Goal: Task Accomplishment & Management: Manage account settings

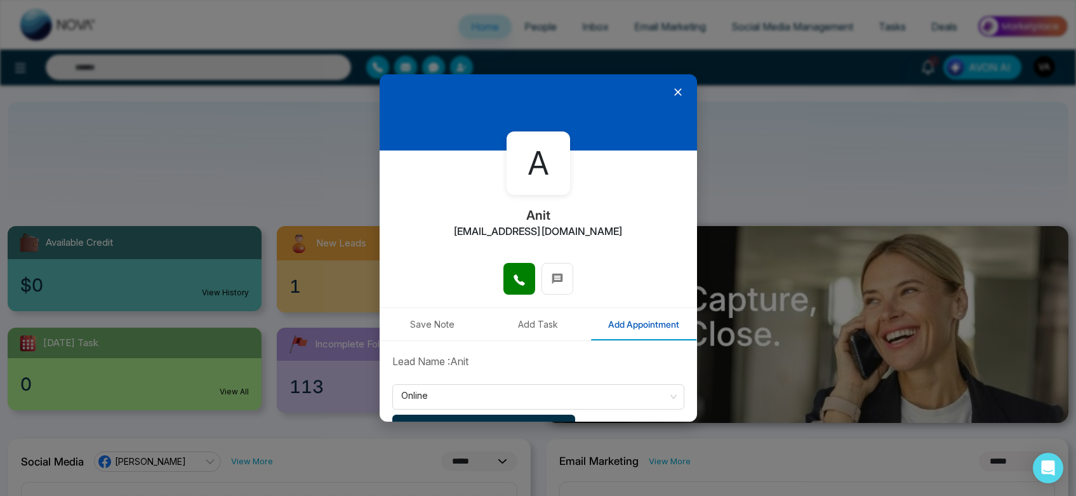
select select "*"
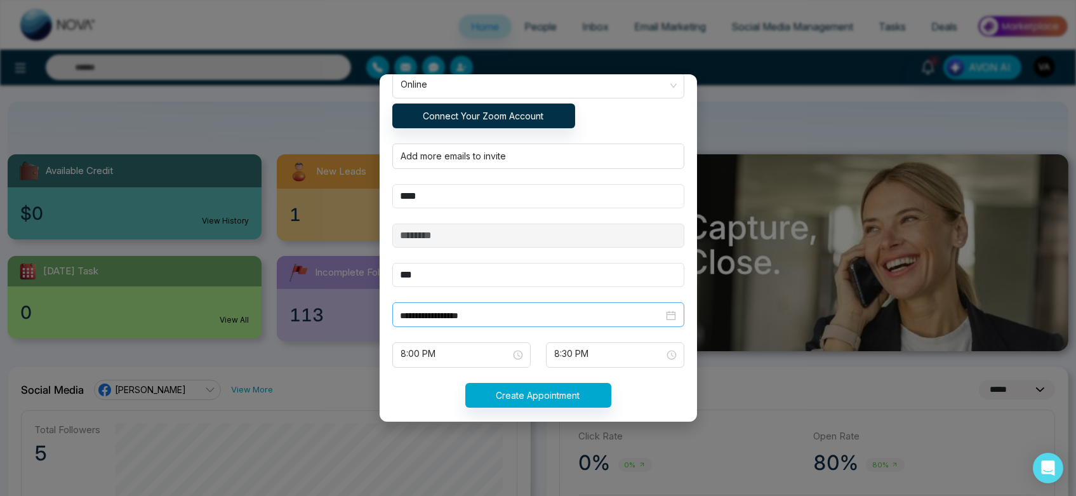
scroll to position [324, 0]
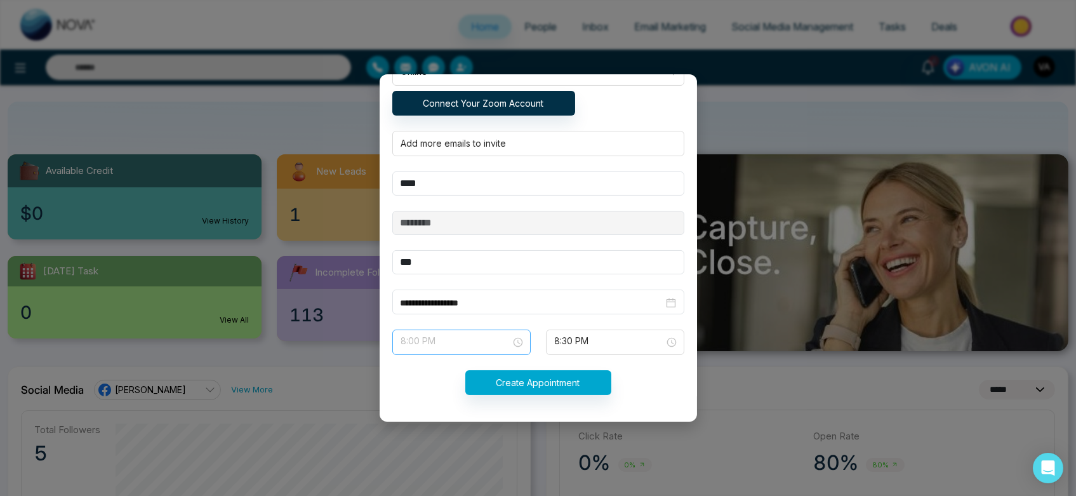
click at [462, 339] on span "8:00 PM" at bounding box center [461, 342] width 121 height 22
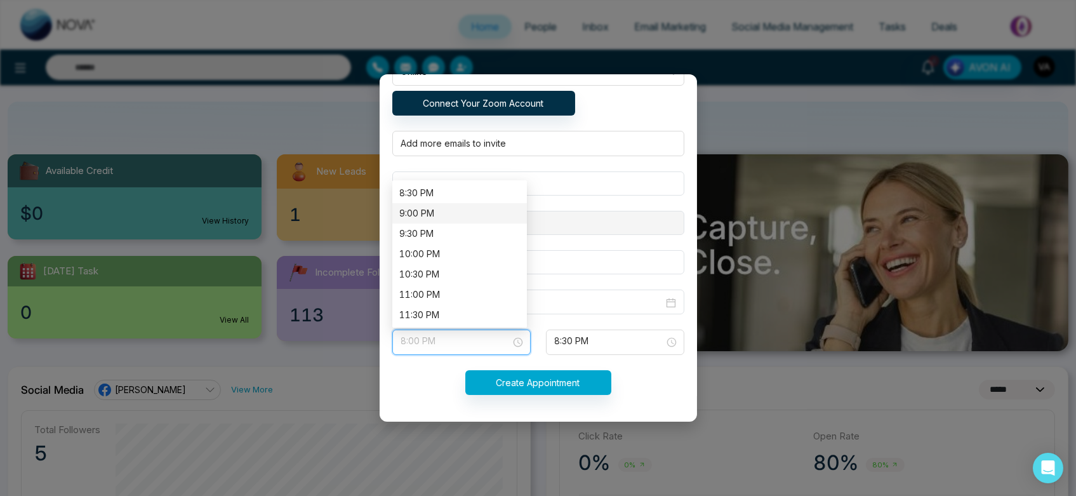
click at [447, 208] on div "9:00 PM" at bounding box center [459, 213] width 119 height 14
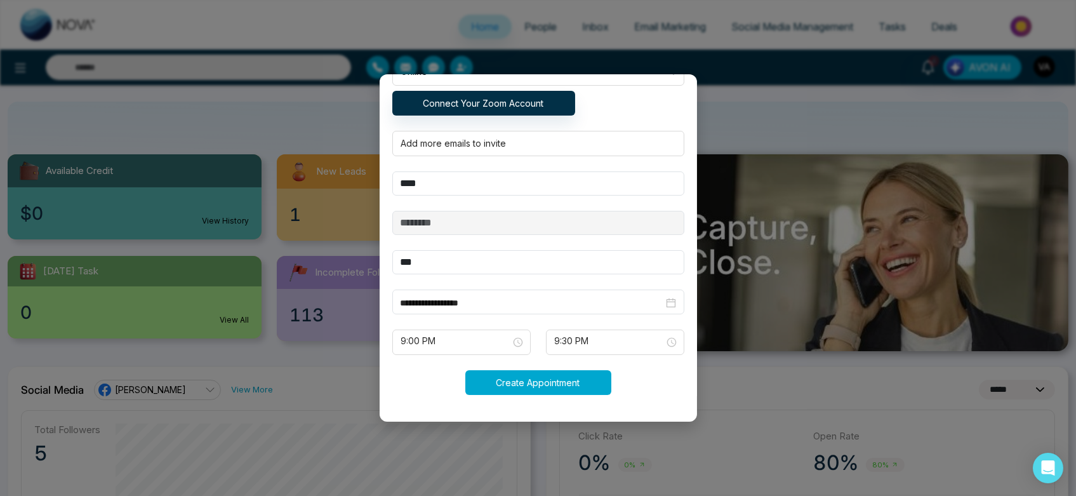
click at [520, 387] on button "Create Appointment" at bounding box center [538, 382] width 146 height 25
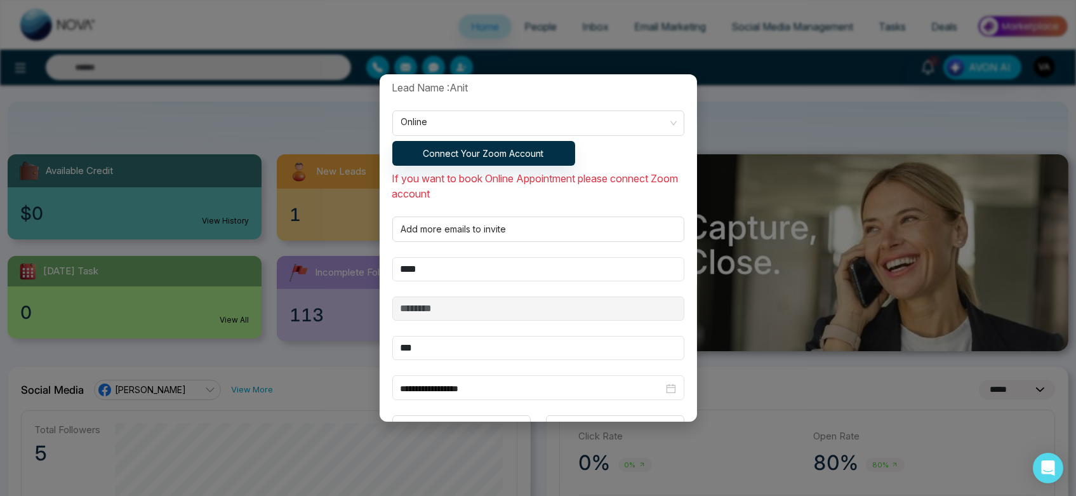
scroll to position [273, 0]
click at [501, 228] on div at bounding box center [536, 229] width 279 height 15
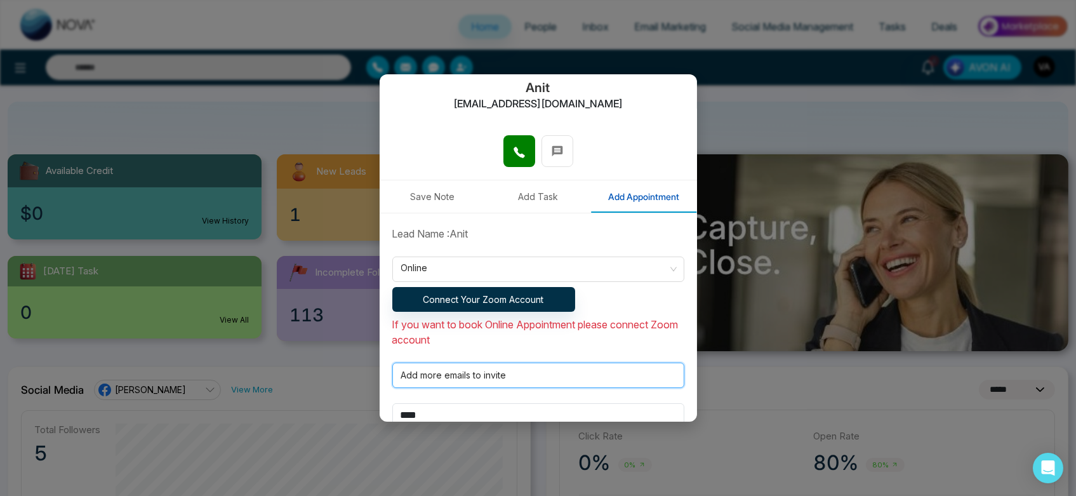
scroll to position [108, 0]
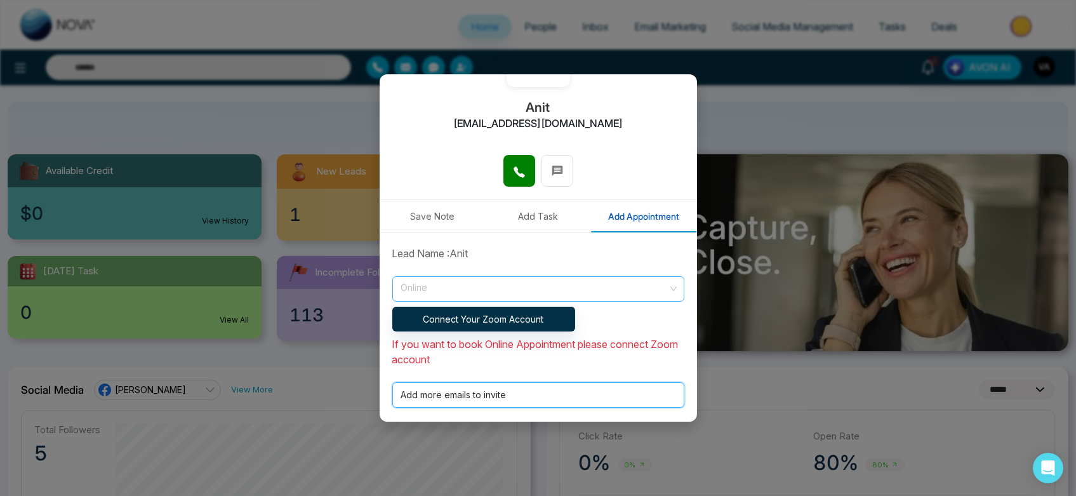
click at [609, 286] on span "Online" at bounding box center [538, 289] width 274 height 22
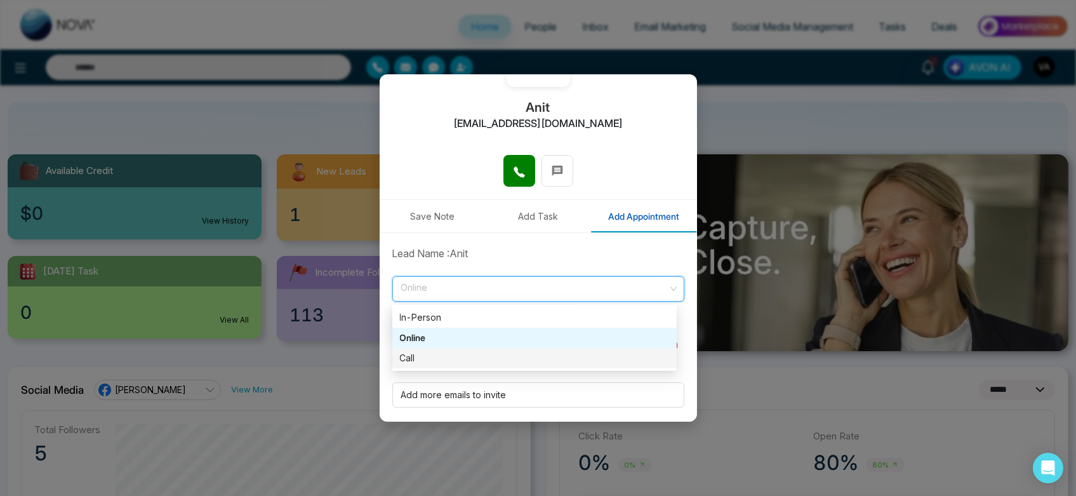
click at [485, 360] on div "Call" at bounding box center [534, 358] width 269 height 14
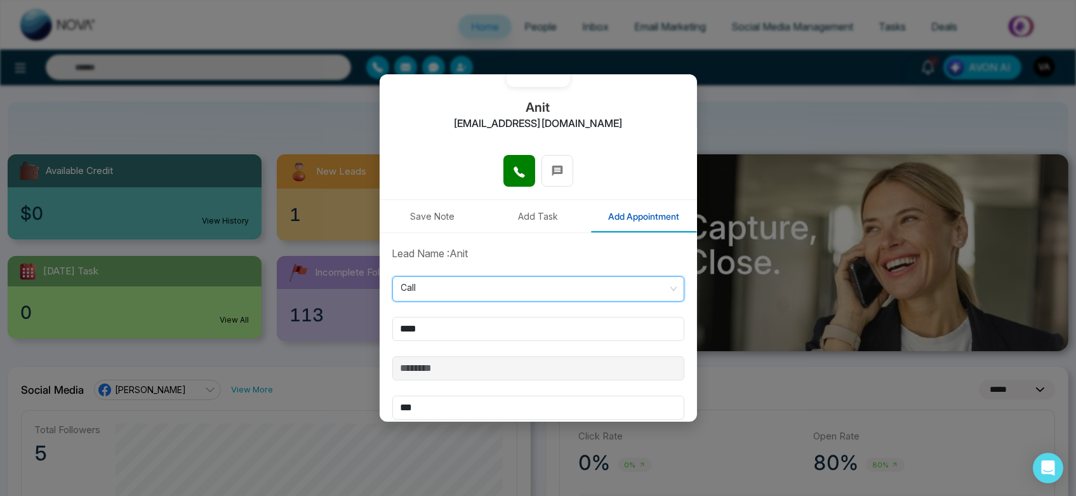
scroll to position [254, 0]
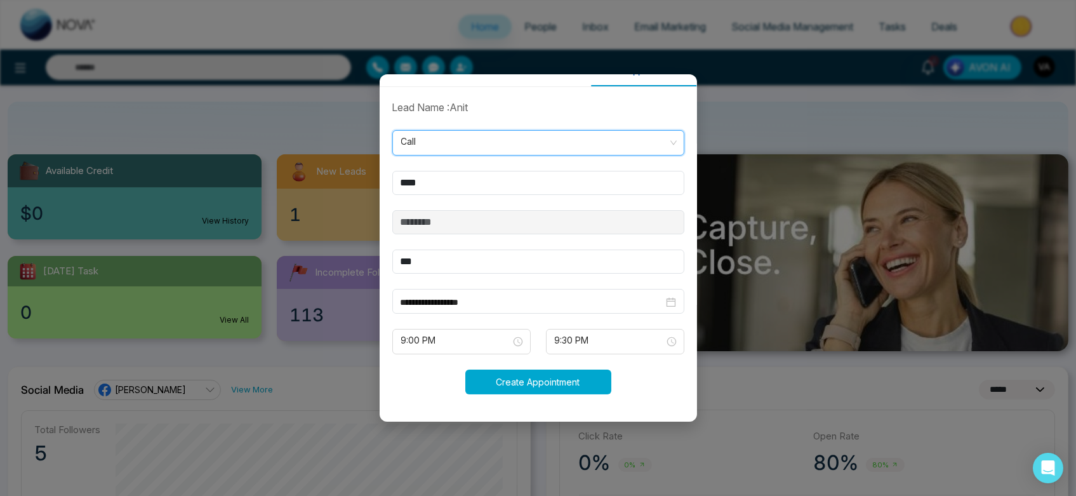
click at [536, 390] on button "Create Appointment" at bounding box center [538, 381] width 146 height 25
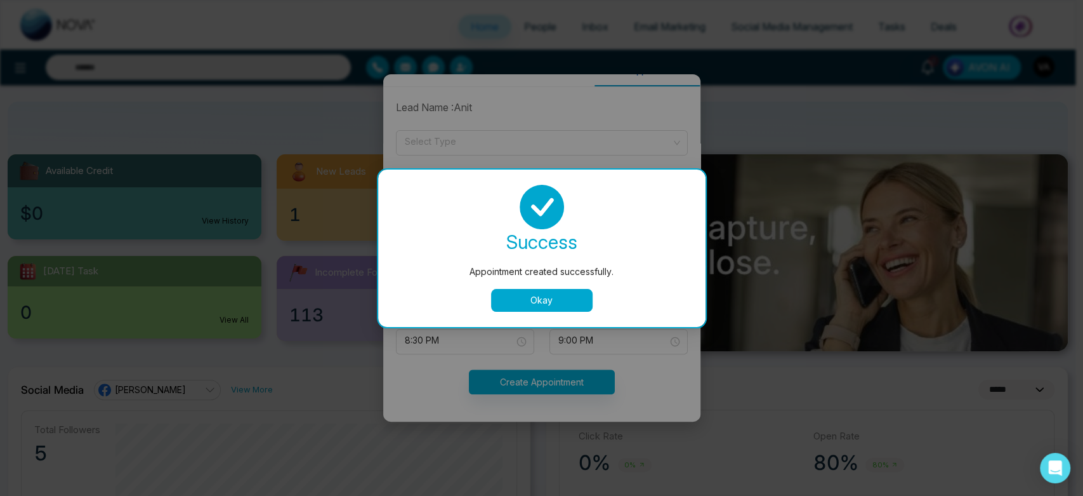
click at [536, 308] on button "Okay" at bounding box center [542, 300] width 102 height 23
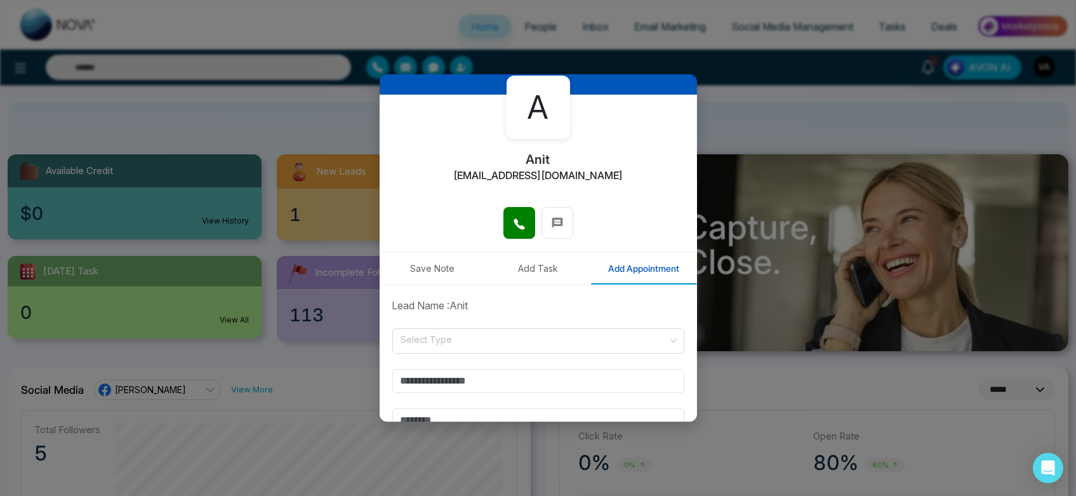
scroll to position [0, 0]
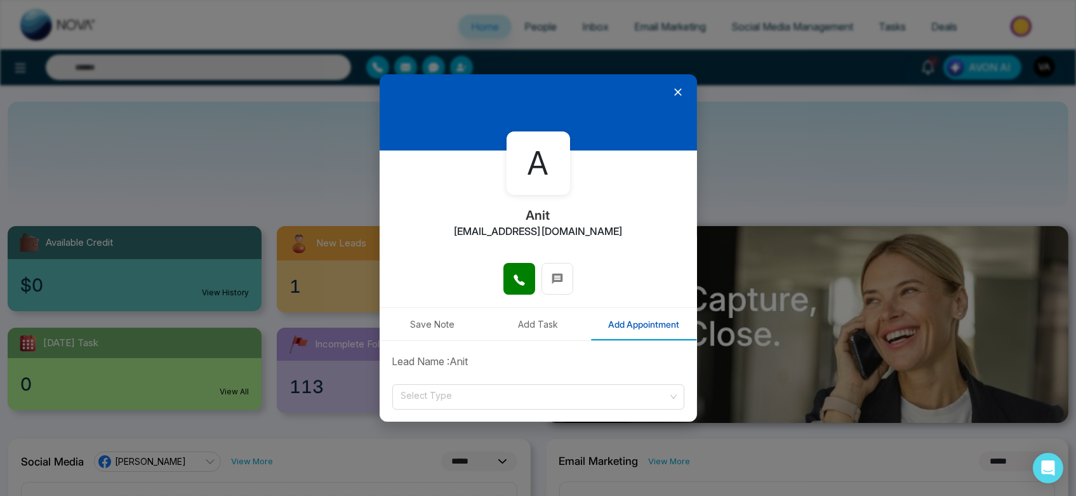
click at [665, 84] on div at bounding box center [537, 112] width 317 height 76
click at [673, 91] on icon at bounding box center [677, 92] width 13 height 13
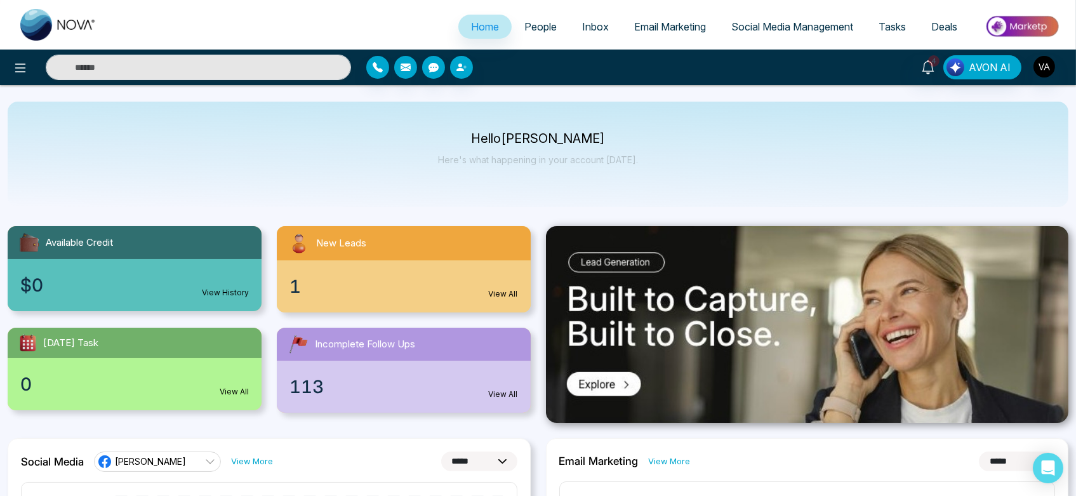
click at [888, 23] on span "Tasks" at bounding box center [891, 26] width 27 height 13
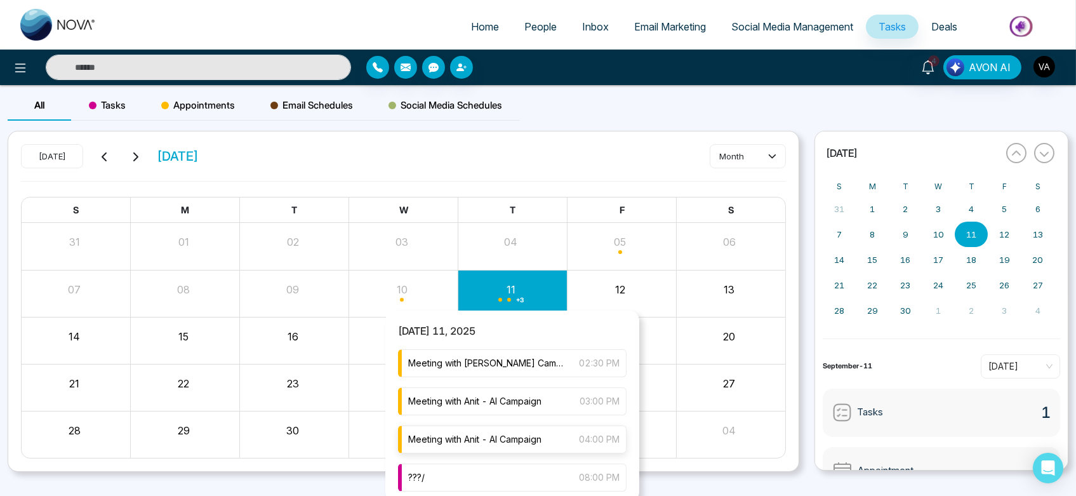
scroll to position [40, 0]
click at [511, 470] on div "join 09:00 PM" at bounding box center [512, 475] width 228 height 28
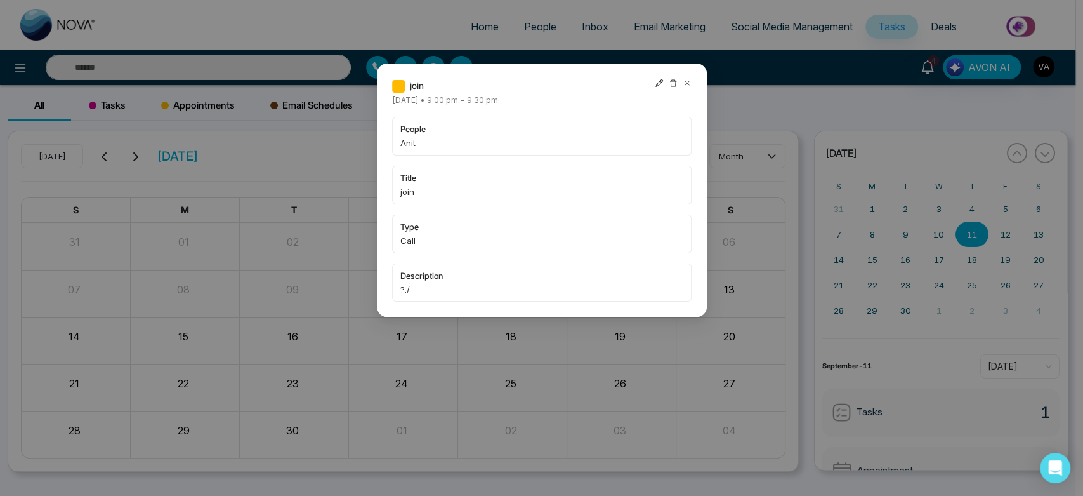
click at [655, 79] on icon at bounding box center [659, 83] width 9 height 9
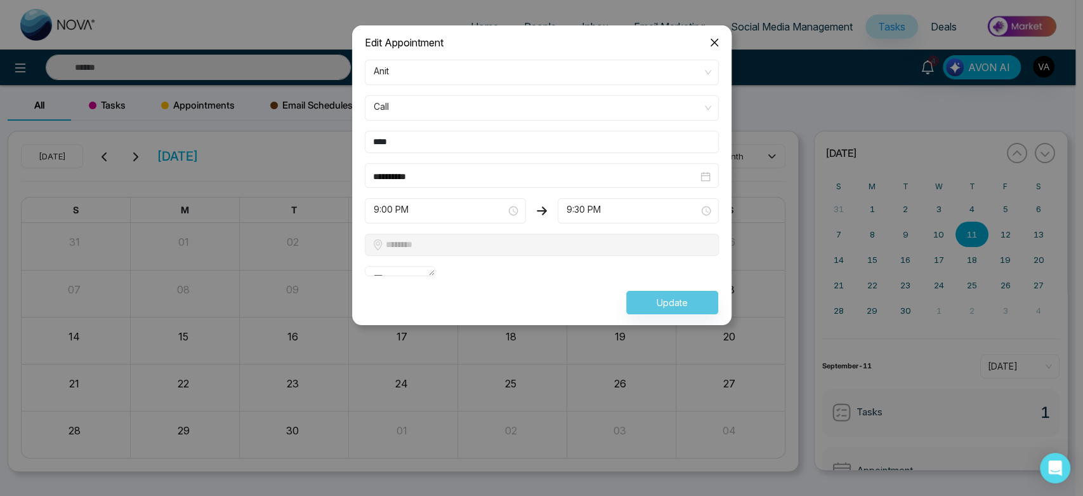
click at [449, 97] on span "Call" at bounding box center [542, 108] width 336 height 22
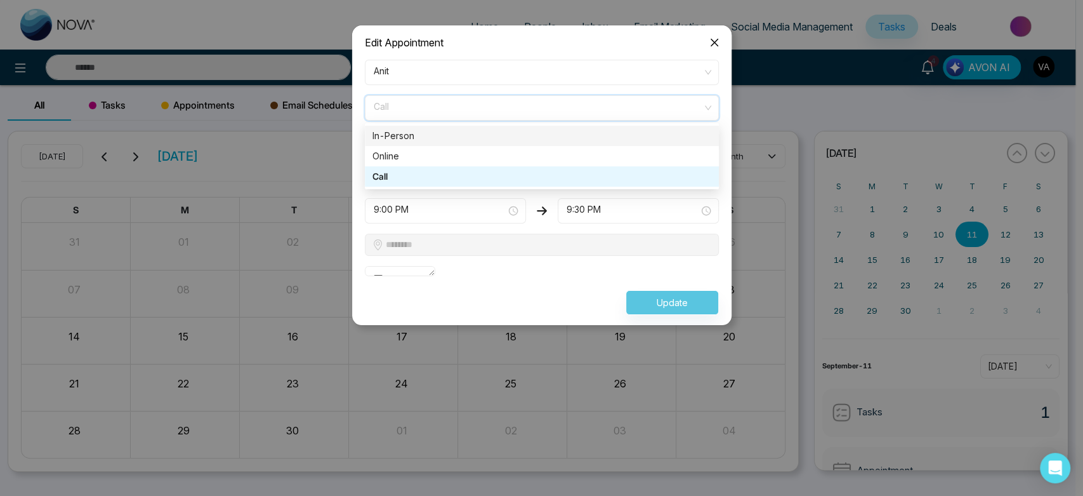
click at [445, 129] on div "In-Person" at bounding box center [541, 136] width 339 height 14
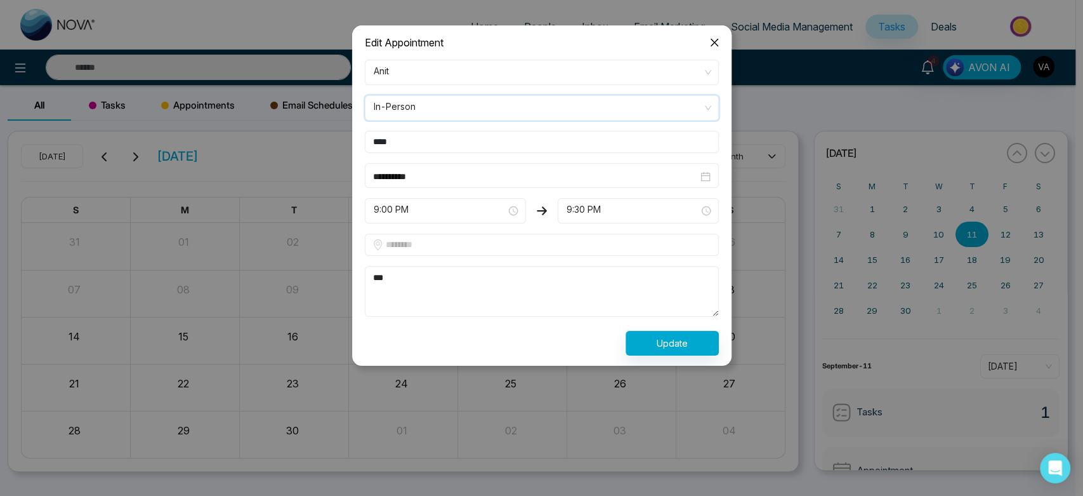
click at [432, 244] on input "text" at bounding box center [542, 245] width 354 height 22
drag, startPoint x: 414, startPoint y: 245, endPoint x: 315, endPoint y: 238, distance: 98.6
click at [315, 238] on div "**********" at bounding box center [541, 260] width 1083 height 471
type input "******"
click at [685, 340] on button "Update" at bounding box center [672, 343] width 93 height 25
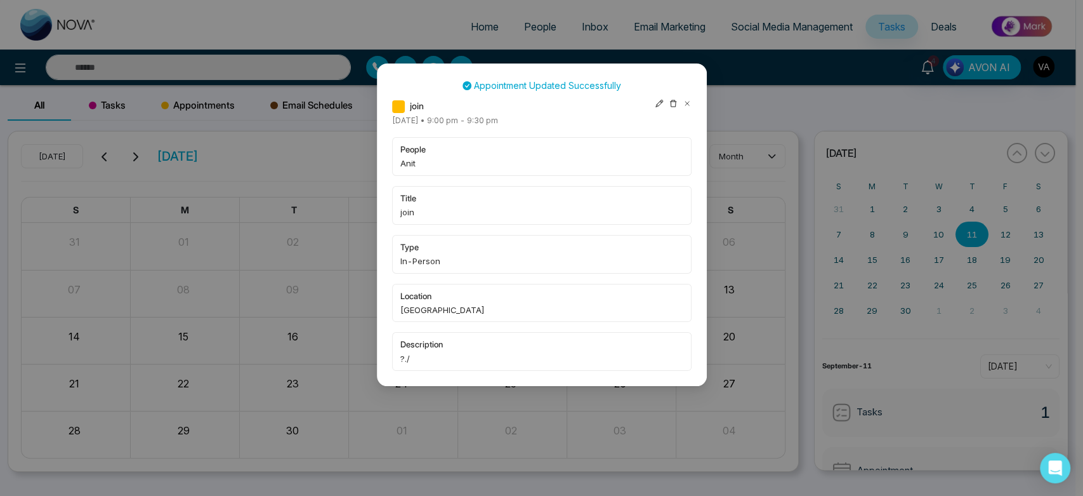
click at [685, 102] on icon at bounding box center [687, 104] width 4 height 4
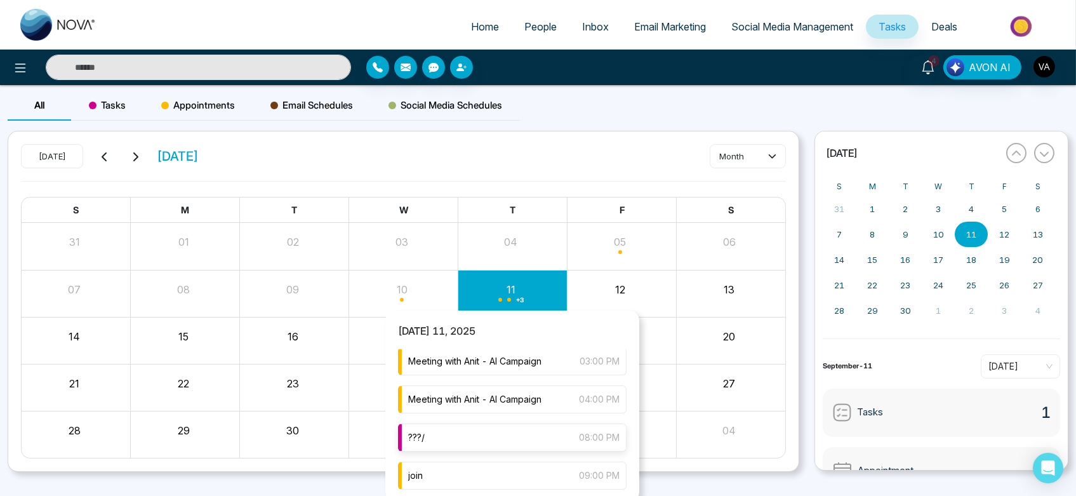
scroll to position [39, 0]
click at [494, 466] on div "join 09:00 PM" at bounding box center [512, 476] width 228 height 28
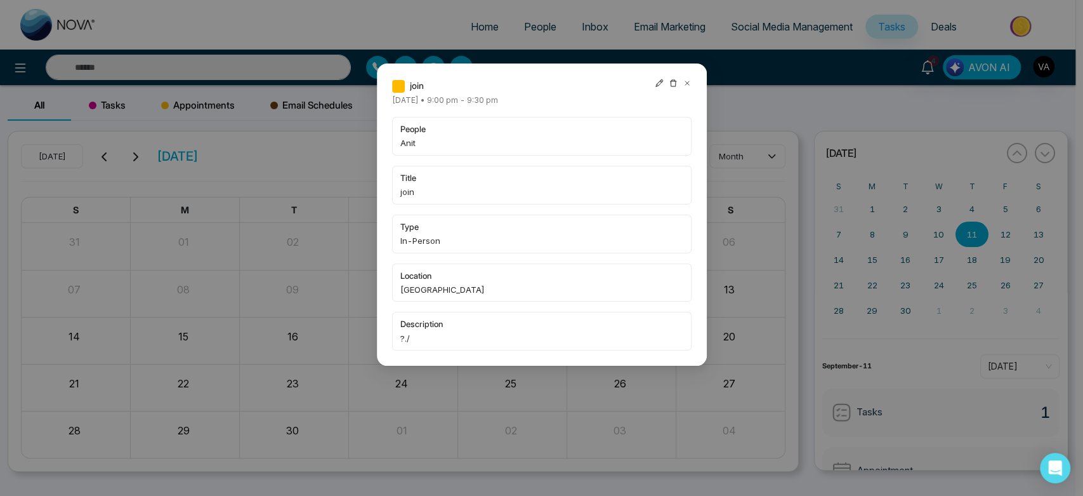
click at [688, 81] on icon at bounding box center [687, 83] width 4 height 4
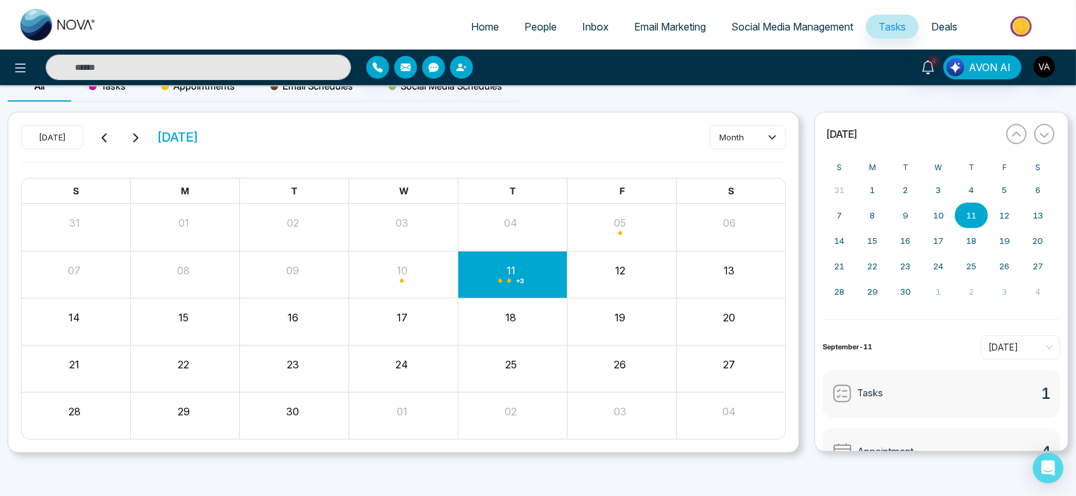
scroll to position [0, 0]
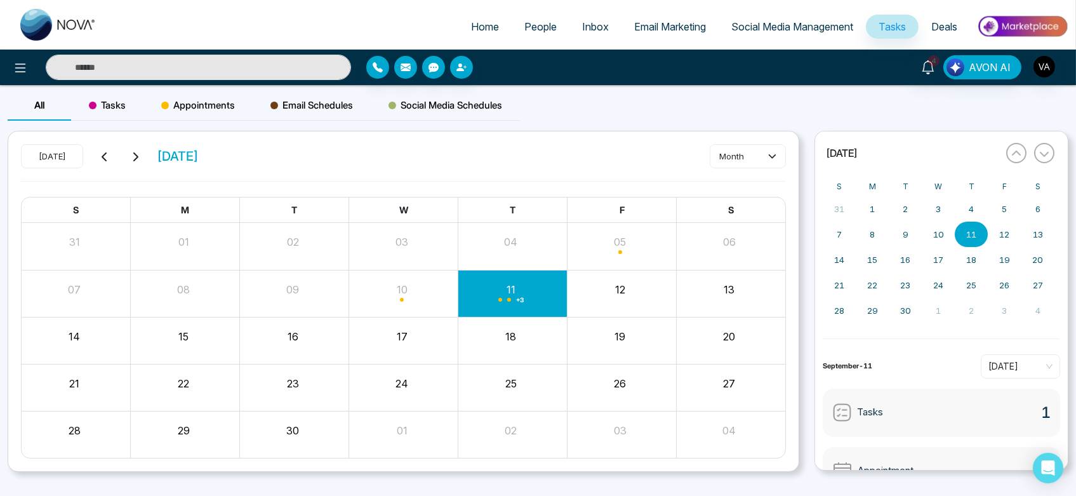
click at [100, 105] on span "Tasks" at bounding box center [107, 105] width 37 height 15
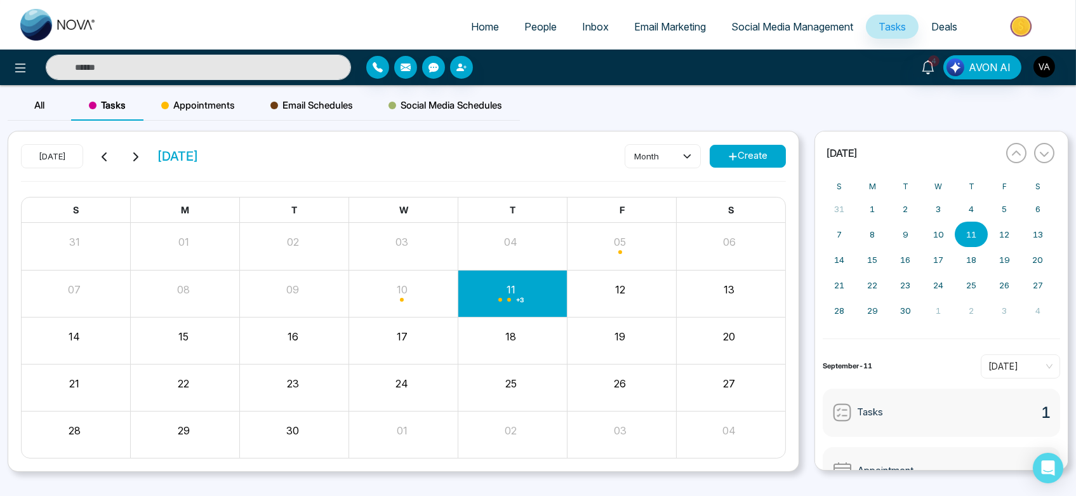
click at [760, 152] on button "Create" at bounding box center [747, 156] width 76 height 23
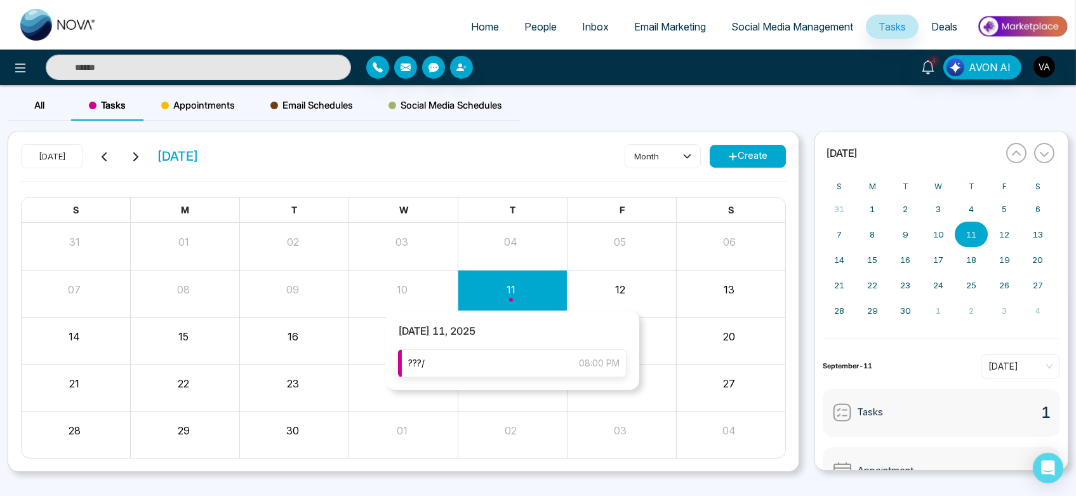
click at [519, 365] on div "???/ 08:00 PM" at bounding box center [512, 363] width 228 height 28
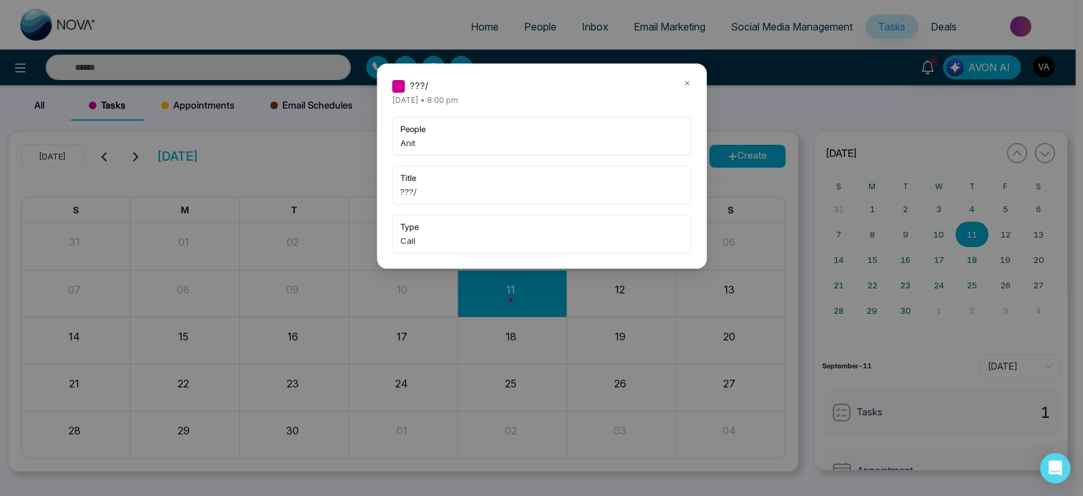
click at [686, 85] on icon at bounding box center [687, 83] width 9 height 9
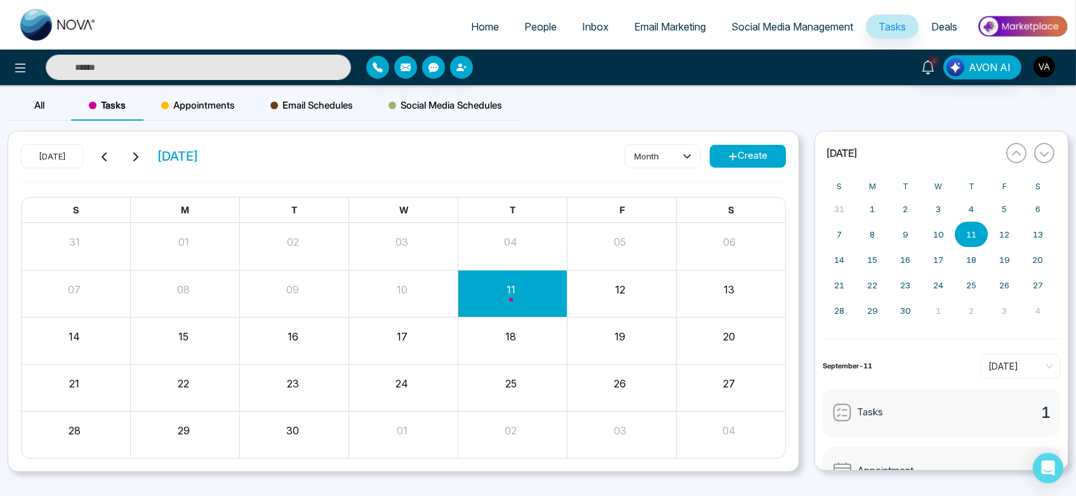
click at [733, 155] on icon at bounding box center [733, 157] width 10 height 10
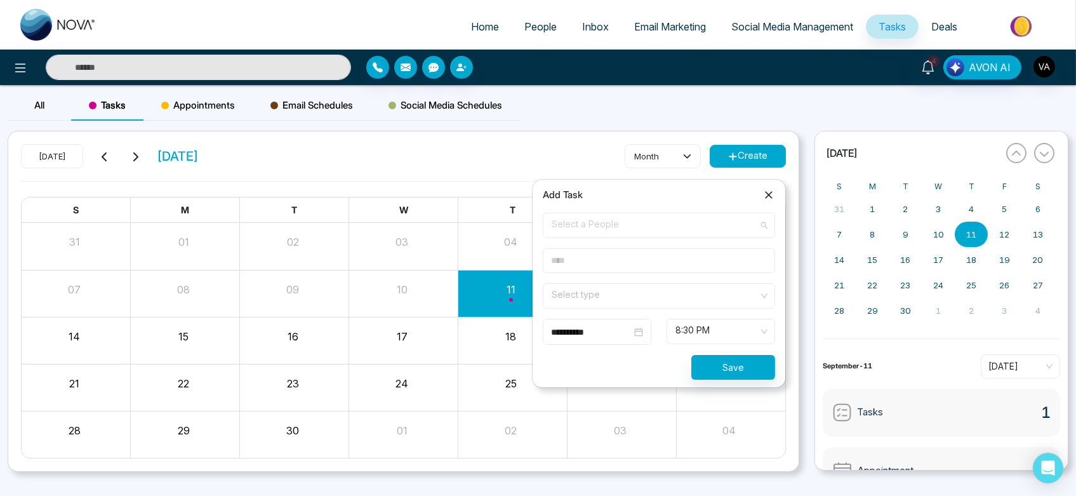
click at [659, 228] on span "Select a People" at bounding box center [658, 225] width 214 height 22
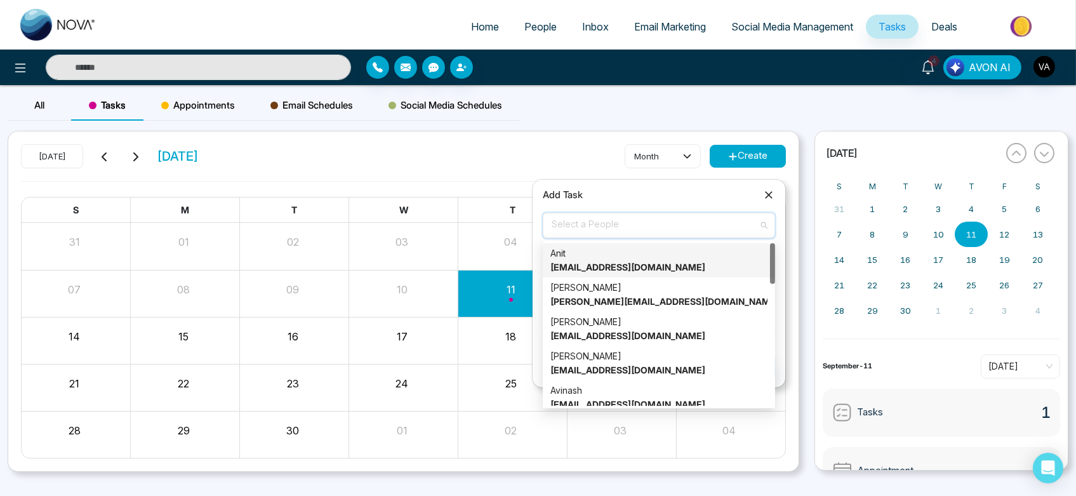
click at [650, 258] on div "Anit [EMAIL_ADDRESS][DOMAIN_NAME]" at bounding box center [658, 260] width 217 height 28
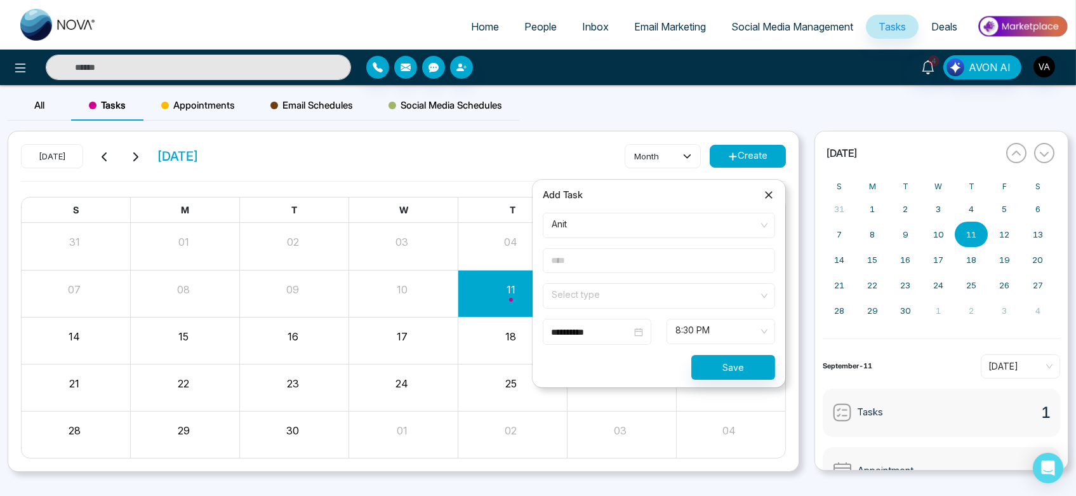
click at [594, 261] on input "text" at bounding box center [659, 260] width 232 height 25
type input "****"
click at [574, 300] on input "search" at bounding box center [654, 293] width 208 height 19
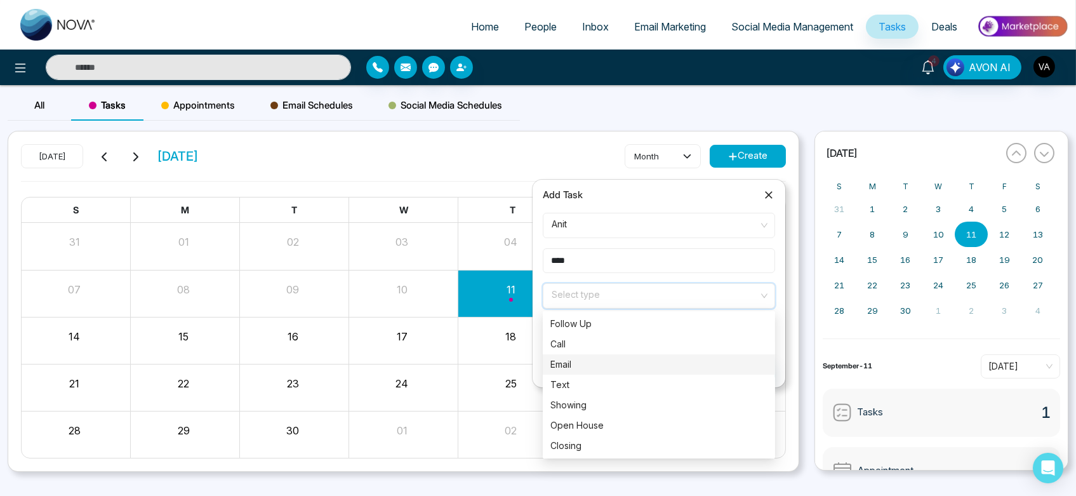
click at [572, 371] on div "Email" at bounding box center [659, 364] width 232 height 20
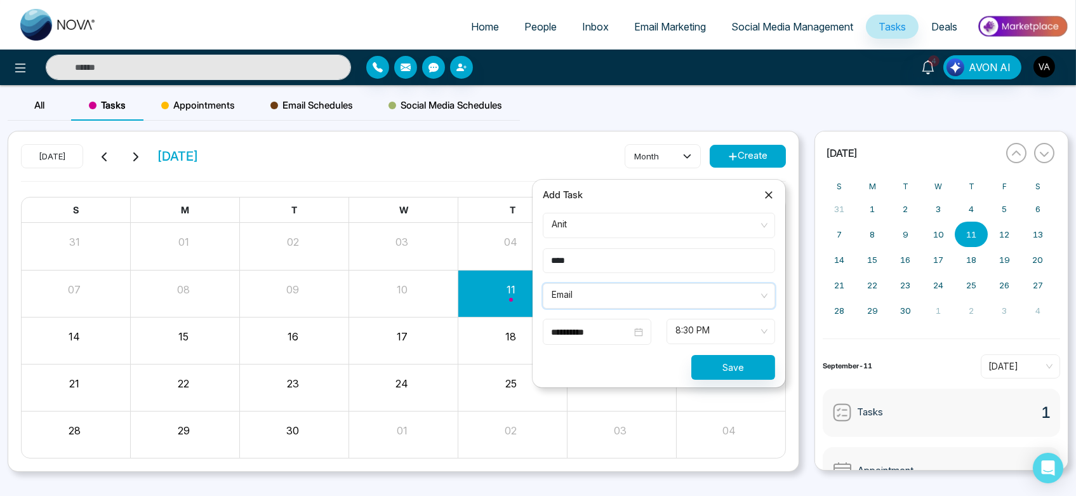
scroll to position [20, 0]
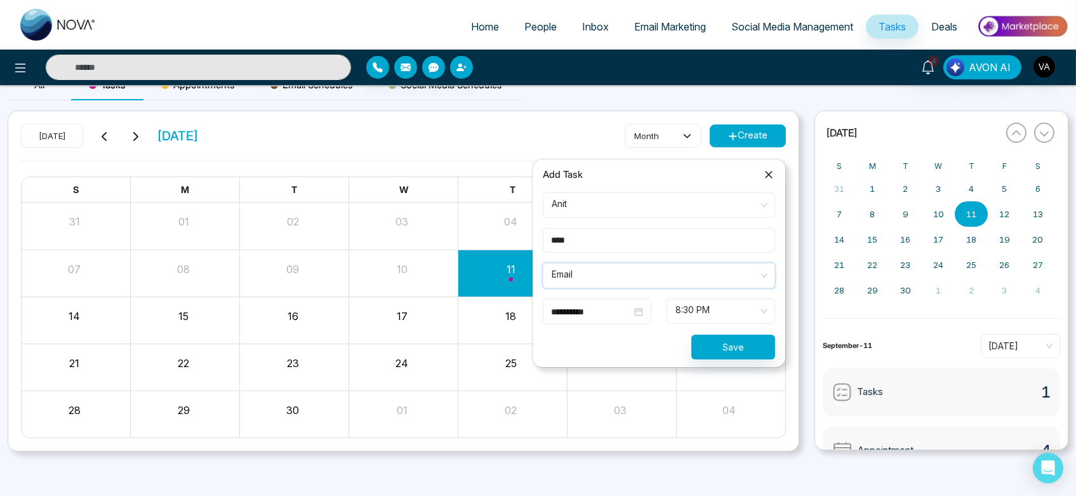
click at [685, 311] on span "8:30 PM" at bounding box center [720, 311] width 91 height 22
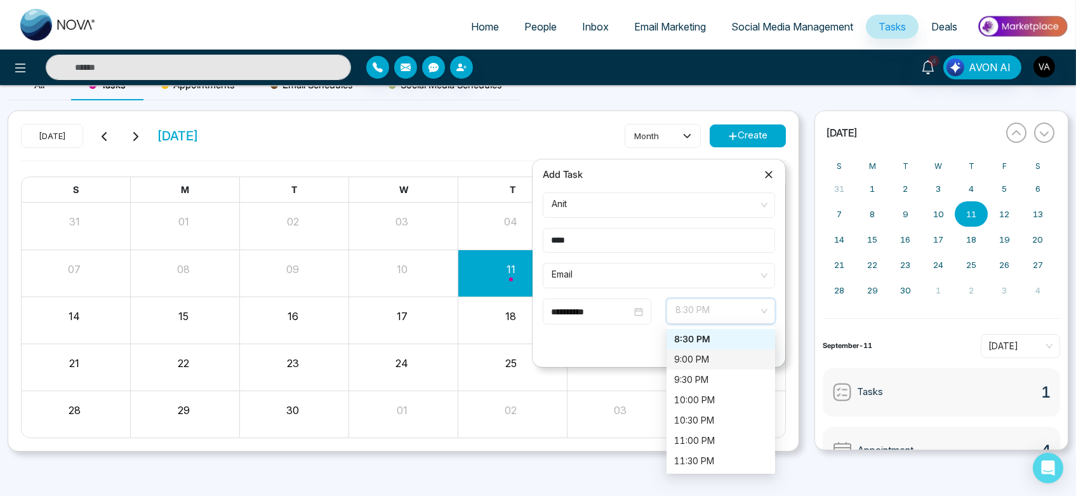
click at [718, 359] on div "9:00 PM" at bounding box center [720, 359] width 93 height 14
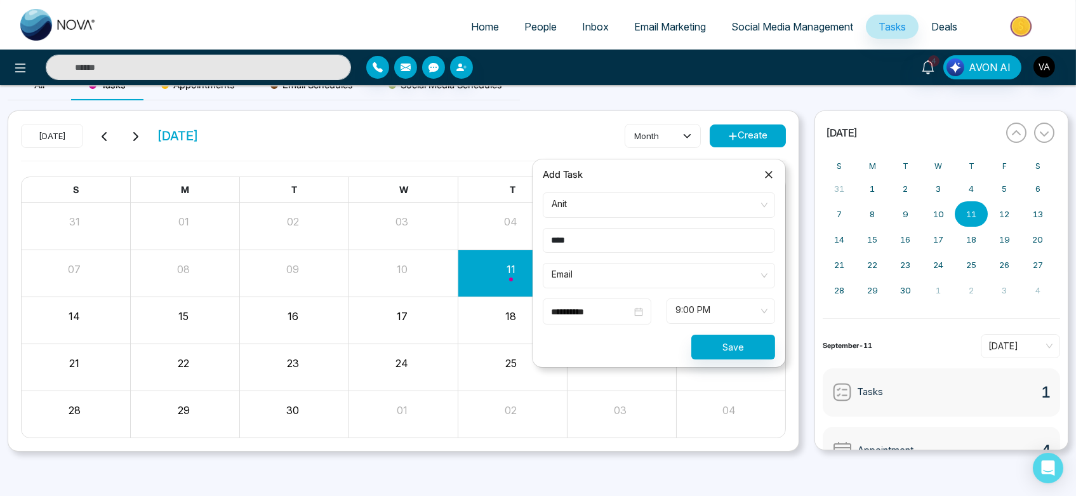
click at [609, 301] on div "**********" at bounding box center [597, 311] width 109 height 26
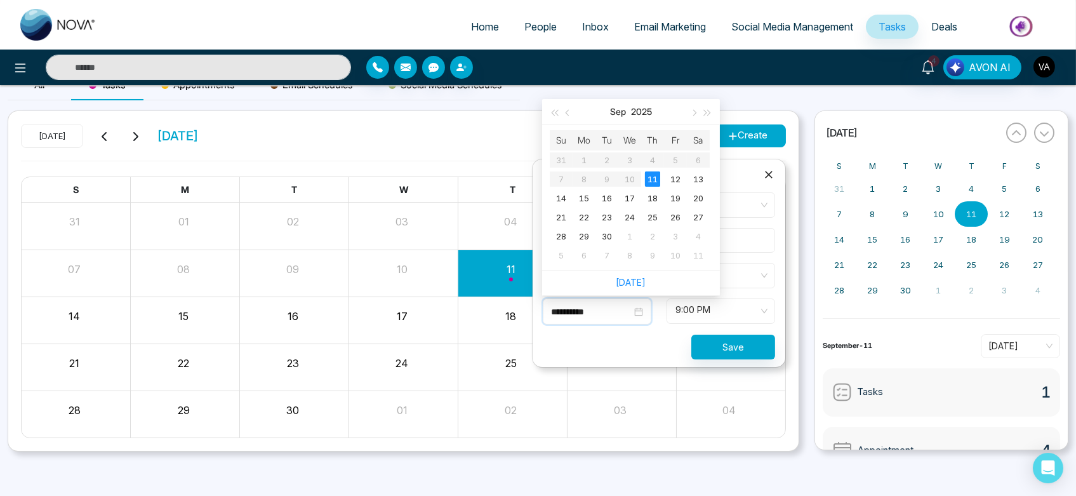
click at [609, 305] on input "**********" at bounding box center [591, 312] width 81 height 14
click at [686, 108] on button "button" at bounding box center [693, 111] width 14 height 25
click at [690, 108] on button "button" at bounding box center [693, 111] width 14 height 25
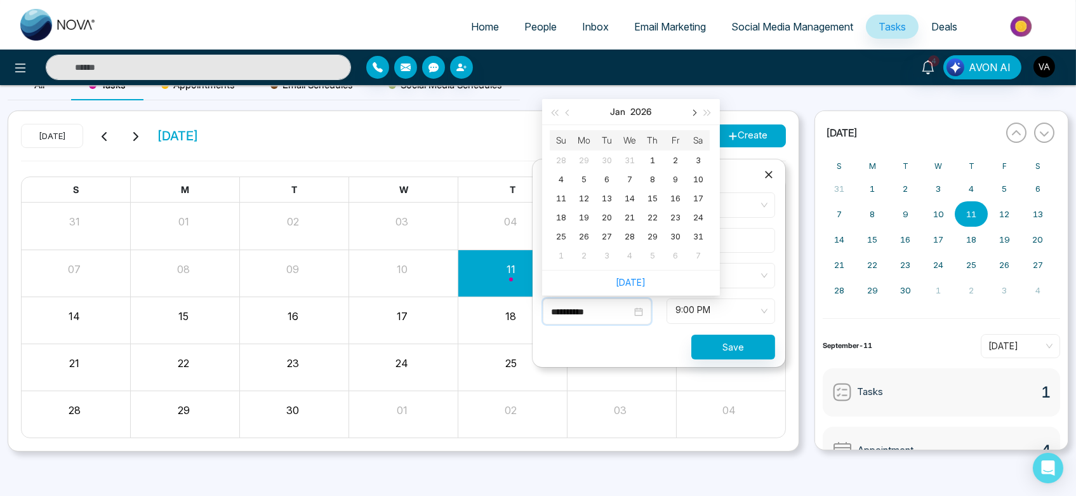
click at [690, 108] on button "button" at bounding box center [693, 111] width 14 height 25
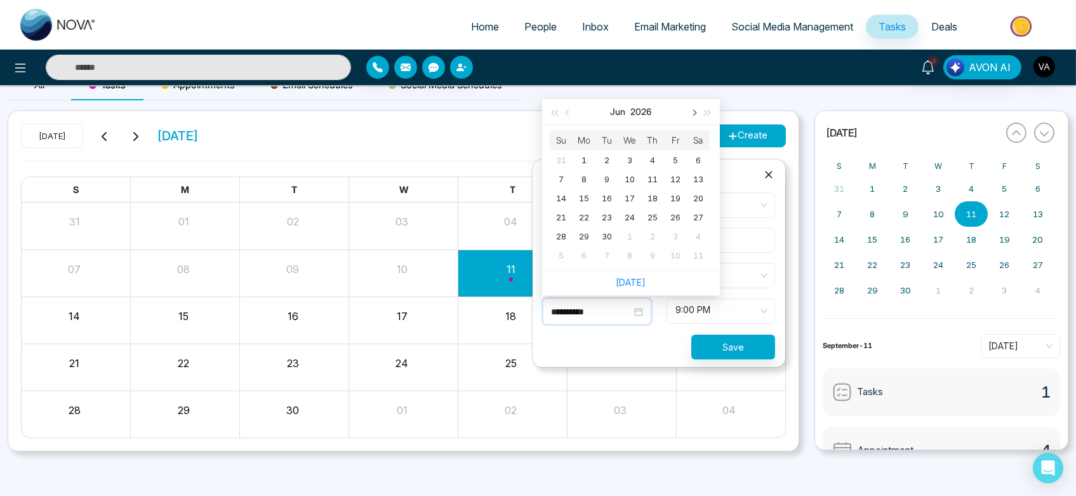
click at [690, 108] on button "button" at bounding box center [693, 111] width 14 height 25
type input "**********"
click at [631, 277] on link "[DATE]" at bounding box center [631, 282] width 30 height 11
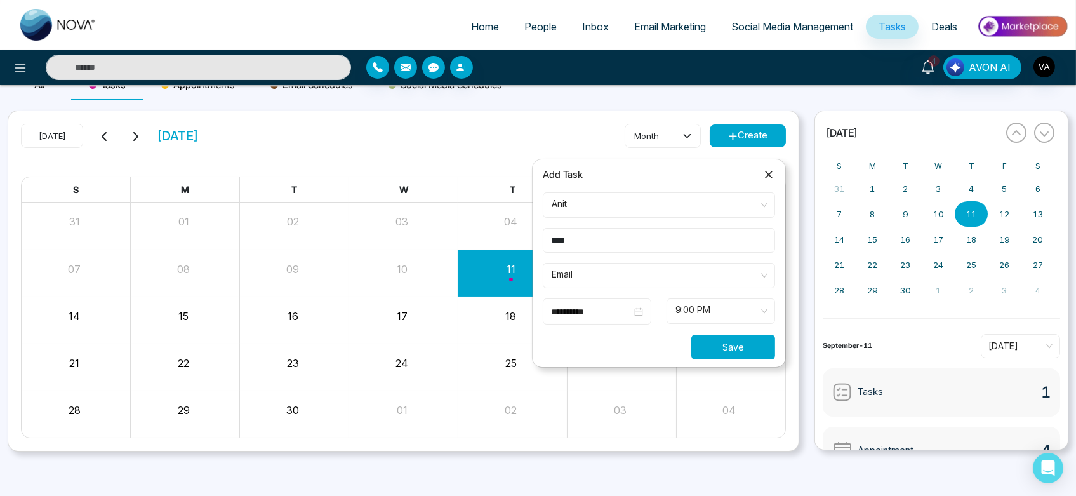
click at [737, 353] on button "Save" at bounding box center [733, 346] width 84 height 25
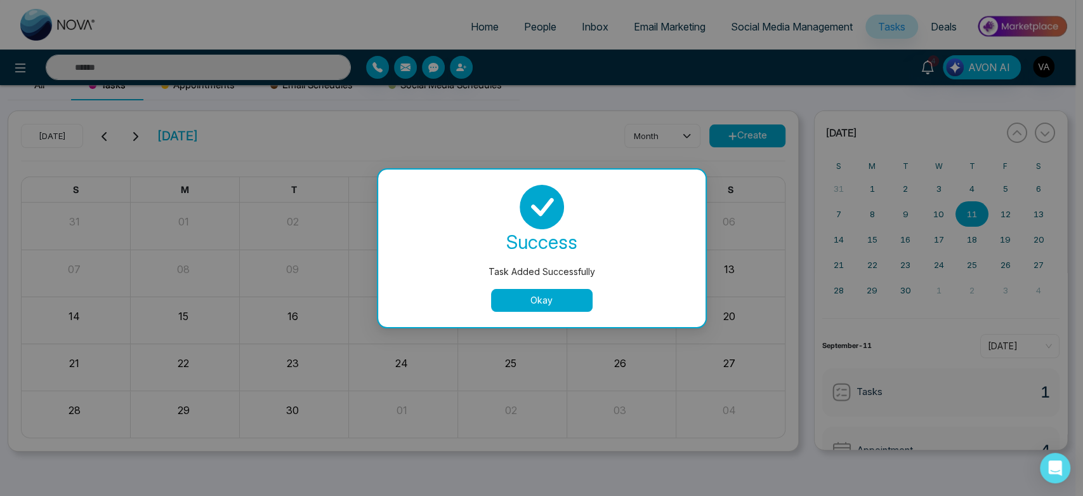
click at [531, 298] on button "Okay" at bounding box center [542, 300] width 102 height 23
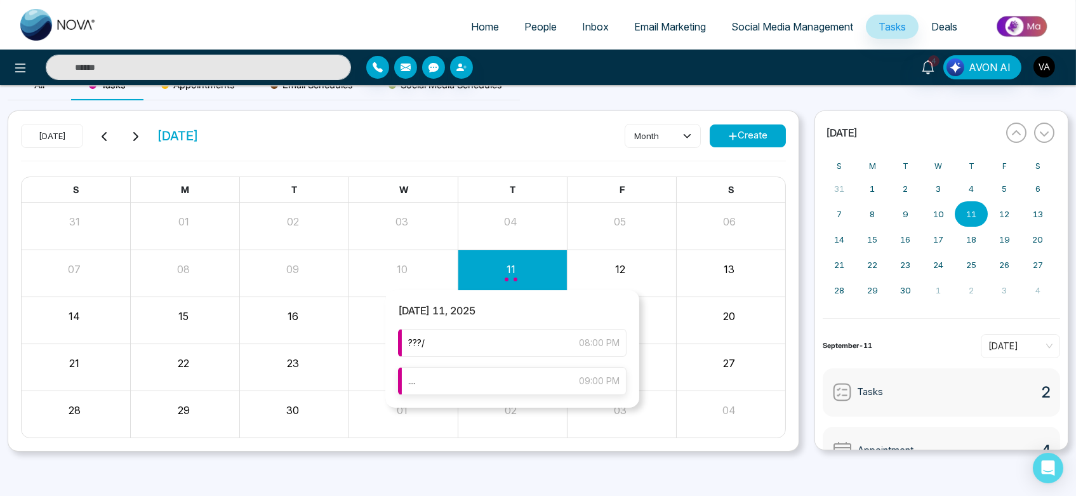
click at [506, 391] on div ".... 09:00 PM" at bounding box center [512, 381] width 228 height 28
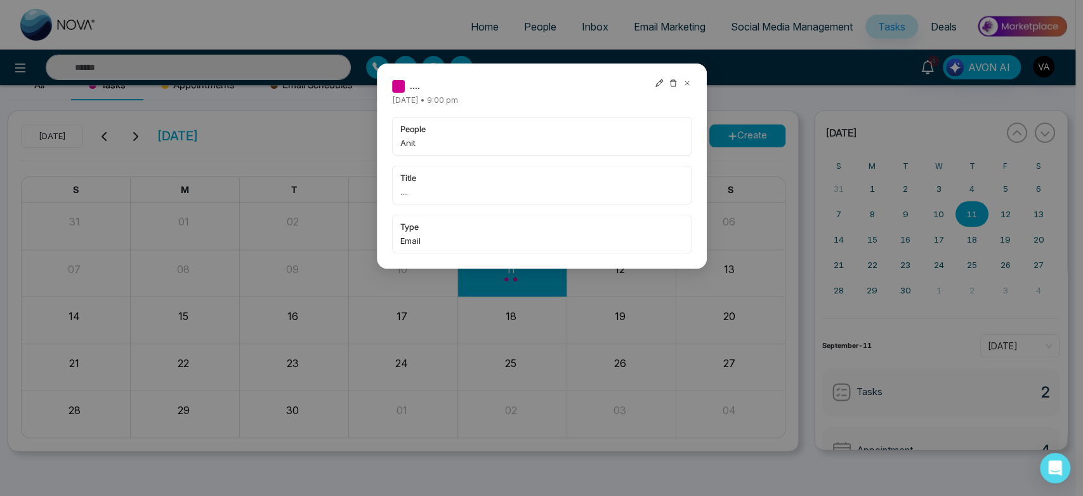
click at [656, 86] on icon at bounding box center [660, 83] width 8 height 8
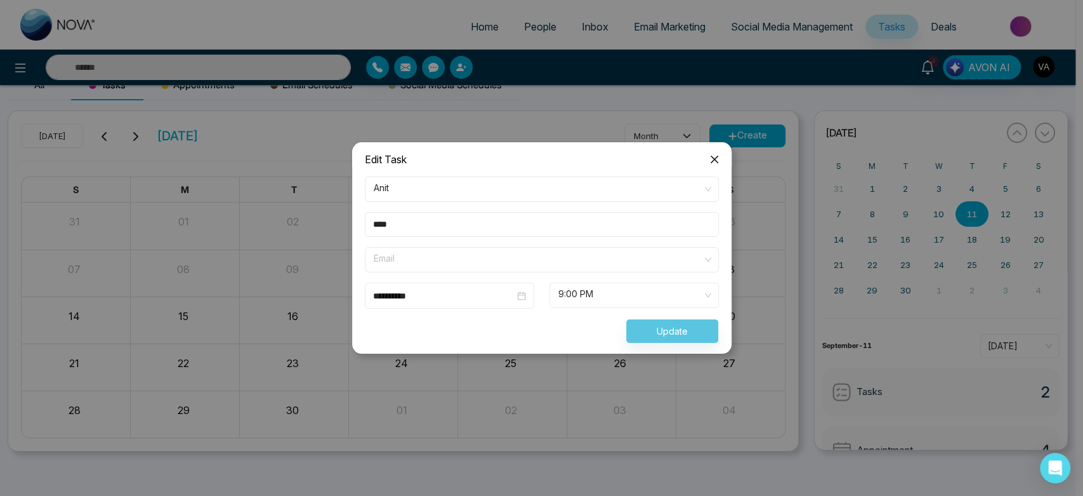
click at [440, 262] on span "Email" at bounding box center [542, 260] width 336 height 22
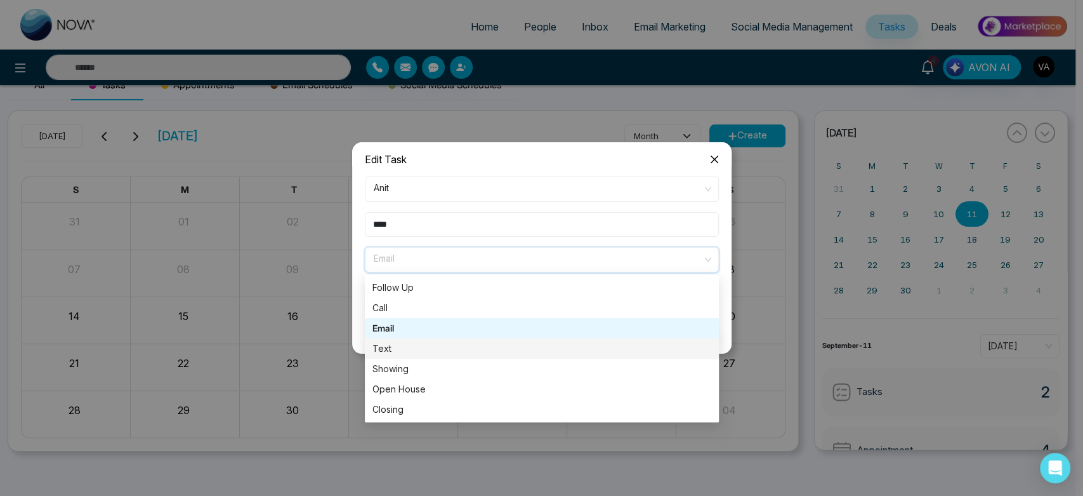
click at [411, 347] on div "Text" at bounding box center [541, 348] width 339 height 14
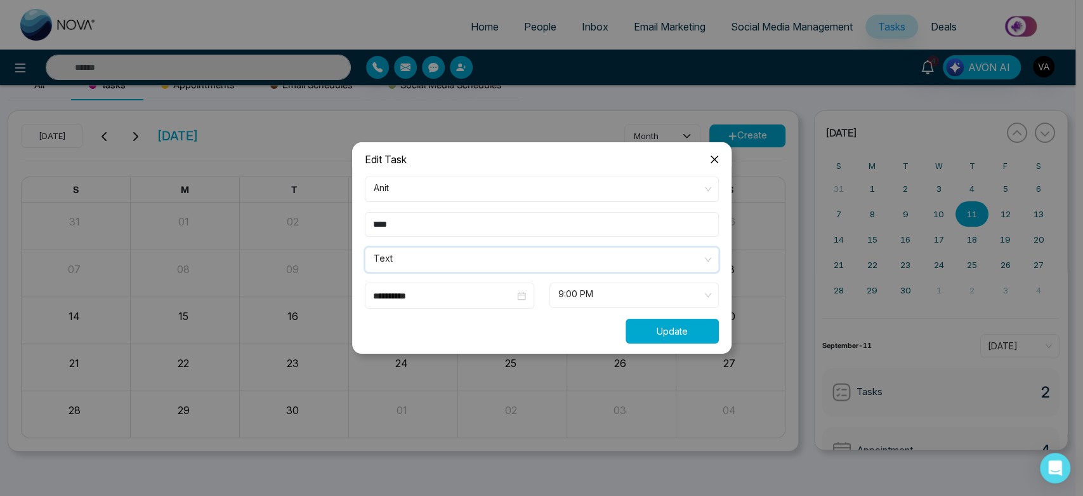
click at [659, 334] on button "Update" at bounding box center [672, 331] width 93 height 25
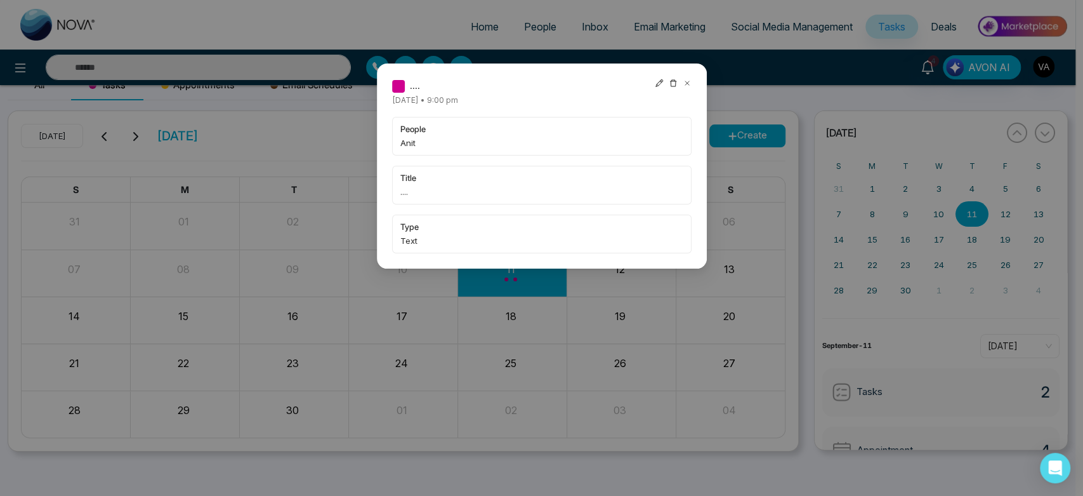
click at [685, 85] on icon at bounding box center [687, 83] width 9 height 9
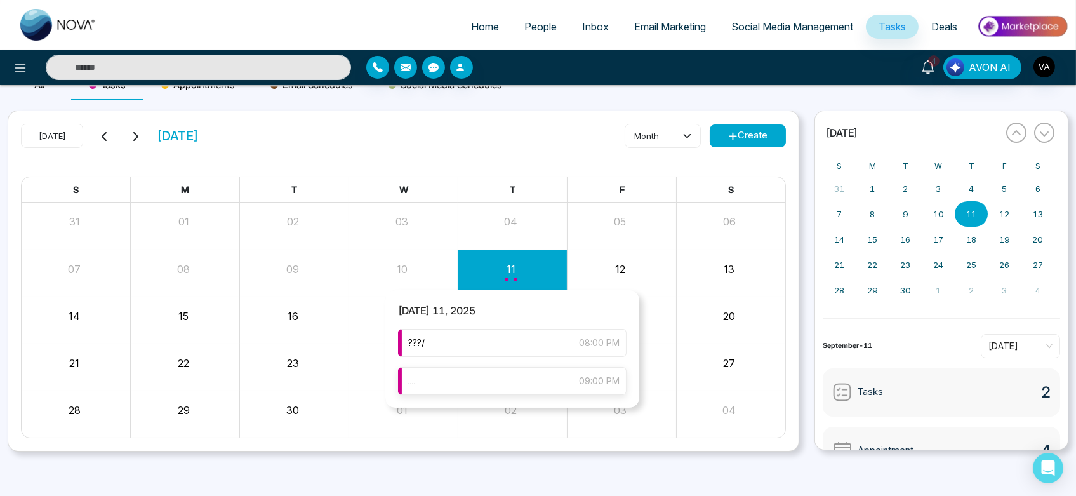
click at [487, 378] on div ".... 09:00 PM" at bounding box center [512, 381] width 228 height 28
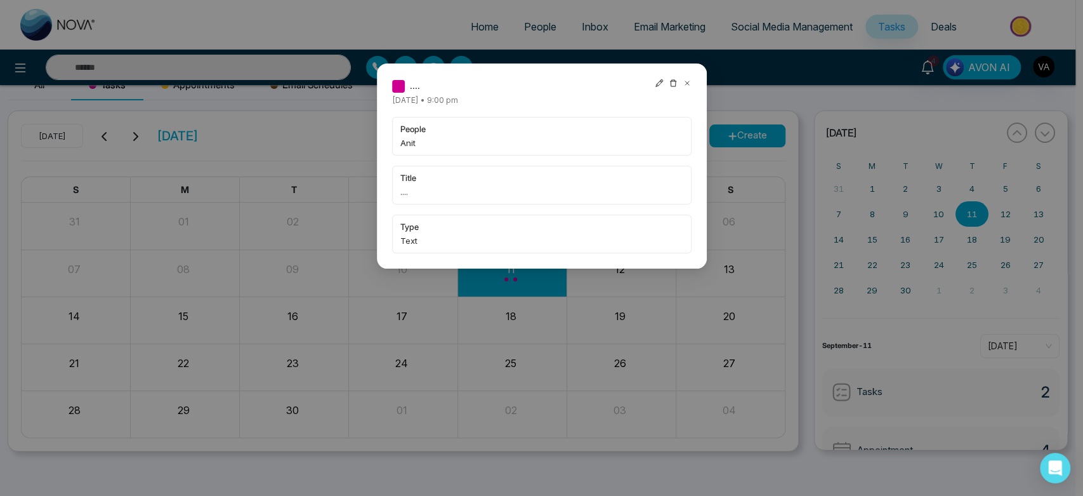
drag, startPoint x: 395, startPoint y: 97, endPoint x: 614, endPoint y: 118, distance: 220.6
click at [614, 118] on div ".... [DATE] • 9:00 pm people Anit title .... type Text" at bounding box center [542, 166] width 300 height 175
click at [614, 118] on div "people Anit" at bounding box center [542, 136] width 300 height 39
drag, startPoint x: 386, startPoint y: 97, endPoint x: 595, endPoint y: 105, distance: 209.6
click at [595, 105] on div ".... [DATE] • 9:00 pm people Anit title .... type Text" at bounding box center [542, 165] width 330 height 205
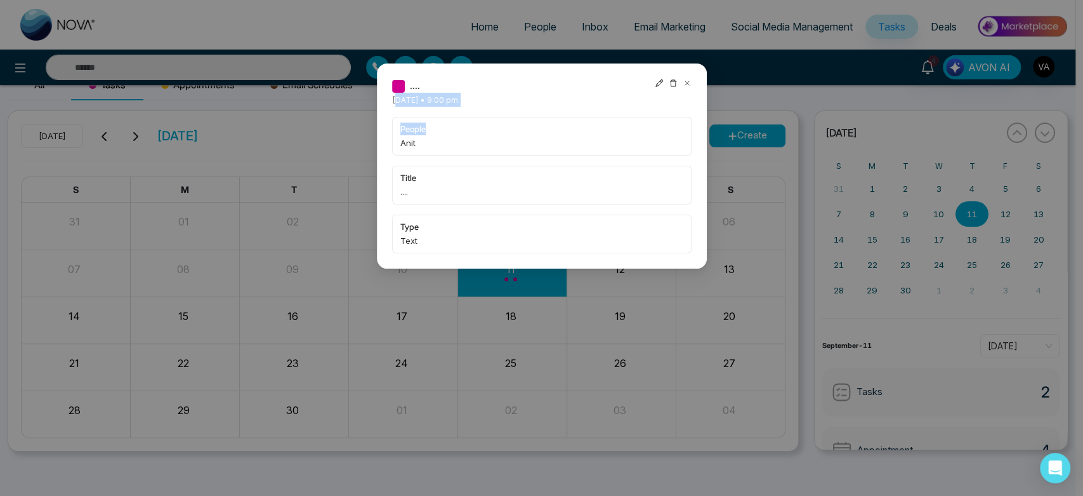
click at [595, 105] on div ".... [DATE] • 9:00 pm people Anit title .... type Text" at bounding box center [542, 166] width 300 height 175
click at [659, 81] on icon at bounding box center [660, 83] width 8 height 8
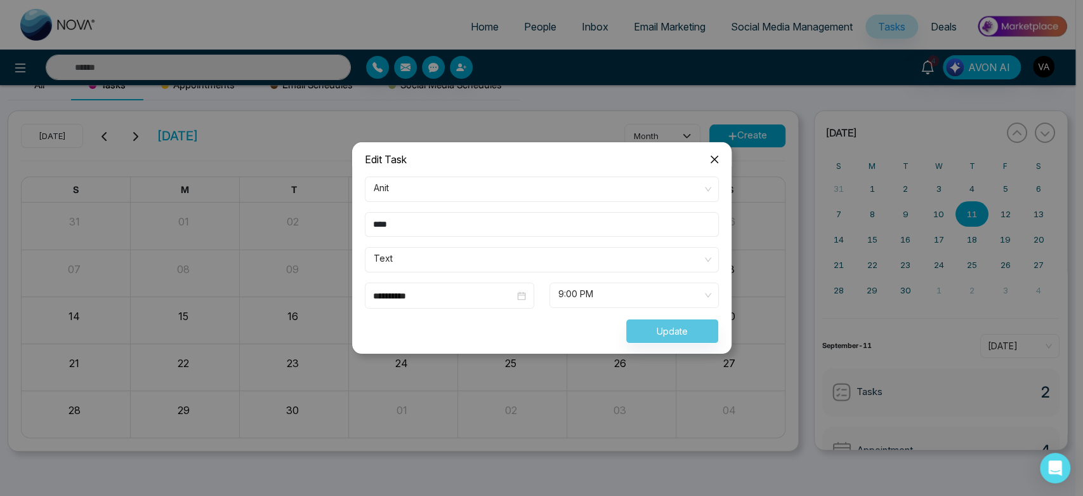
click at [716, 156] on icon "close" at bounding box center [714, 159] width 8 height 8
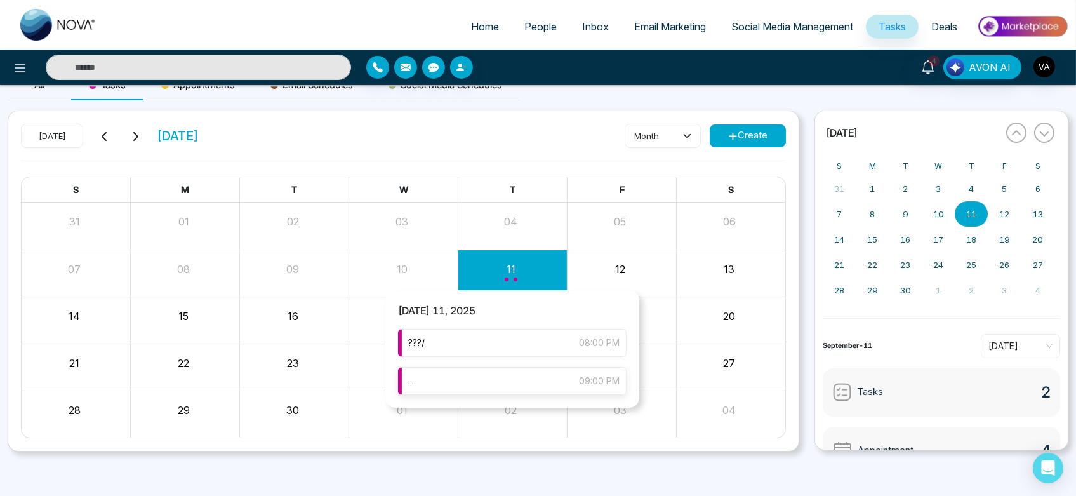
click at [505, 381] on div ".... 09:00 PM" at bounding box center [512, 381] width 228 height 28
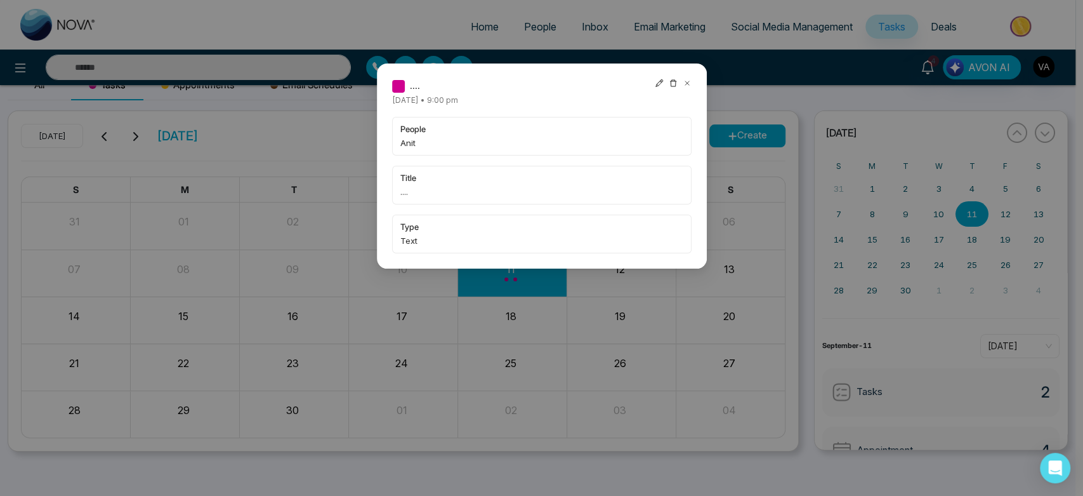
click at [684, 84] on icon at bounding box center [687, 83] width 9 height 9
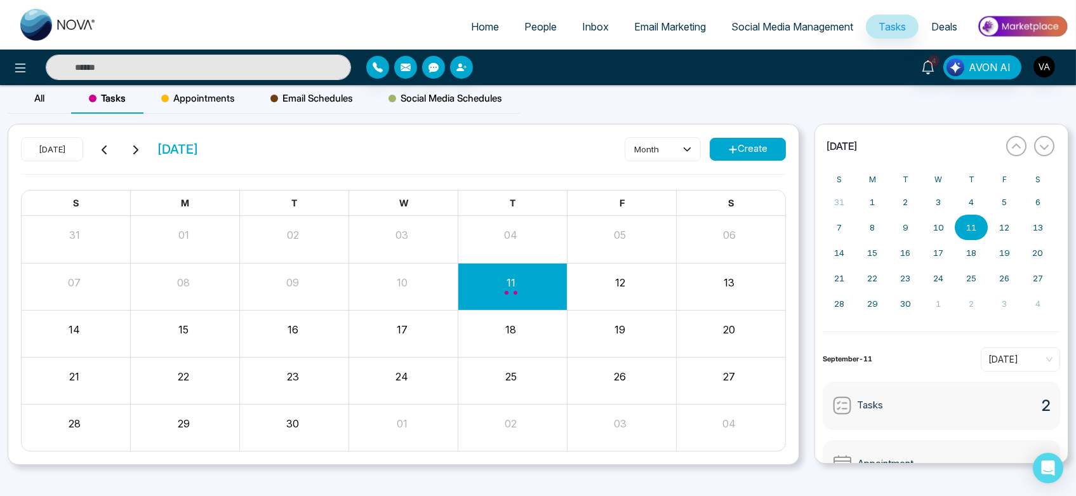
scroll to position [0, 0]
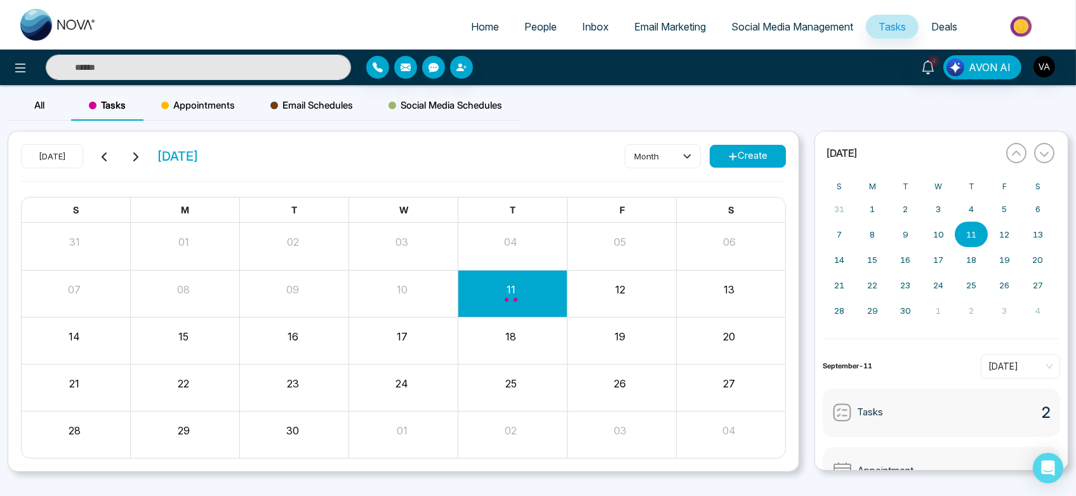
click at [482, 29] on span "Home" at bounding box center [485, 26] width 28 height 13
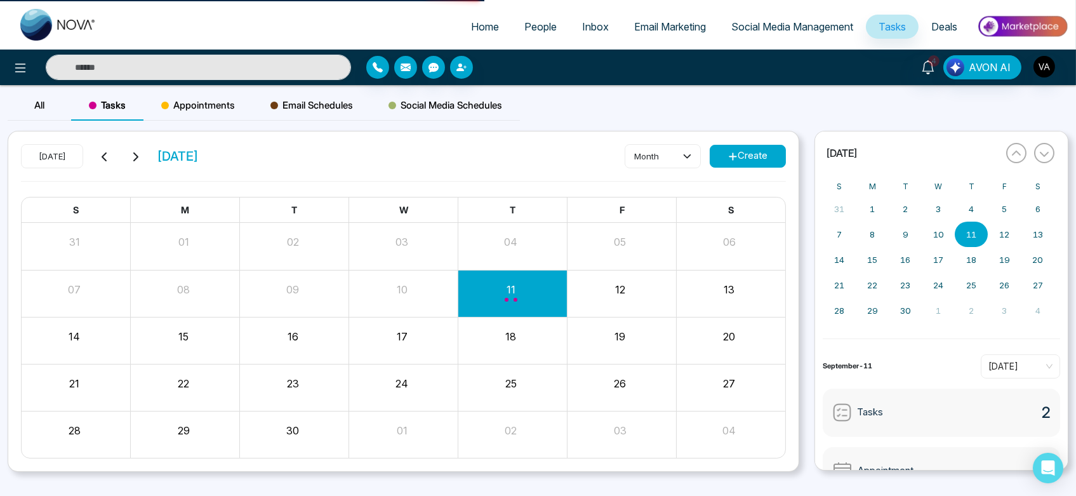
select select "*"
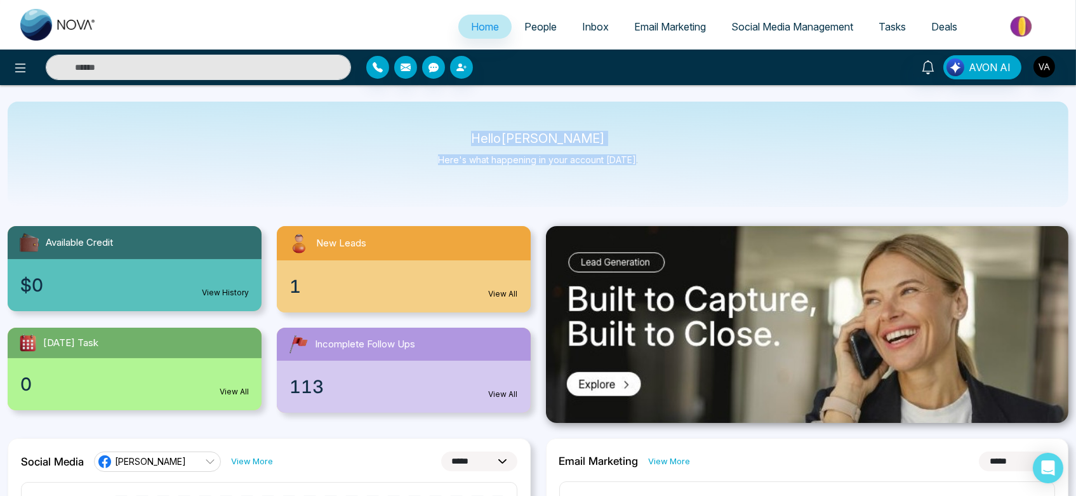
drag, startPoint x: 470, startPoint y: 141, endPoint x: 683, endPoint y: 184, distance: 217.5
click at [683, 184] on div "Hello [PERSON_NAME] Admin Here's what happening in your account [DATE]." at bounding box center [538, 154] width 1060 height 105
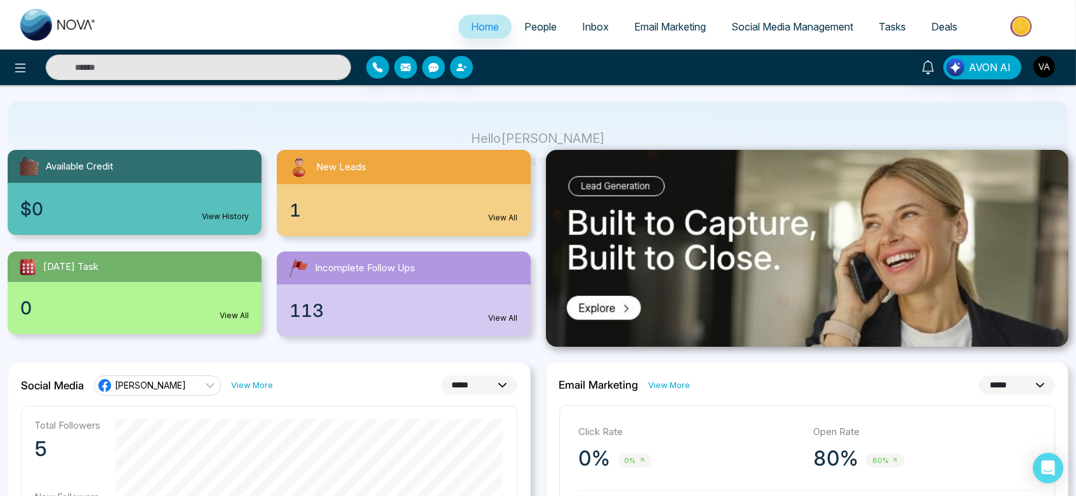
scroll to position [84, 0]
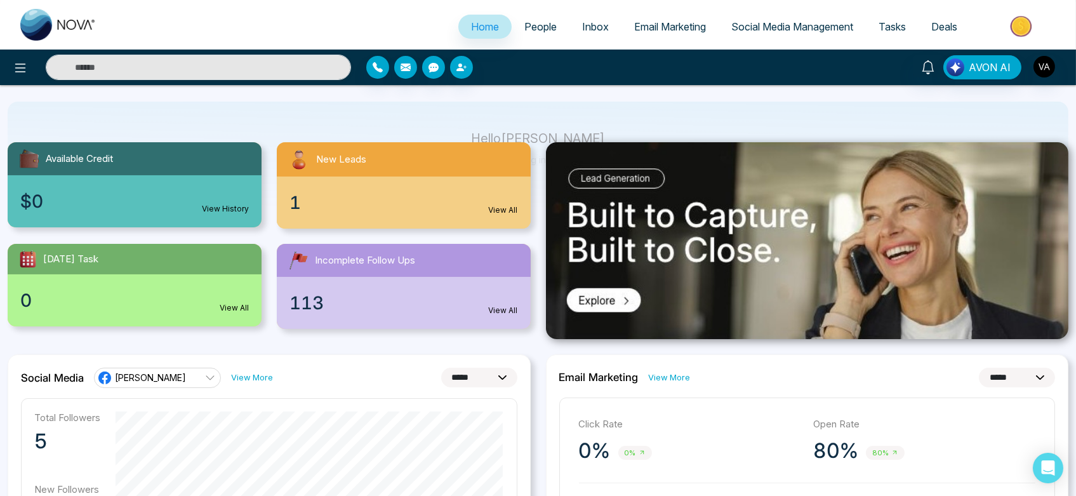
click at [229, 303] on link "View All" at bounding box center [234, 307] width 29 height 11
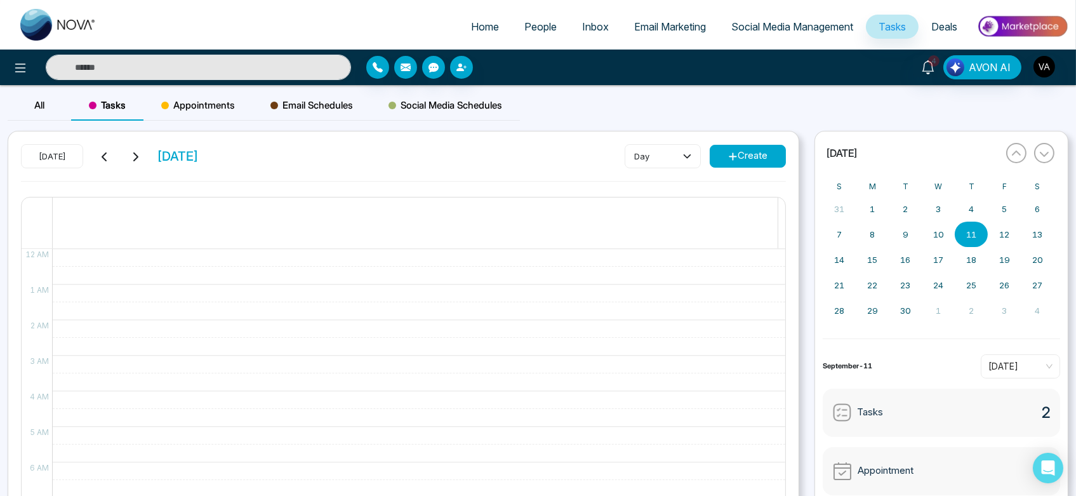
click at [491, 25] on link "Home" at bounding box center [484, 27] width 53 height 24
select select "*"
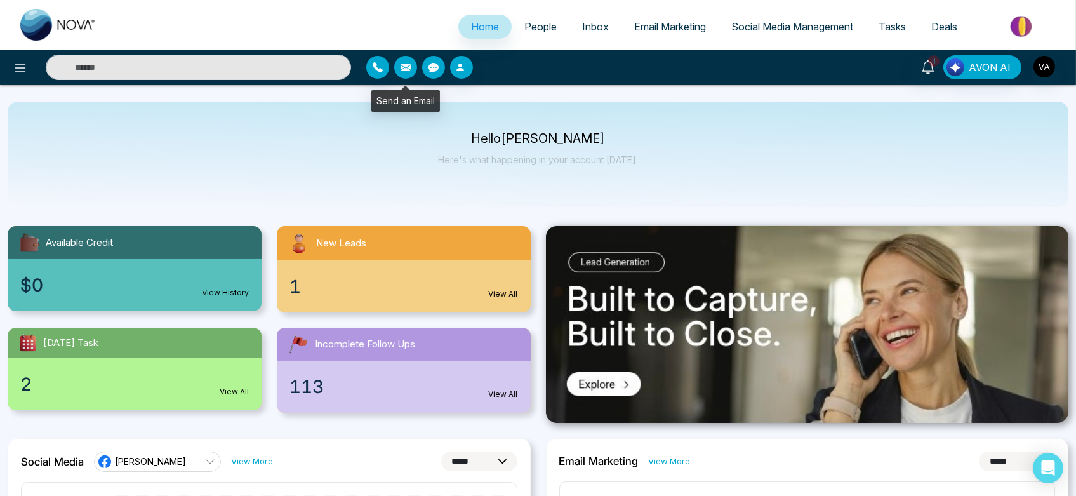
click at [404, 74] on button "button" at bounding box center [405, 67] width 23 height 23
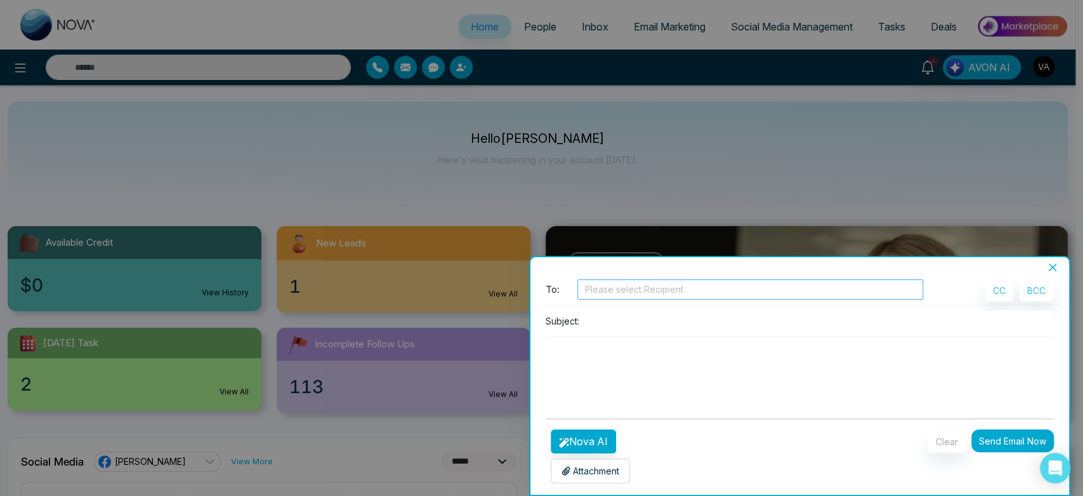
click at [612, 293] on div at bounding box center [750, 289] width 339 height 15
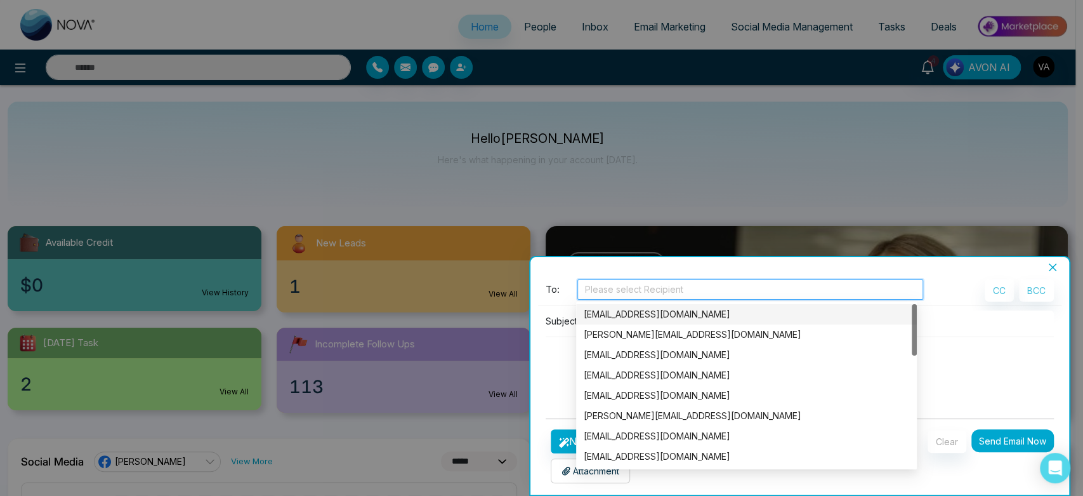
click at [625, 313] on div "[EMAIL_ADDRESS][DOMAIN_NAME]" at bounding box center [747, 314] width 326 height 14
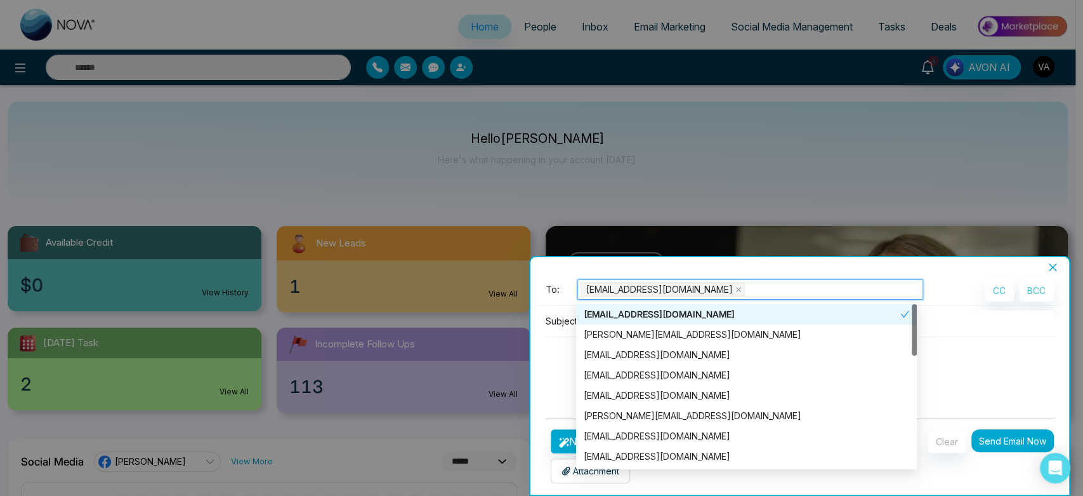
click at [553, 327] on p "Subject:" at bounding box center [563, 320] width 34 height 13
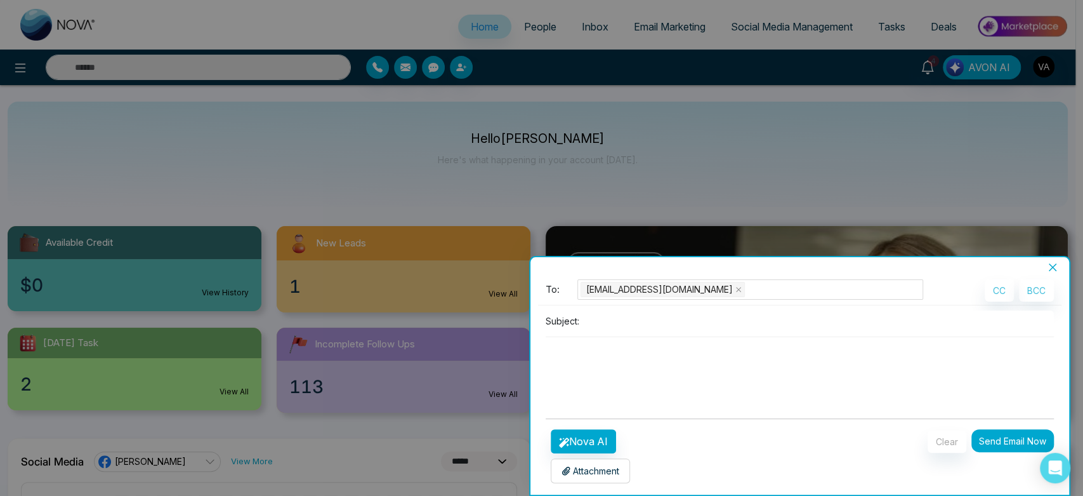
click at [615, 320] on input at bounding box center [819, 320] width 470 height 21
type input "***"
click at [575, 446] on button "Nova AI" at bounding box center [583, 441] width 65 height 24
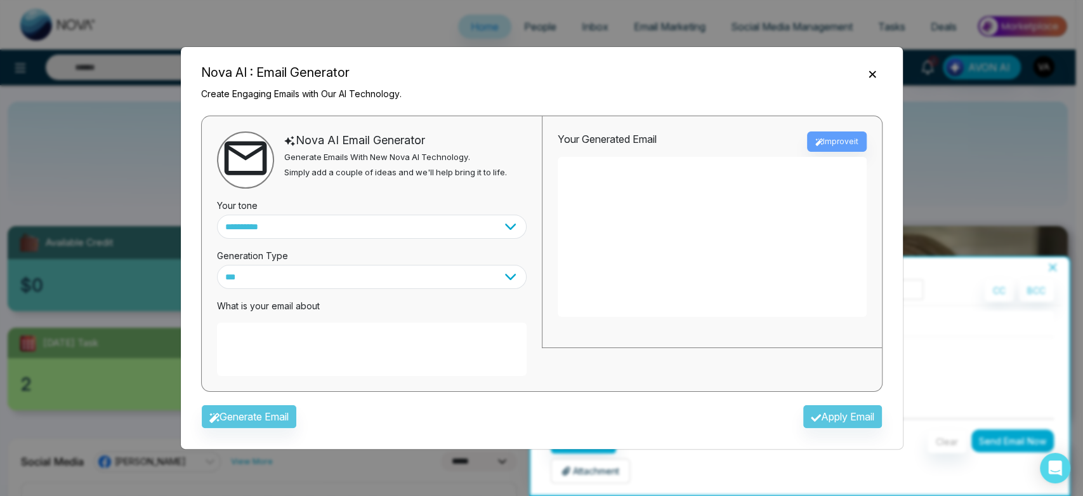
click at [313, 350] on textarea at bounding box center [372, 348] width 310 height 53
click at [249, 415] on div "Generate Email Apply Email" at bounding box center [542, 420] width 702 height 37
click at [330, 343] on textarea "*********" at bounding box center [372, 348] width 310 height 53
type textarea "**********"
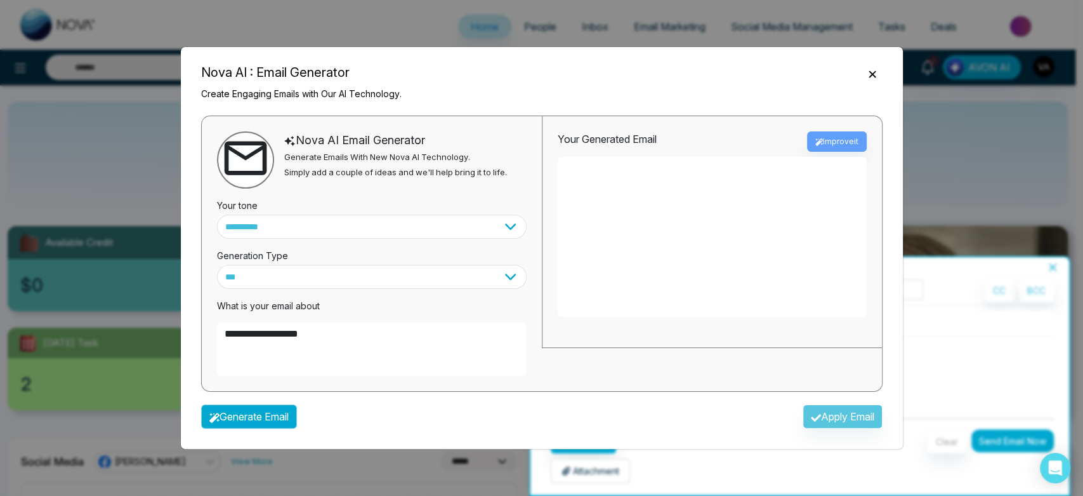
click at [261, 415] on button "Generate Email" at bounding box center [249, 416] width 96 height 24
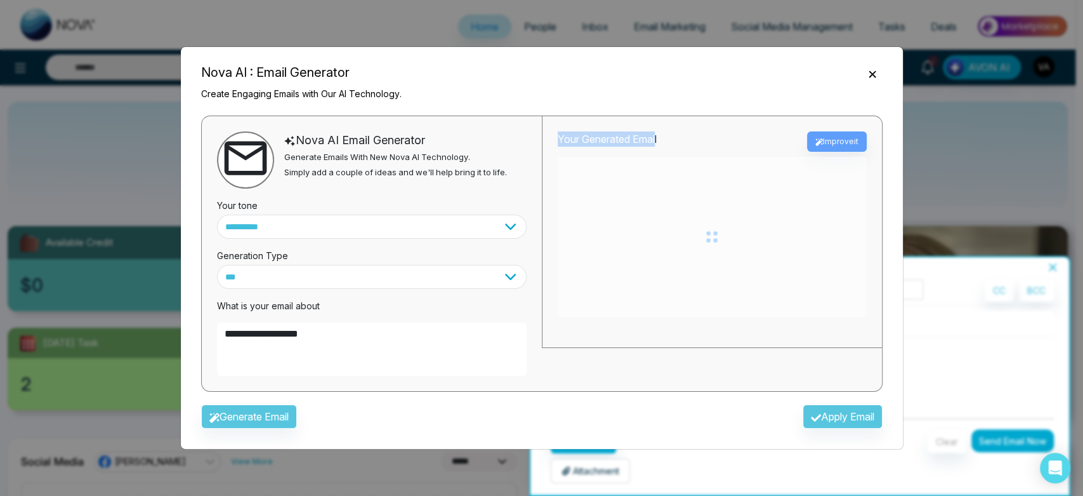
drag, startPoint x: 558, startPoint y: 141, endPoint x: 671, endPoint y: 143, distance: 112.3
click at [671, 143] on div "Your Generated Email Improve it" at bounding box center [712, 141] width 309 height 20
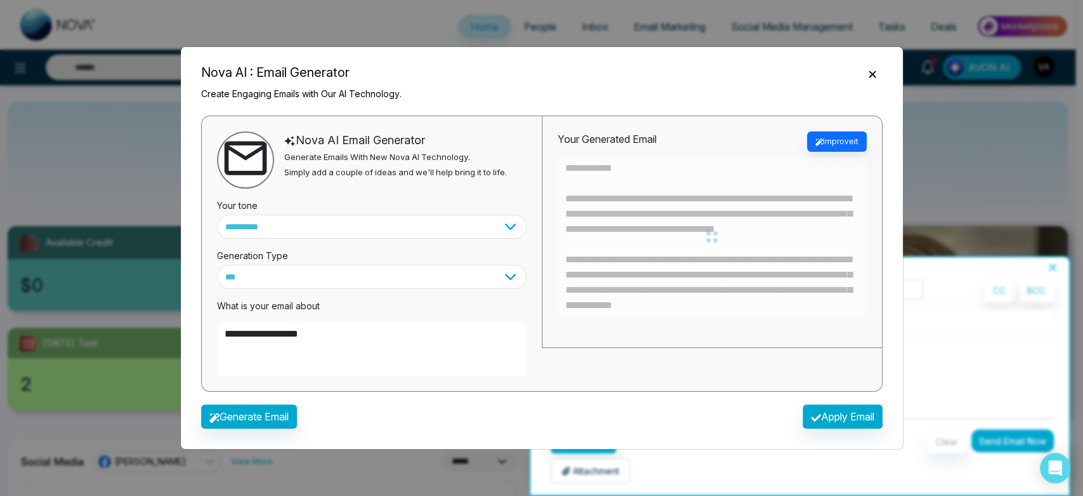
type textarea "**********"
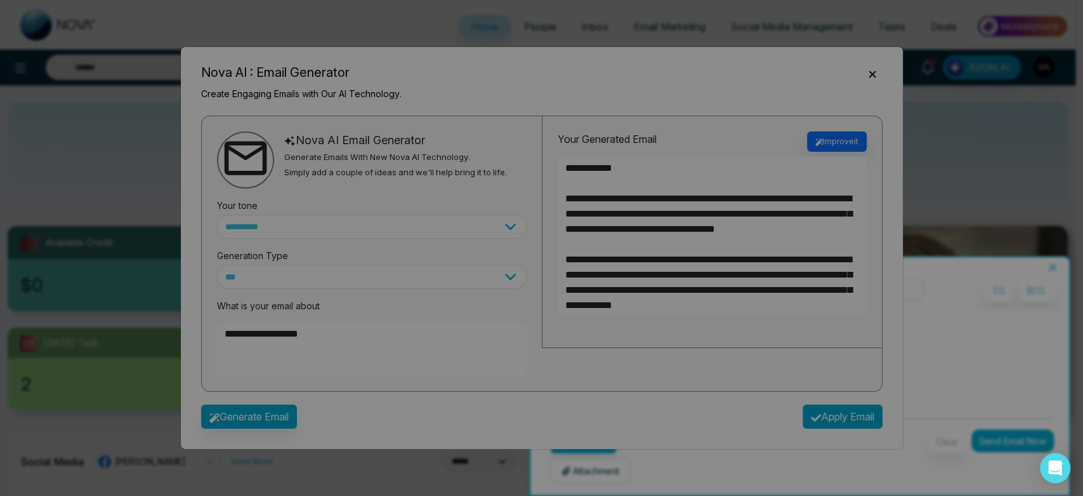
click at [820, 414] on button "Apply Email" at bounding box center [843, 416] width 80 height 24
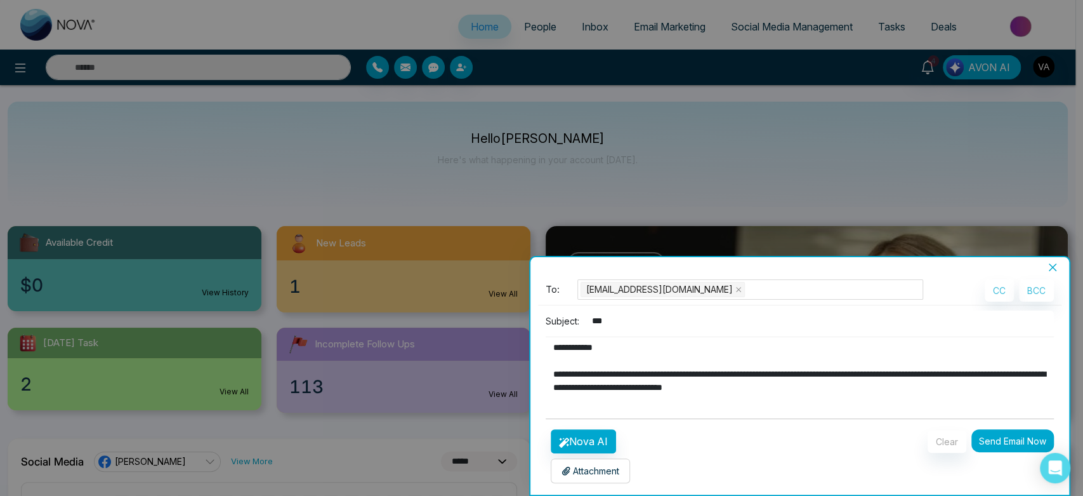
type textarea "**********"
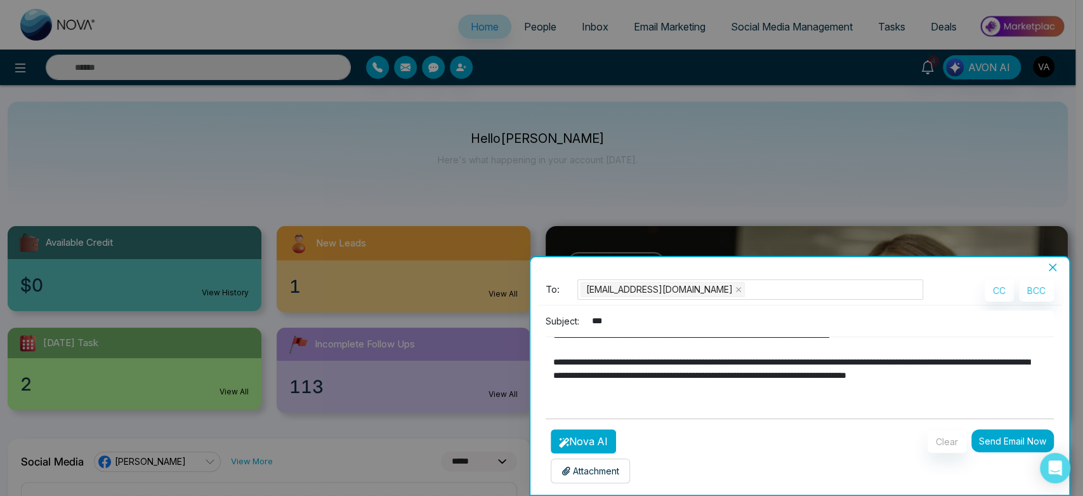
scroll to position [187, 0]
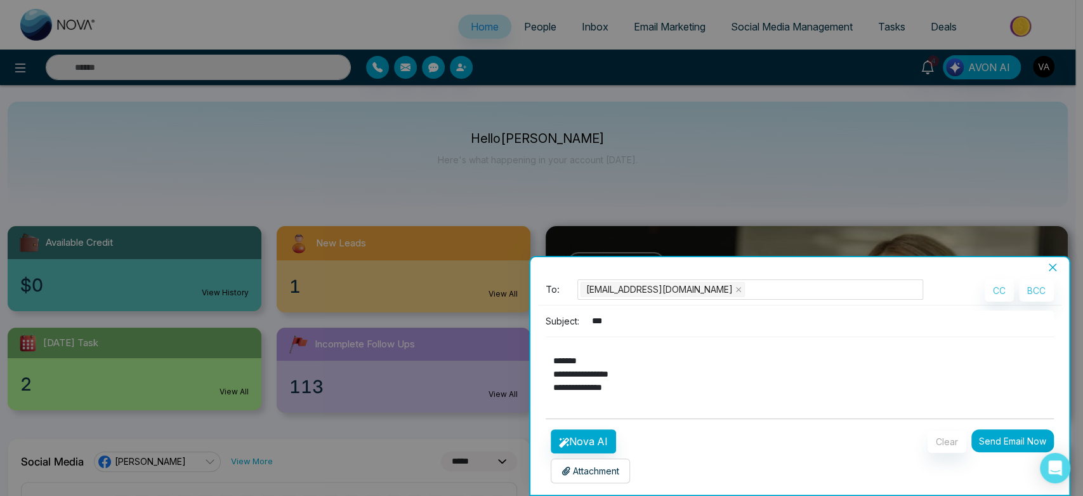
click at [601, 468] on p "Attachment" at bounding box center [591, 470] width 58 height 13
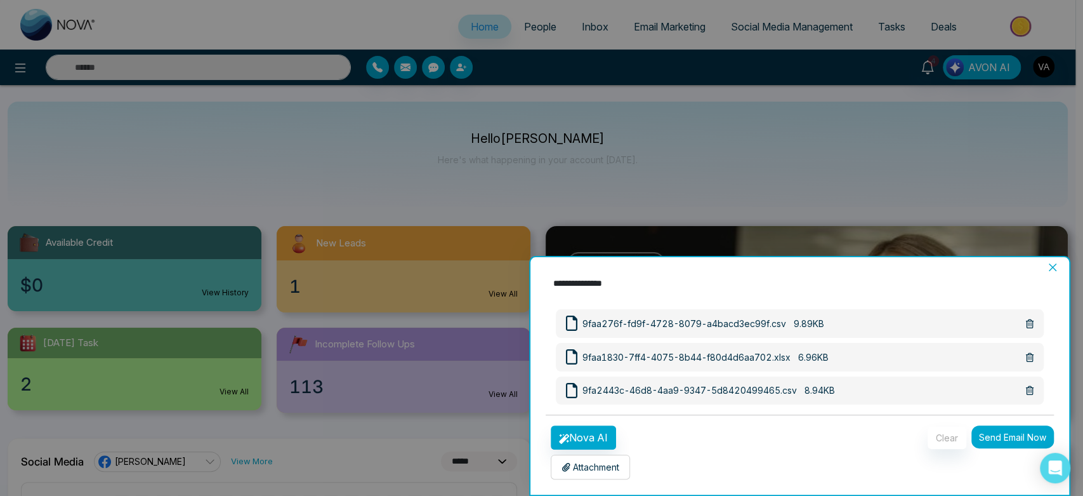
scroll to position [103, 0]
click at [984, 442] on button "Send Email Now" at bounding box center [1013, 437] width 82 height 23
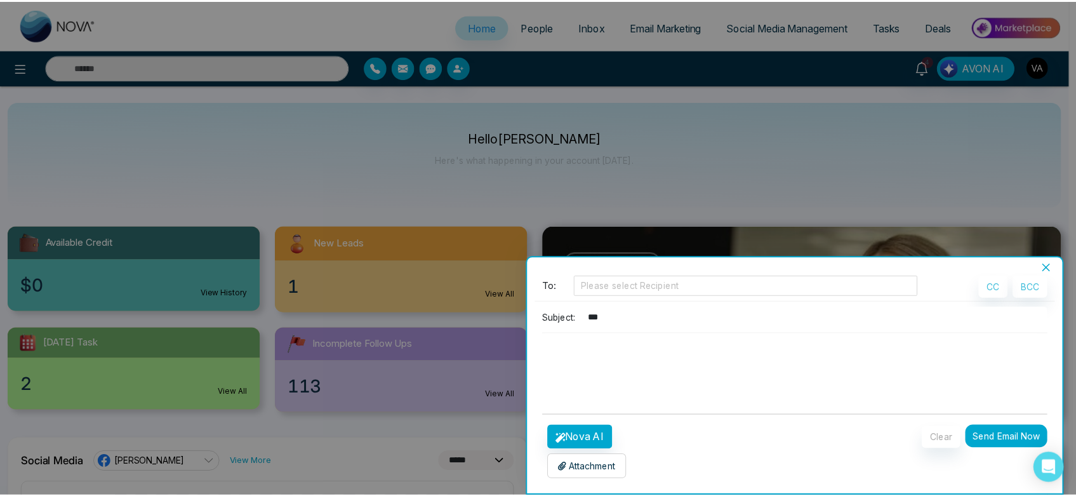
scroll to position [3, 0]
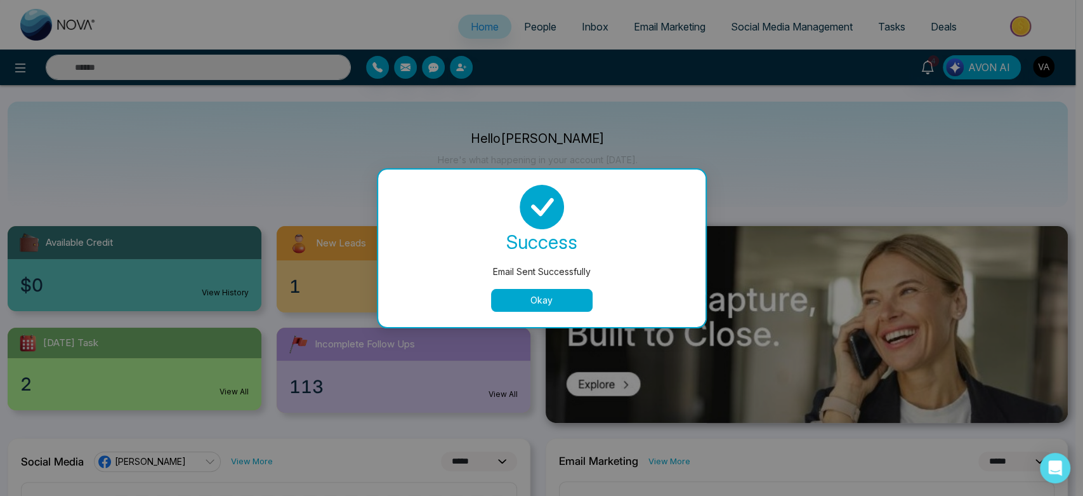
click at [526, 293] on button "Okay" at bounding box center [542, 300] width 102 height 23
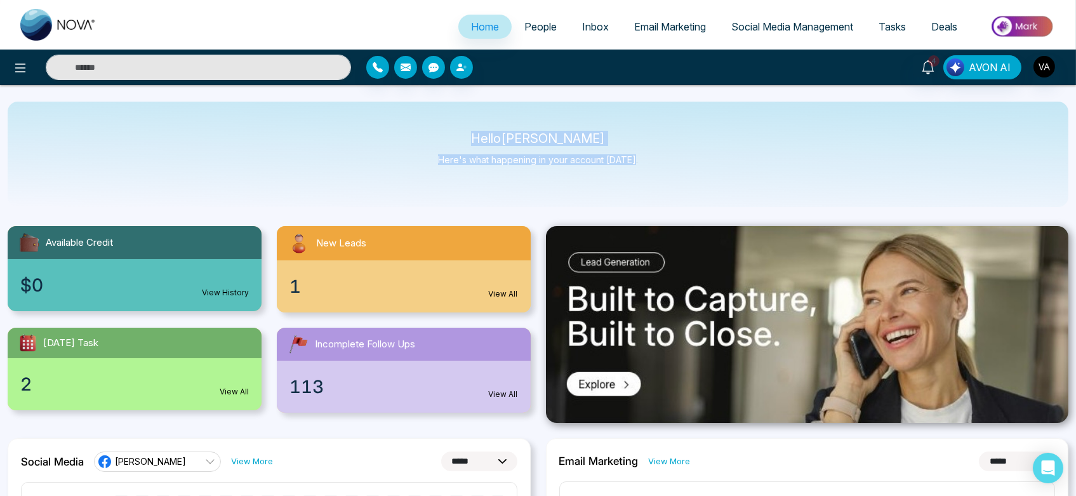
drag, startPoint x: 487, startPoint y: 135, endPoint x: 666, endPoint y: 173, distance: 182.3
click at [666, 173] on div "Hello [PERSON_NAME] Admin Here's what happening in your account [DATE]." at bounding box center [538, 154] width 1060 height 105
drag, startPoint x: 666, startPoint y: 173, endPoint x: 442, endPoint y: 115, distance: 230.9
click at [442, 115] on div "Hello [PERSON_NAME] Admin Here's what happening in your account [DATE]." at bounding box center [538, 154] width 1060 height 105
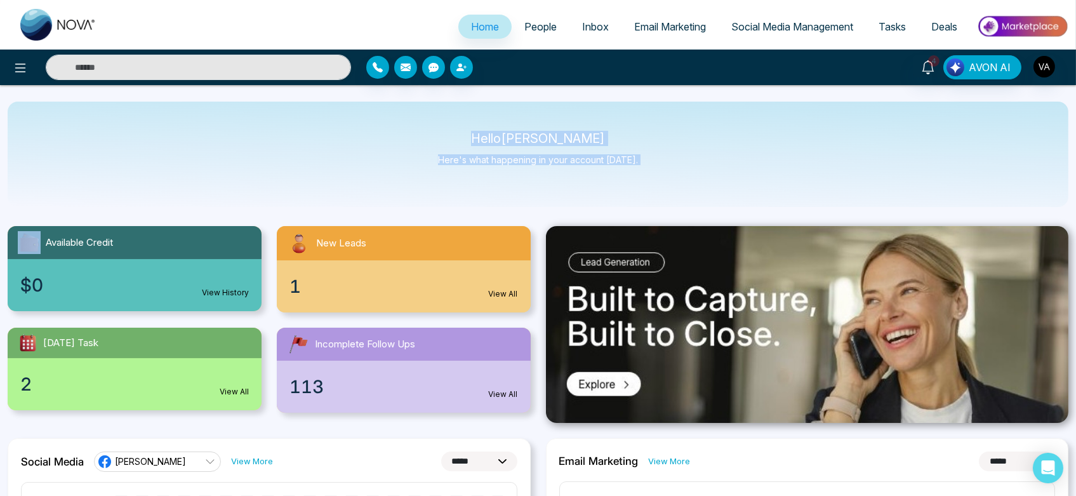
click at [442, 115] on div "Hello [PERSON_NAME] Admin Here's what happening in your account [DATE]." at bounding box center [538, 154] width 1060 height 105
drag, startPoint x: 487, startPoint y: 140, endPoint x: 636, endPoint y: 169, distance: 152.1
click at [636, 169] on div "Hello [PERSON_NAME] Admin Here's what happening in your account [DATE]." at bounding box center [538, 154] width 1060 height 105
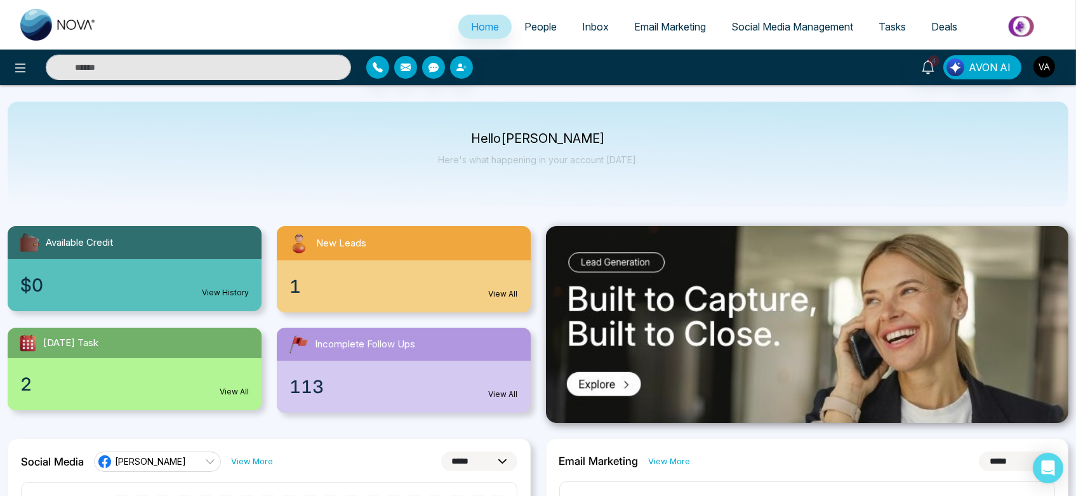
drag, startPoint x: 480, startPoint y: 130, endPoint x: 673, endPoint y: 154, distance: 195.0
click at [673, 154] on div "Hello [PERSON_NAME] Admin Here's what happening in your account [DATE]." at bounding box center [538, 154] width 1060 height 105
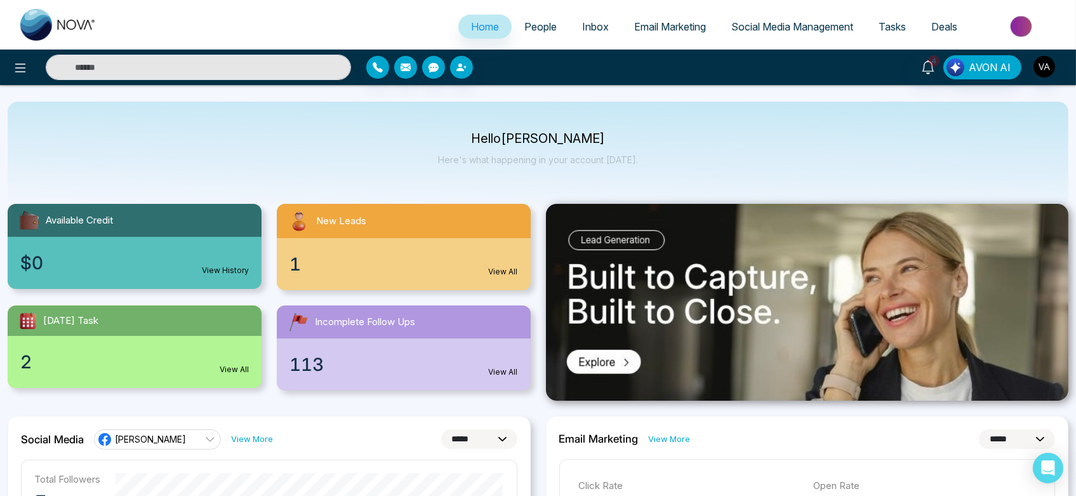
scroll to position [0, 0]
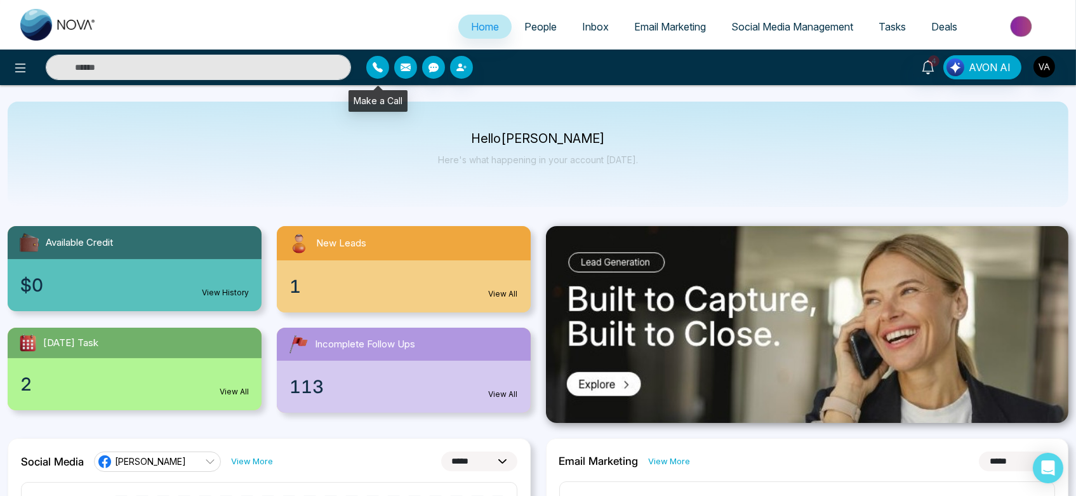
click at [374, 65] on icon "button" at bounding box center [377, 67] width 10 height 10
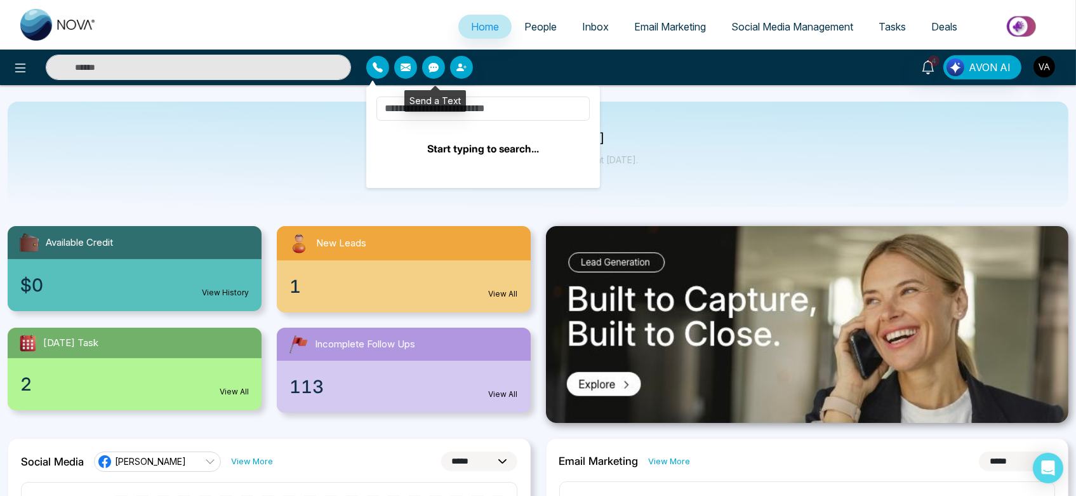
click at [436, 73] on button "button" at bounding box center [433, 67] width 23 height 23
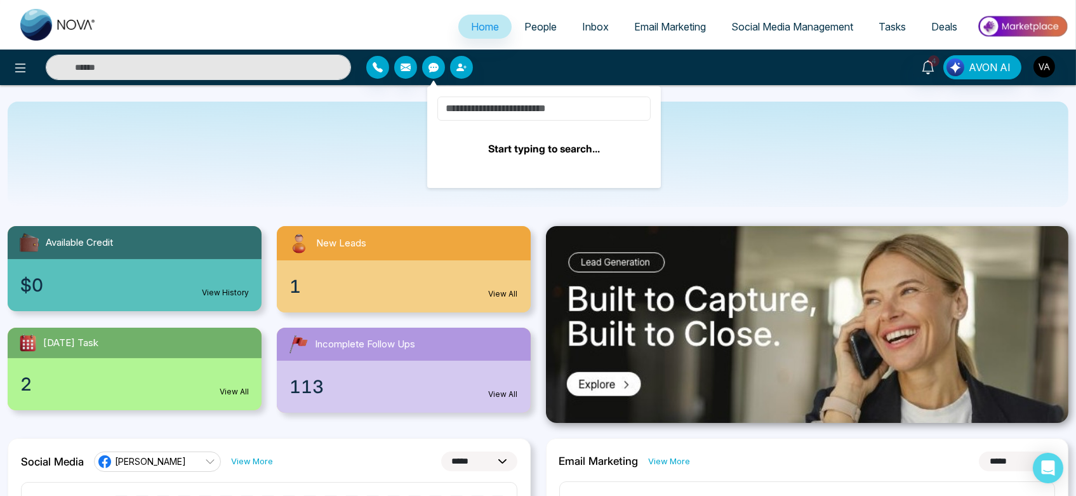
click at [506, 111] on input at bounding box center [543, 108] width 213 height 24
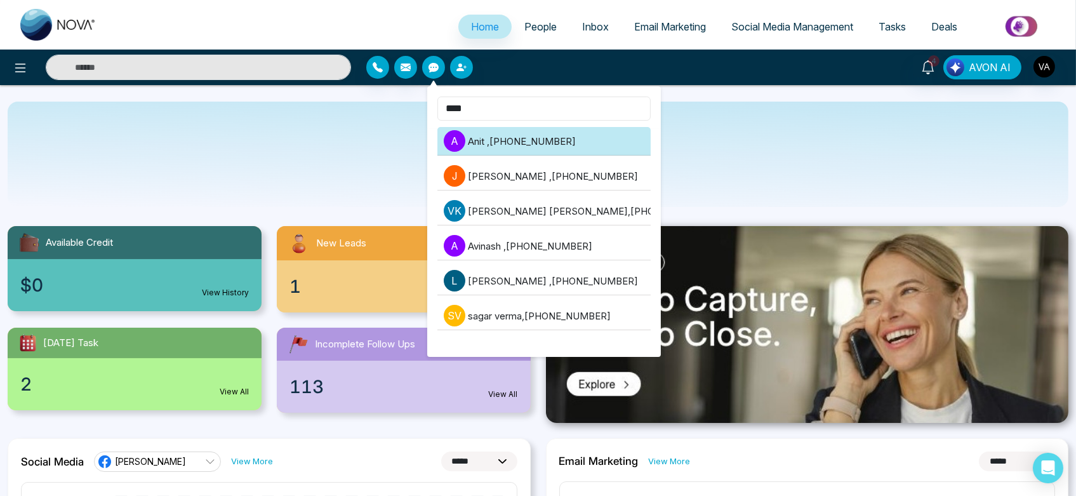
type input "****"
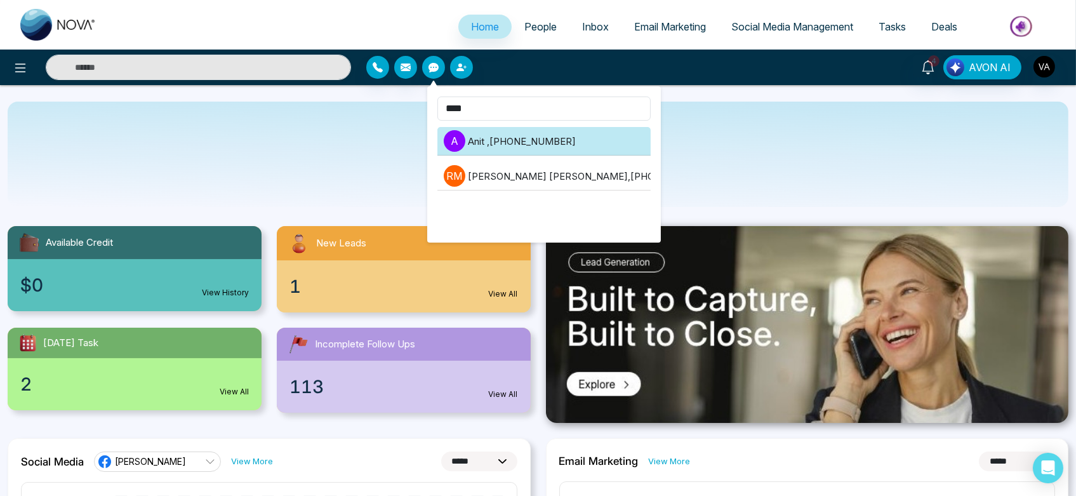
click at [520, 138] on li "A Anit , [PHONE_NUMBER]" at bounding box center [543, 141] width 213 height 29
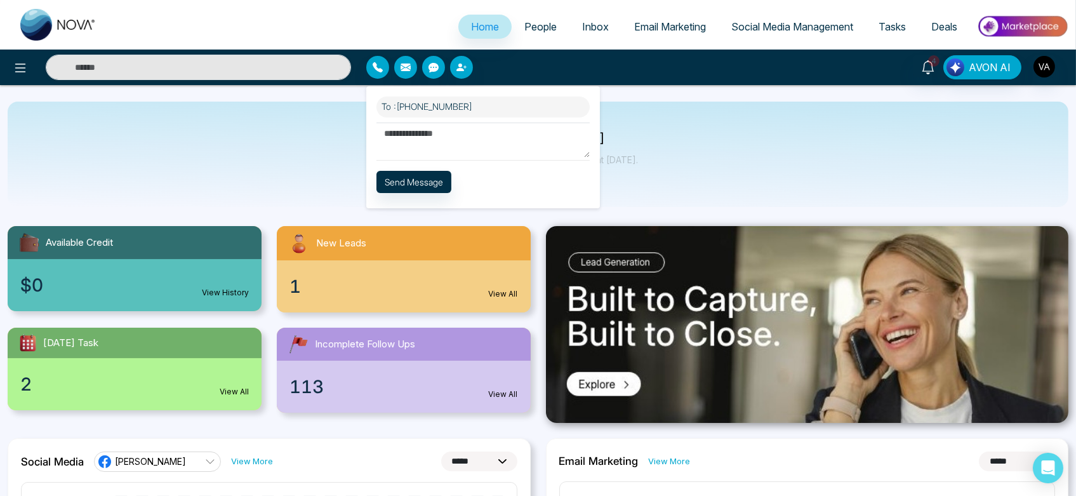
click at [413, 143] on textarea at bounding box center [482, 139] width 213 height 35
type textarea "**"
click at [423, 177] on button "Send Message" at bounding box center [413, 182] width 75 height 22
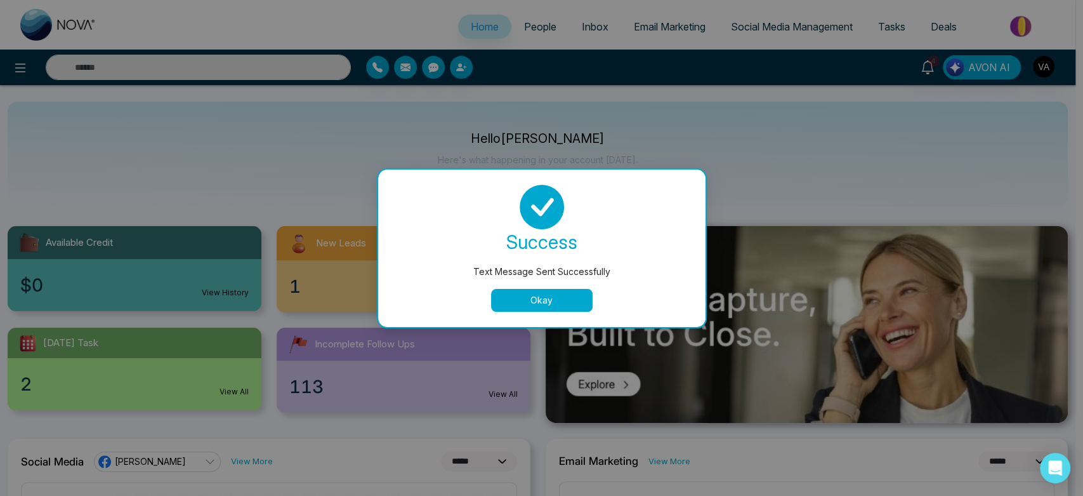
click at [543, 310] on button "Okay" at bounding box center [542, 300] width 102 height 23
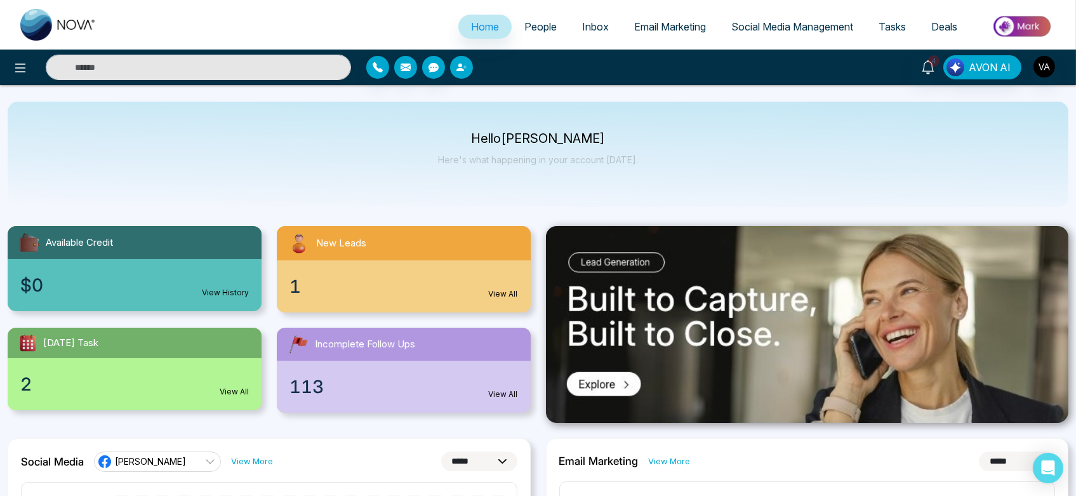
drag, startPoint x: 450, startPoint y: 64, endPoint x: 465, endPoint y: 70, distance: 15.7
click at [465, 70] on button "button" at bounding box center [461, 67] width 23 height 23
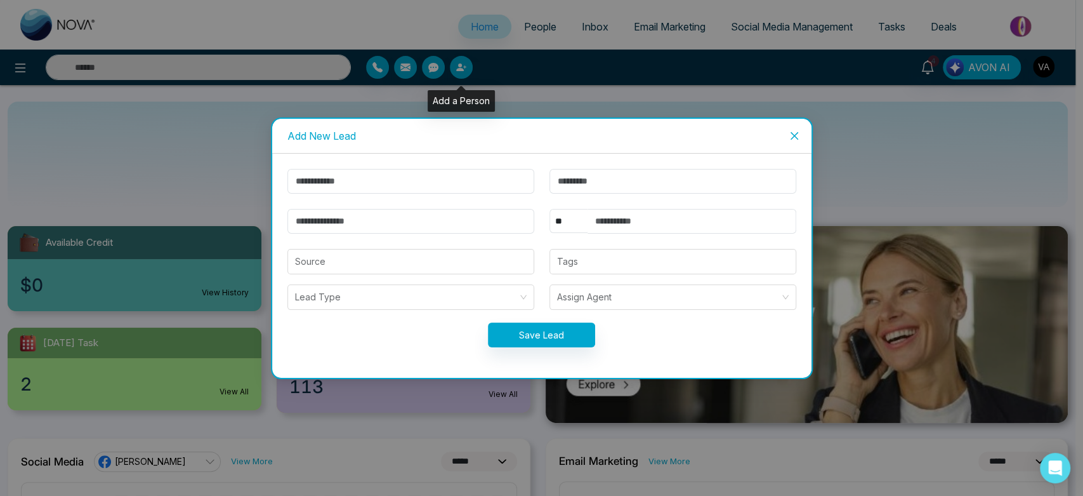
click at [465, 70] on div "Add New Lead ** **** *** *** *** **** *** Source Tags Lead Type Assign Agent Sa…" at bounding box center [541, 248] width 1083 height 496
drag, startPoint x: 454, startPoint y: 195, endPoint x: 452, endPoint y: 187, distance: 9.1
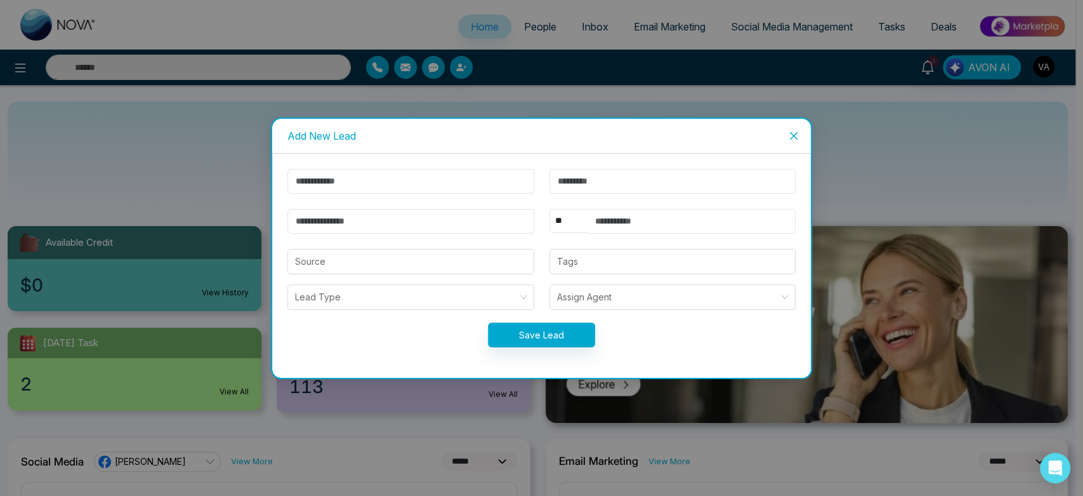
click at [452, 187] on form "** **** *** *** *** **** *** Source Tags Lead Type Assign Agent Save Lead" at bounding box center [542, 266] width 524 height 194
click at [452, 187] on input "text" at bounding box center [410, 181] width 247 height 25
click at [368, 181] on input "text" at bounding box center [410, 181] width 247 height 25
click at [319, 181] on input "text" at bounding box center [410, 181] width 247 height 25
click at [793, 135] on icon "close" at bounding box center [794, 135] width 8 height 8
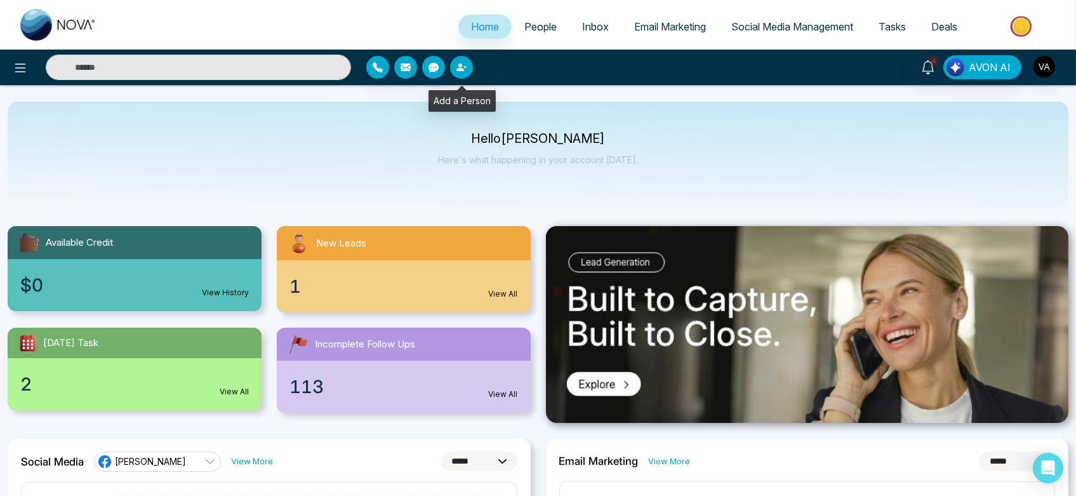
click at [471, 67] on button "button" at bounding box center [461, 67] width 23 height 23
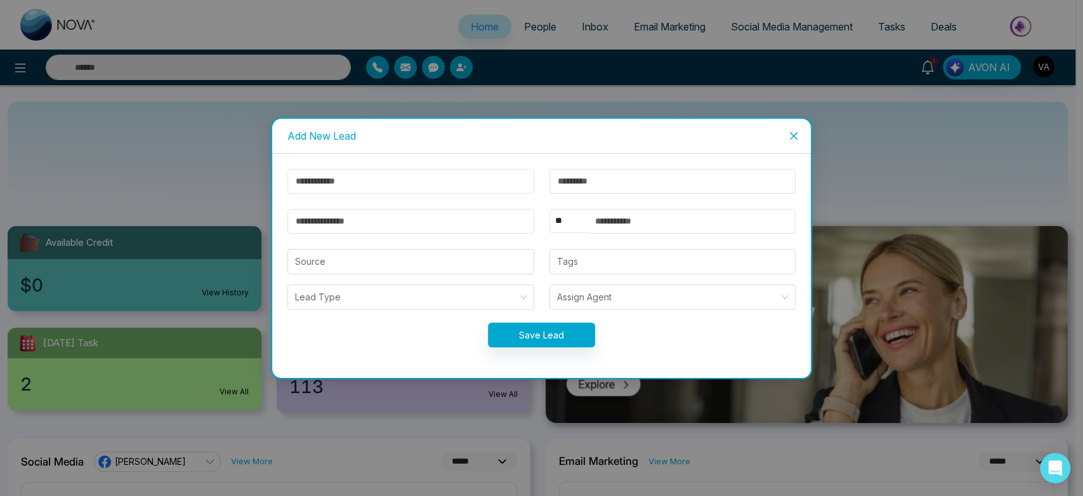
click at [345, 190] on input "text" at bounding box center [410, 181] width 247 height 25
type input "****"
click at [340, 215] on input "email" at bounding box center [410, 221] width 247 height 25
type input "**********"
click at [562, 220] on select "** **** *** *** *** **** ***" at bounding box center [569, 221] width 38 height 24
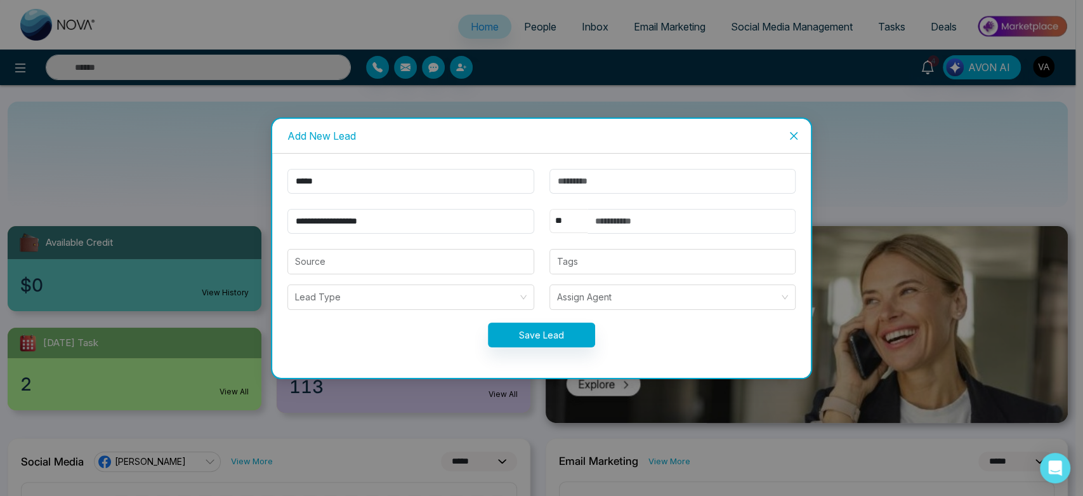
select select "***"
click at [550, 209] on select "** **** *** *** *** **** ***" at bounding box center [569, 221] width 38 height 24
click at [624, 216] on input "text" at bounding box center [692, 221] width 209 height 25
click at [680, 215] on input "**********" at bounding box center [692, 221] width 209 height 25
type input "*"
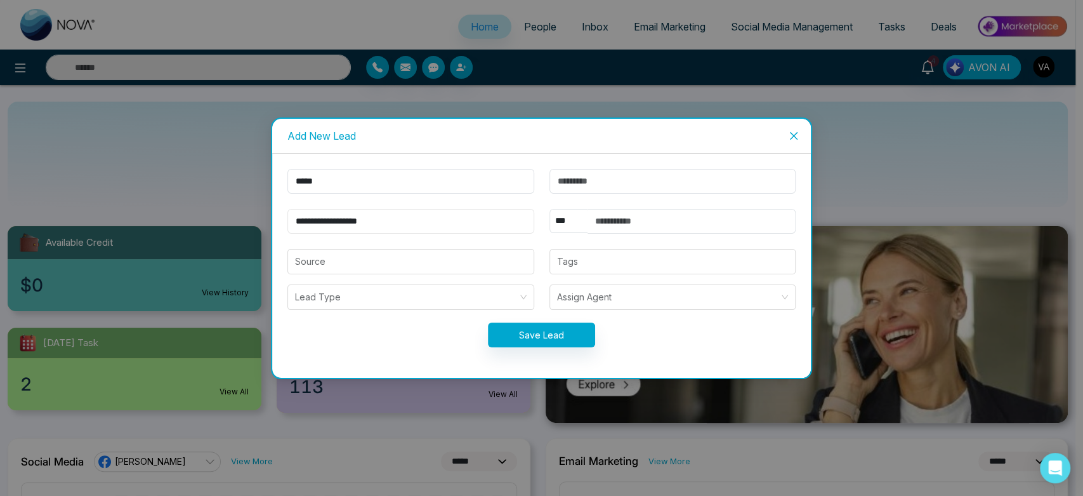
click at [416, 229] on input "**********" at bounding box center [410, 221] width 247 height 25
click at [794, 136] on icon "close" at bounding box center [794, 135] width 8 height 8
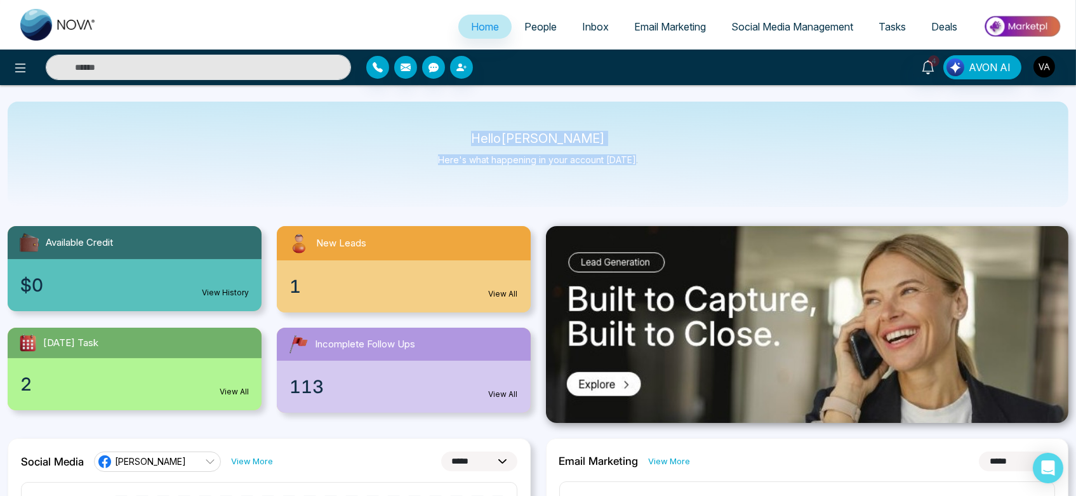
drag, startPoint x: 474, startPoint y: 132, endPoint x: 716, endPoint y: 166, distance: 244.2
click at [716, 166] on div "Hello [PERSON_NAME] Admin Here's what happening in your account [DATE]." at bounding box center [538, 154] width 1060 height 105
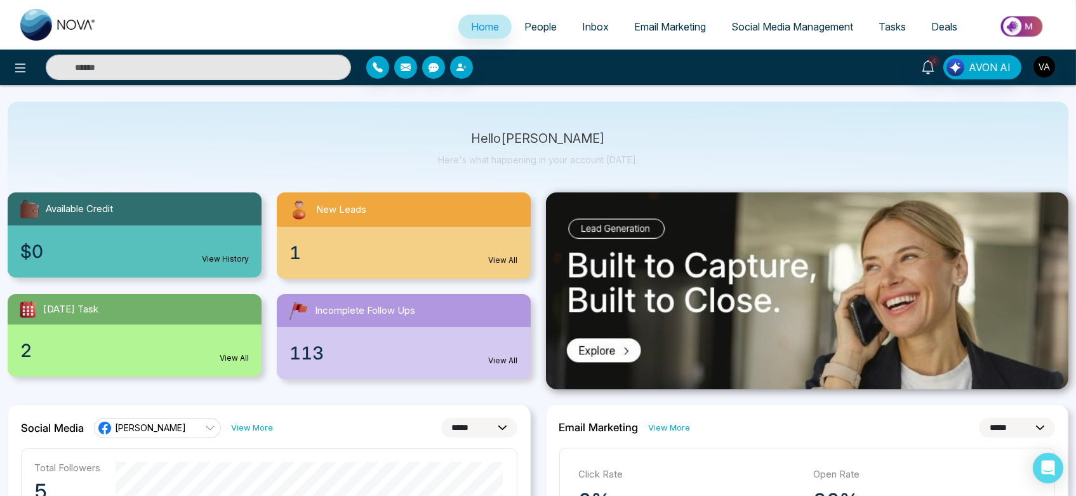
scroll to position [37, 0]
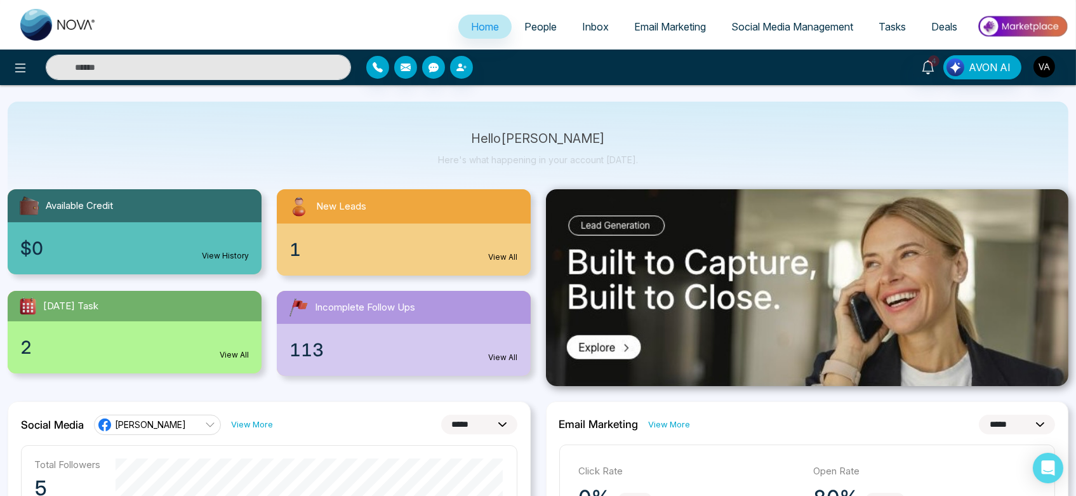
click at [211, 250] on link "View History" at bounding box center [225, 255] width 47 height 11
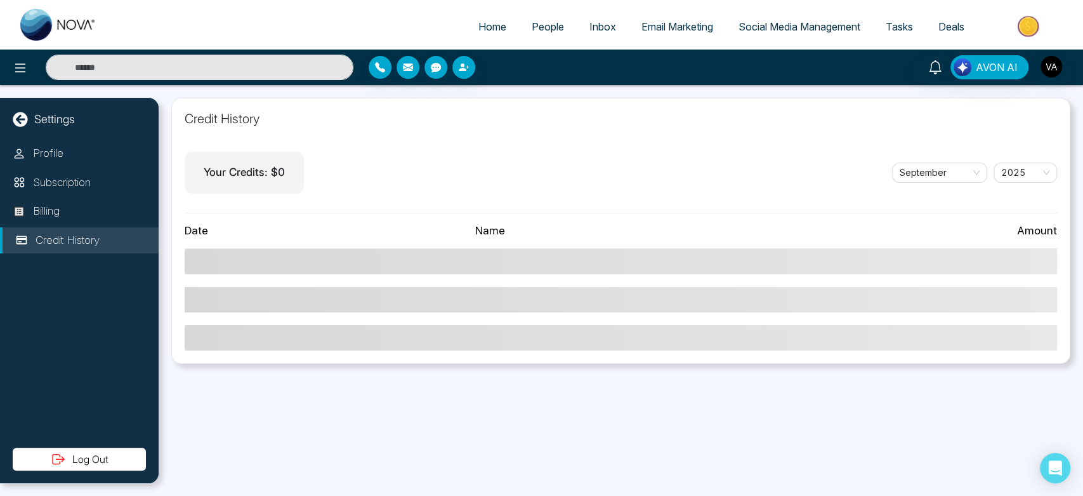
click at [478, 23] on span "Home" at bounding box center [492, 26] width 28 height 13
select select "*"
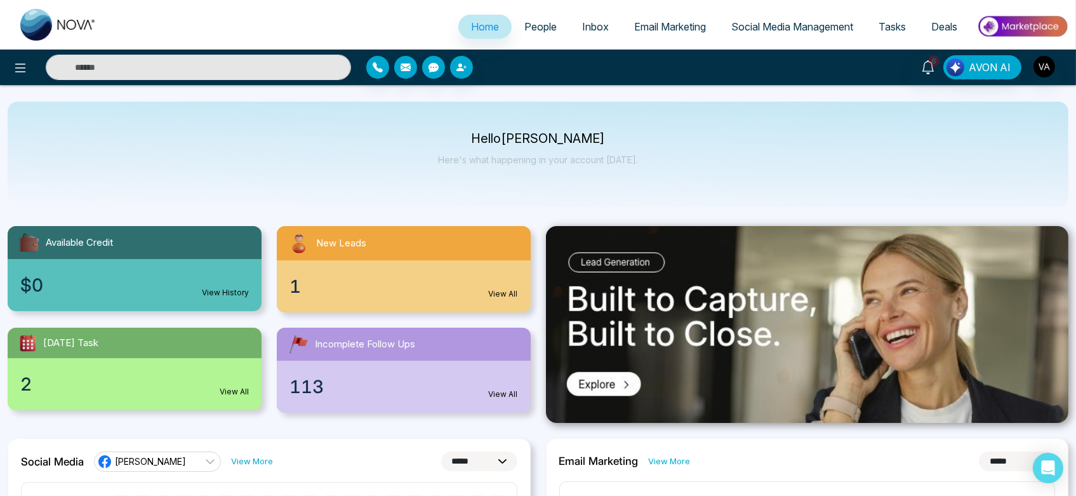
click at [529, 35] on link "People" at bounding box center [540, 27] width 58 height 24
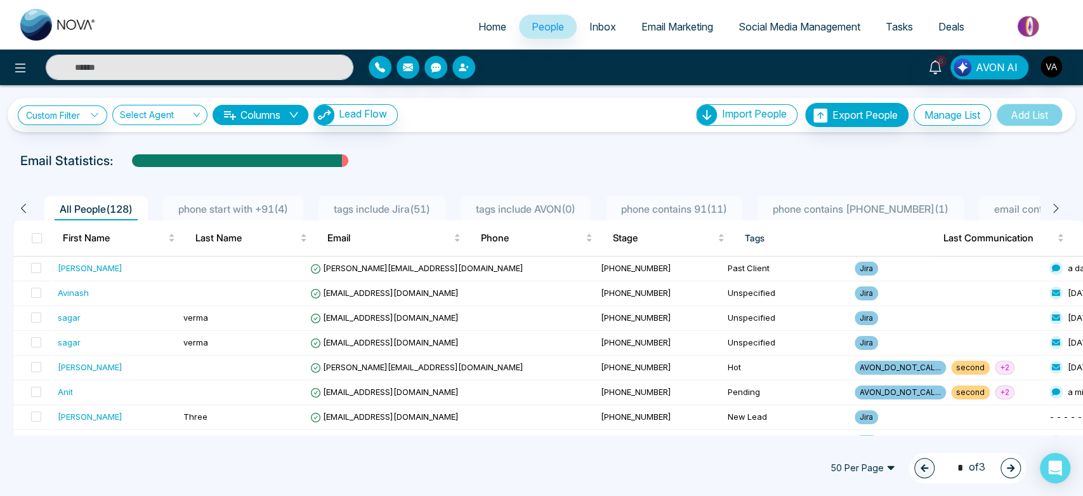
click at [468, 27] on link "Home" at bounding box center [492, 27] width 53 height 24
select select "*"
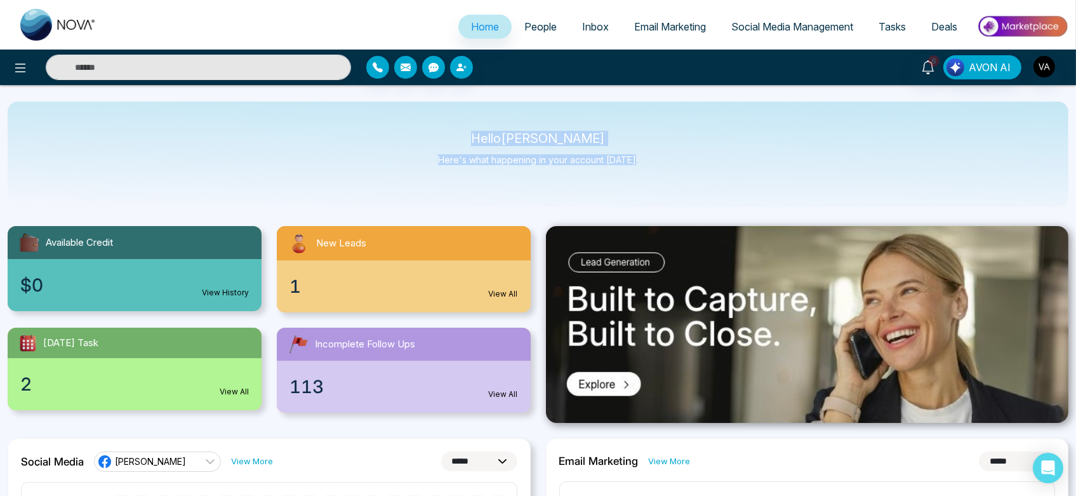
drag, startPoint x: 479, startPoint y: 143, endPoint x: 678, endPoint y: 169, distance: 200.9
click at [678, 169] on div "Hello [PERSON_NAME] Admin Here's what happening in your account [DATE]." at bounding box center [538, 154] width 1060 height 105
drag, startPoint x: 643, startPoint y: 158, endPoint x: 418, endPoint y: 135, distance: 225.9
click at [418, 135] on div "Hello [PERSON_NAME] Admin Here's what happening in your account [DATE]." at bounding box center [538, 154] width 1060 height 105
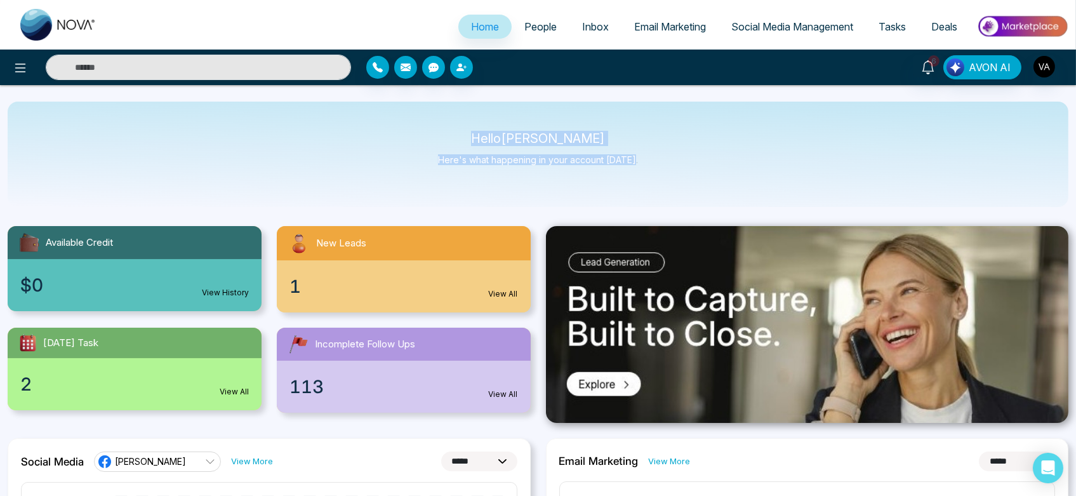
click at [418, 135] on div "Hello [PERSON_NAME] Admin Here's what happening in your account [DATE]." at bounding box center [538, 154] width 1060 height 105
click at [1045, 64] on img "button" at bounding box center [1044, 67] width 22 height 22
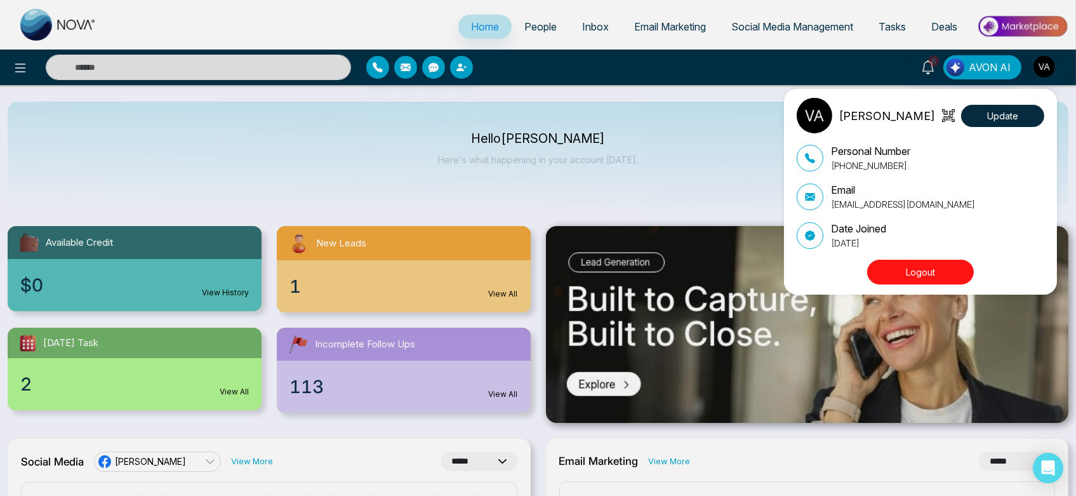
click at [960, 212] on div "Personal Number [PHONE_NUMBER] Email [EMAIL_ADDRESS][DOMAIN_NAME] Date Joined […" at bounding box center [919, 196] width 247 height 106
drag, startPoint x: 828, startPoint y: 201, endPoint x: 951, endPoint y: 201, distance: 123.1
click at [951, 201] on div "Email [EMAIL_ADDRESS][DOMAIN_NAME]" at bounding box center [919, 196] width 247 height 29
click at [454, 149] on div "Vijay Admin Update Personal Number [PHONE_NUMBER] Email [EMAIL_ADDRESS][DOMAIN_…" at bounding box center [538, 248] width 1076 height 496
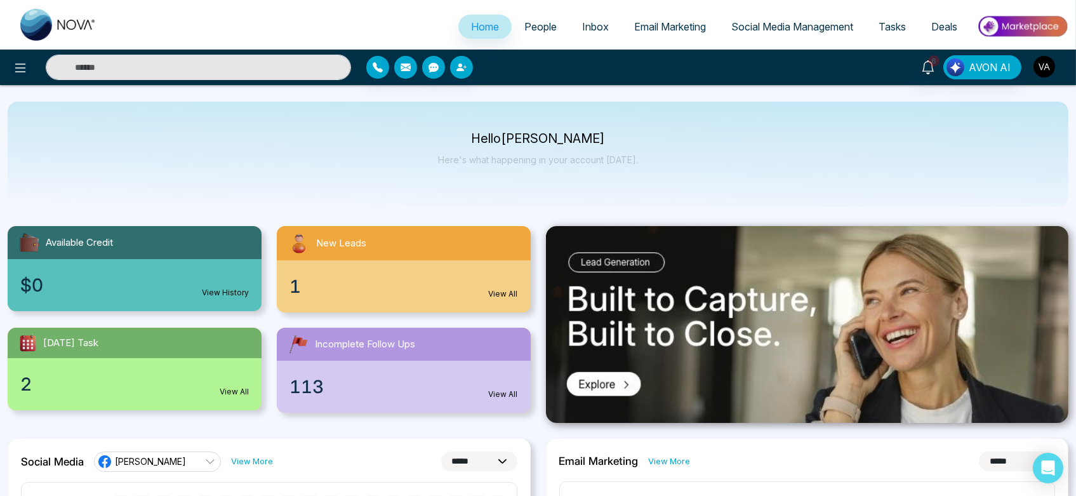
click at [1041, 69] on img "button" at bounding box center [1044, 67] width 22 height 22
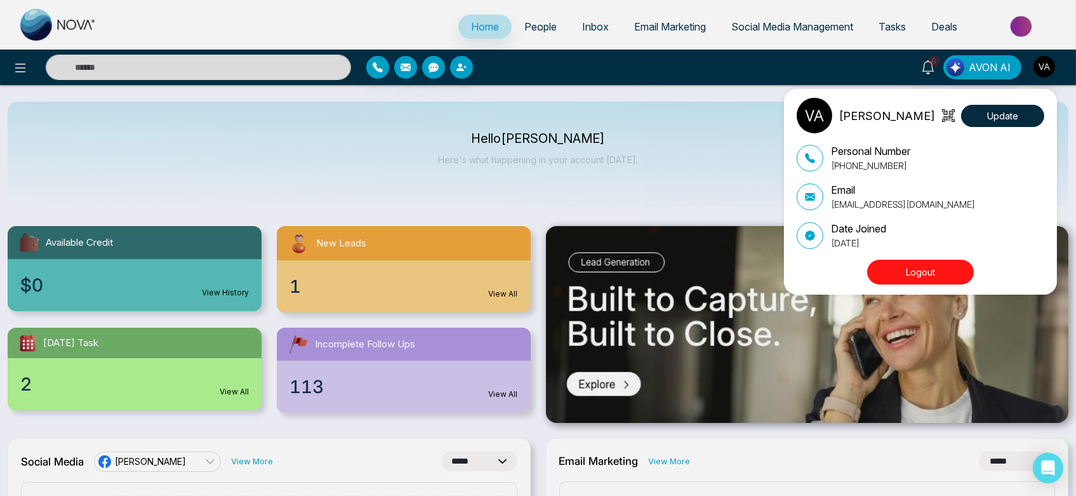
drag, startPoint x: 830, startPoint y: 243, endPoint x: 933, endPoint y: 242, distance: 102.8
click at [933, 242] on div "Date Joined [DATE]" at bounding box center [919, 235] width 247 height 29
click at [454, 170] on div "Vijay Admin Update Personal Number [PHONE_NUMBER] Email [EMAIL_ADDRESS][DOMAIN_…" at bounding box center [538, 248] width 1076 height 496
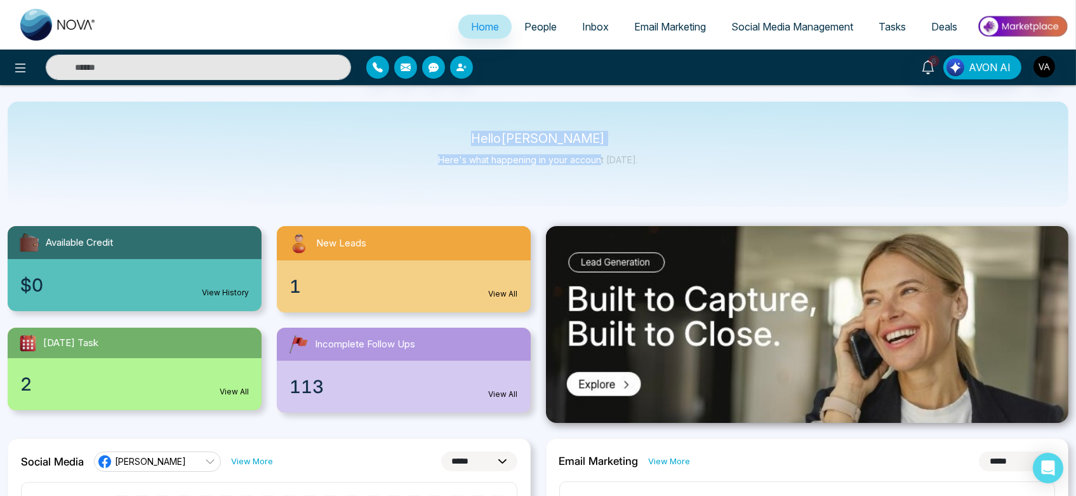
drag, startPoint x: 466, startPoint y: 139, endPoint x: 619, endPoint y: 170, distance: 155.4
click at [619, 170] on div "Hello [PERSON_NAME] Admin Here's what happening in your account [DATE]." at bounding box center [538, 154] width 200 height 42
drag, startPoint x: 466, startPoint y: 136, endPoint x: 660, endPoint y: 164, distance: 196.2
click at [660, 164] on div "Hello [PERSON_NAME] Admin Here's what happening in your account [DATE]." at bounding box center [538, 154] width 1060 height 105
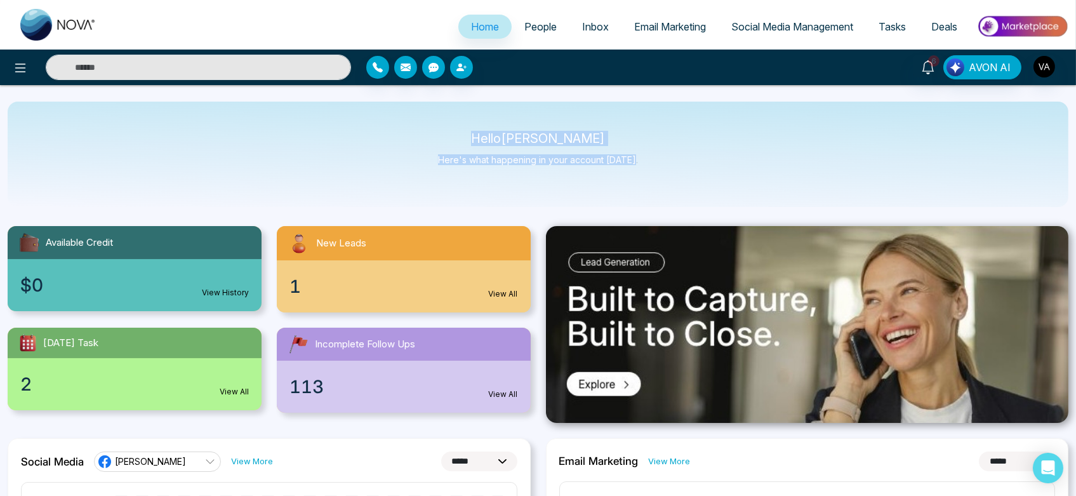
click at [660, 164] on div "Hello [PERSON_NAME] Admin Here's what happening in your account [DATE]." at bounding box center [538, 154] width 1060 height 105
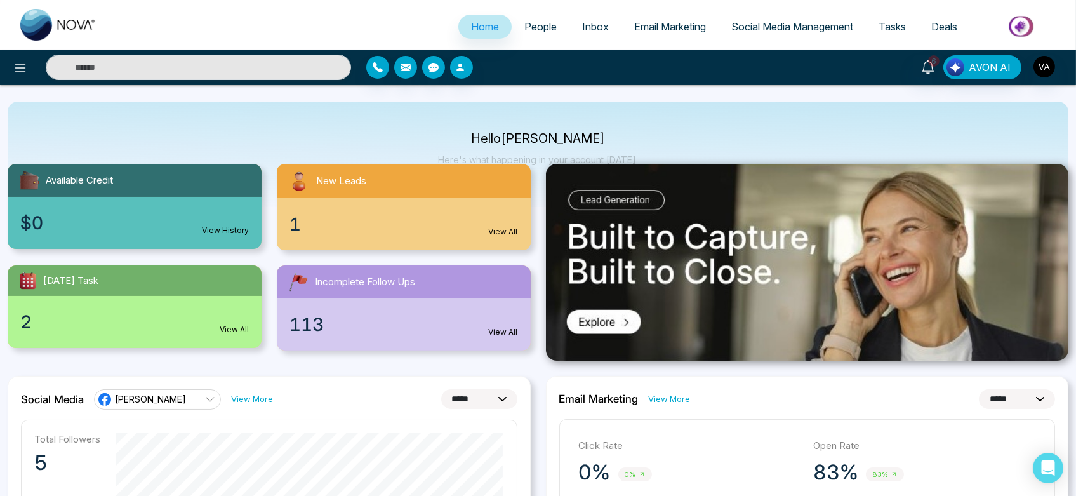
scroll to position [67, 0]
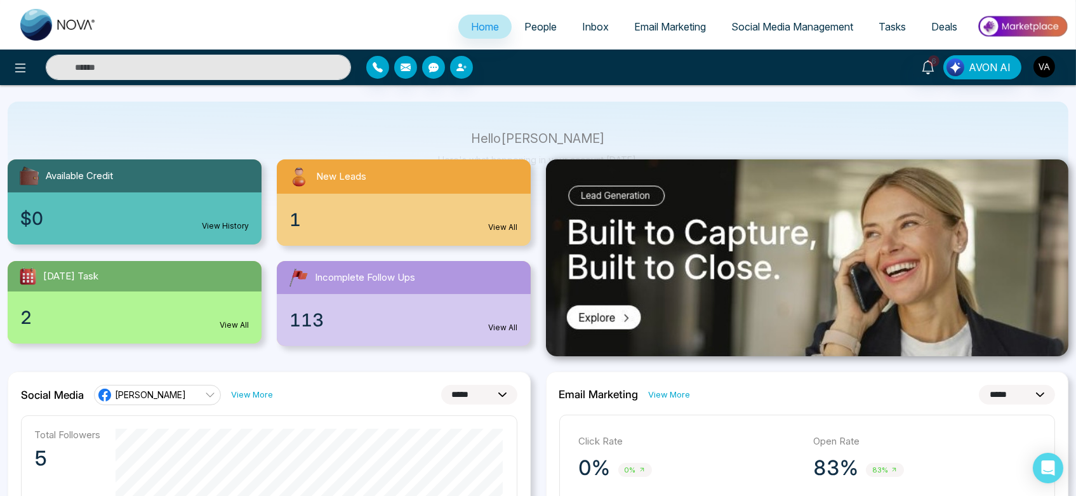
click at [234, 326] on link "View All" at bounding box center [234, 324] width 29 height 11
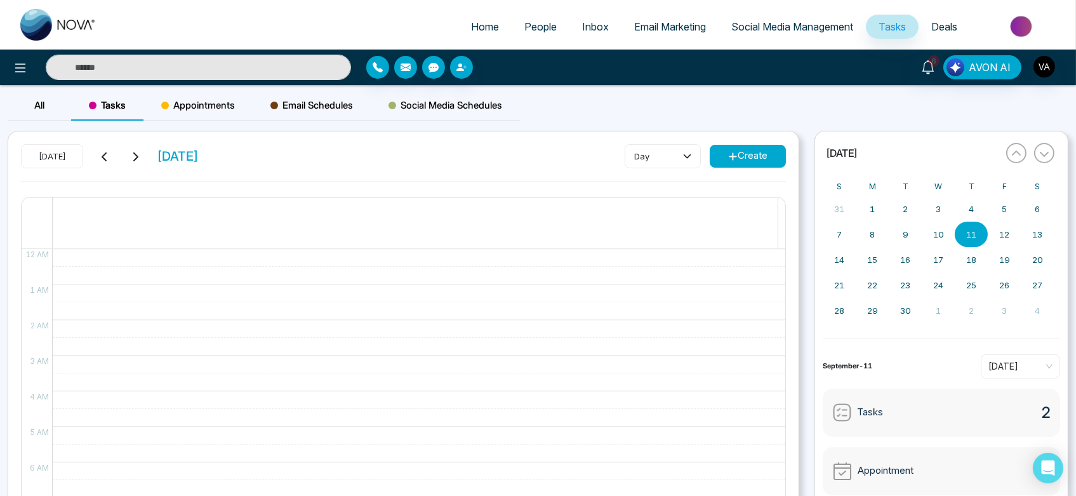
click at [477, 23] on span "Home" at bounding box center [485, 26] width 28 height 13
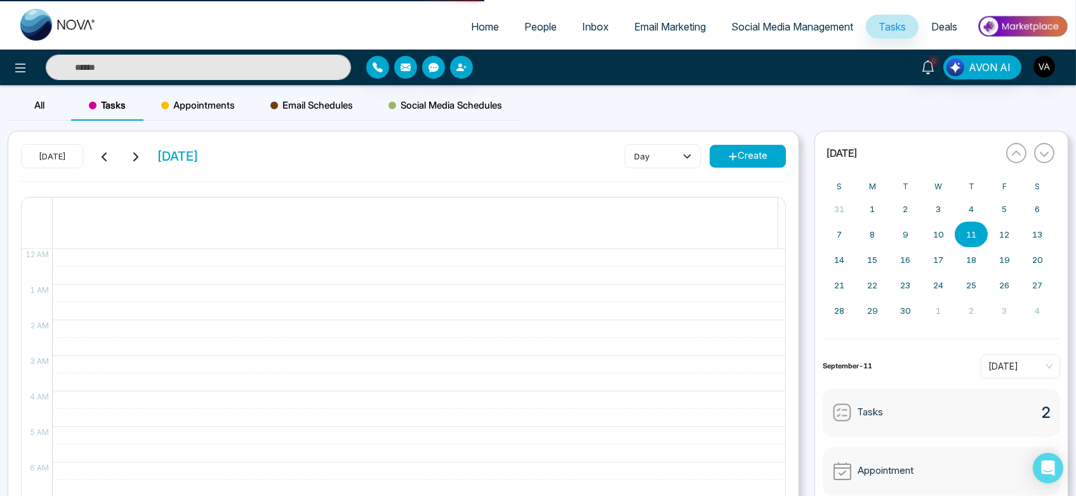
select select "*"
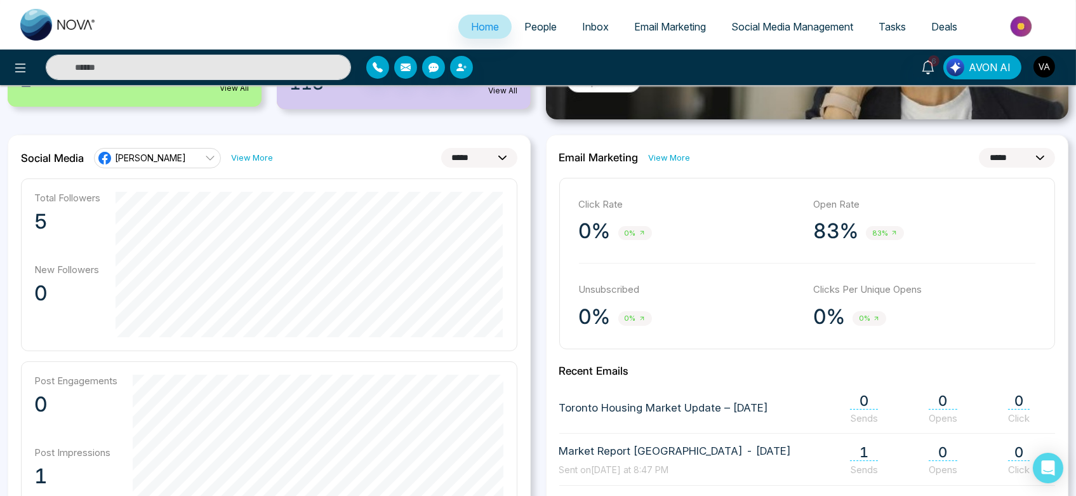
scroll to position [272, 0]
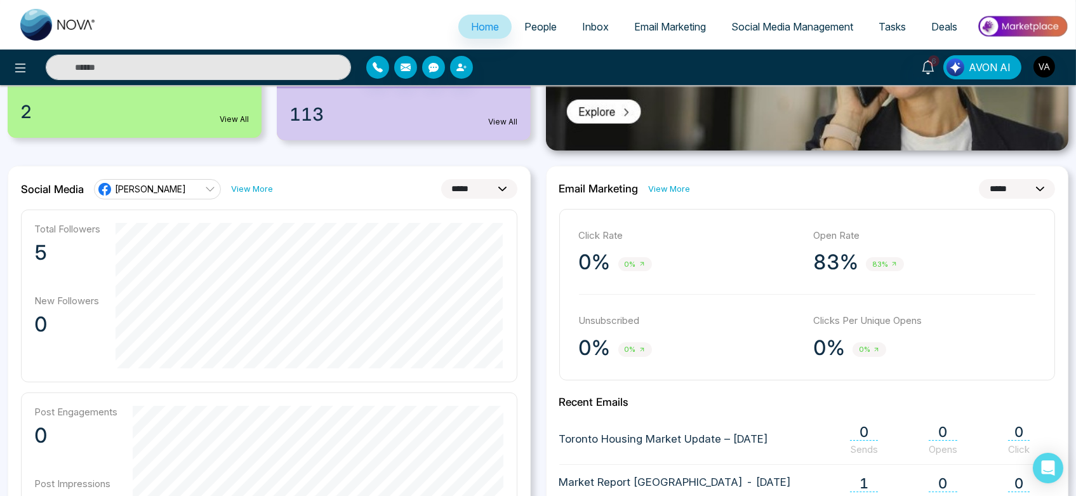
click at [491, 187] on select "**********" at bounding box center [479, 189] width 76 height 20
select select "*"
click at [441, 179] on select "**********" at bounding box center [479, 189] width 76 height 20
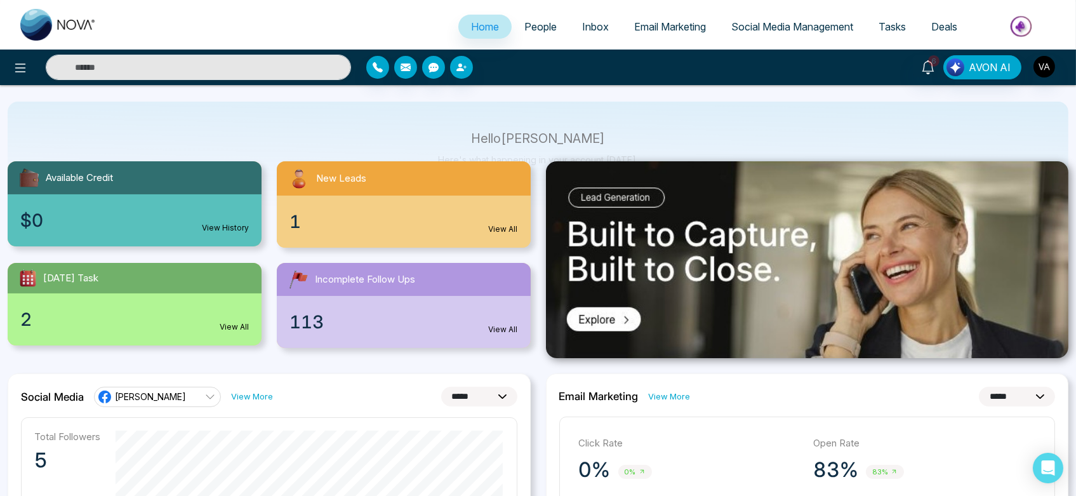
scroll to position [64, 0]
click at [671, 299] on img at bounding box center [807, 260] width 523 height 197
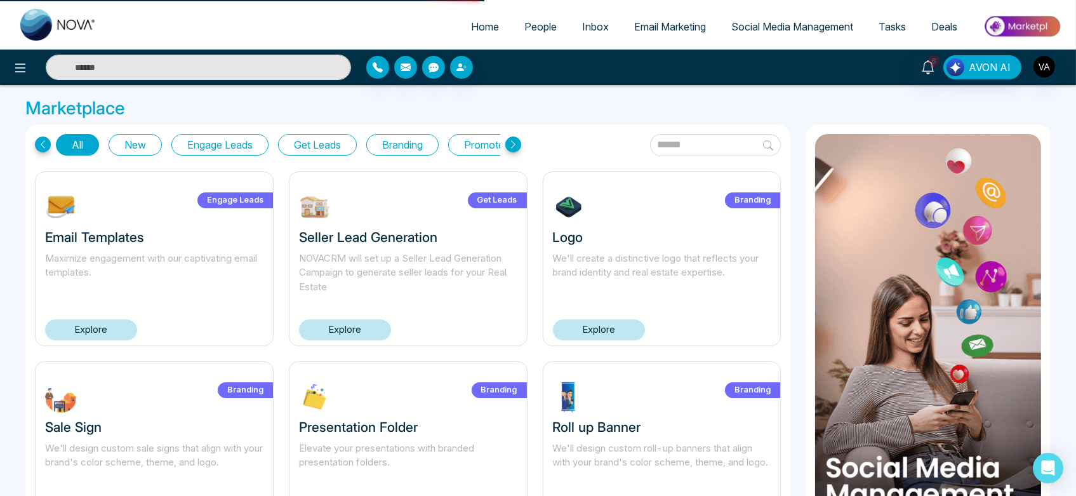
scroll to position [62, 0]
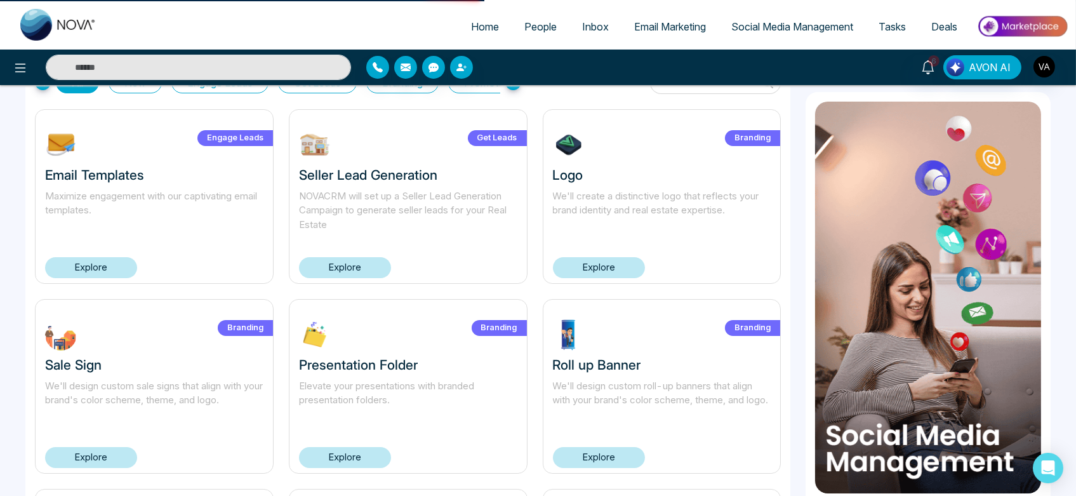
select select "*"
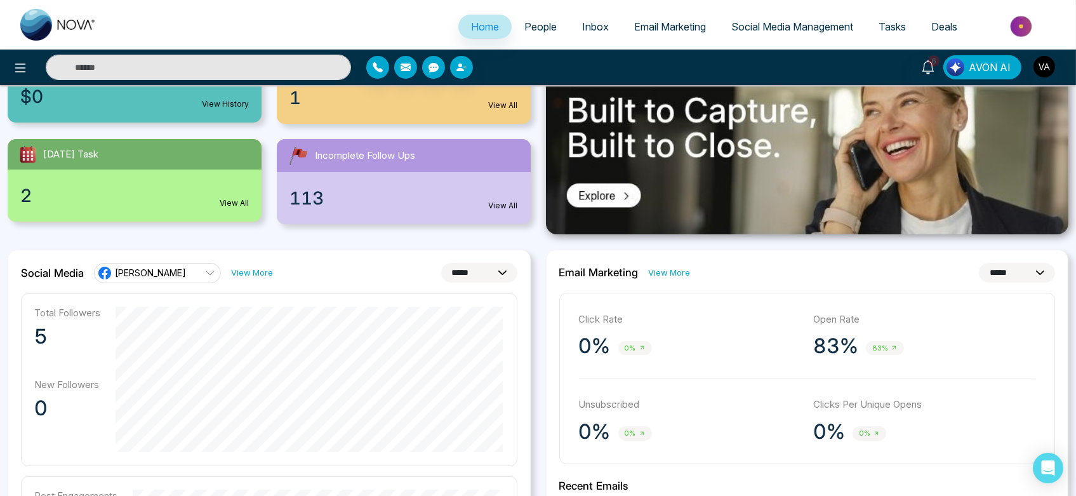
scroll to position [189, 0]
click at [657, 274] on link "View More" at bounding box center [670, 272] width 42 height 12
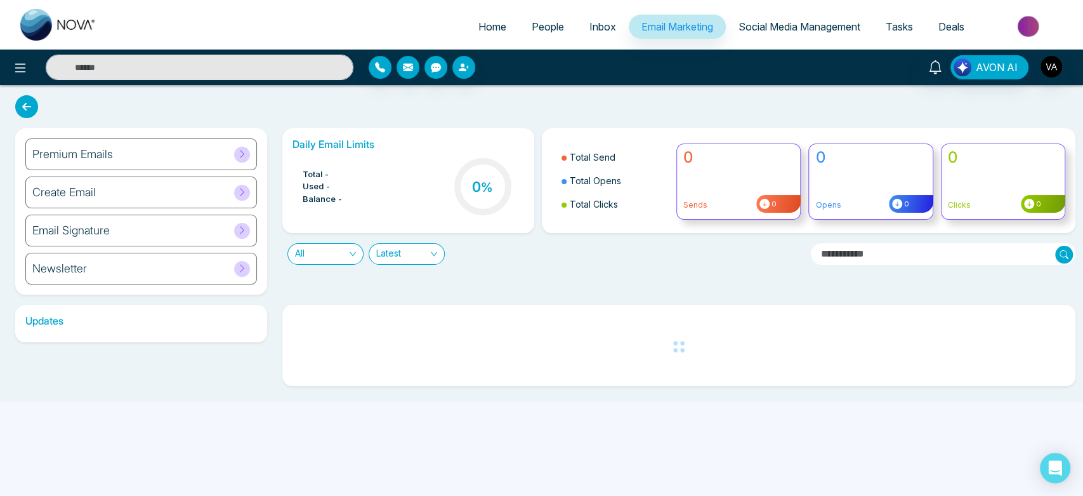
click at [450, 14] on ul "Home People Inbox Email Marketing Social Media Management Tasks Deals" at bounding box center [592, 27] width 966 height 35
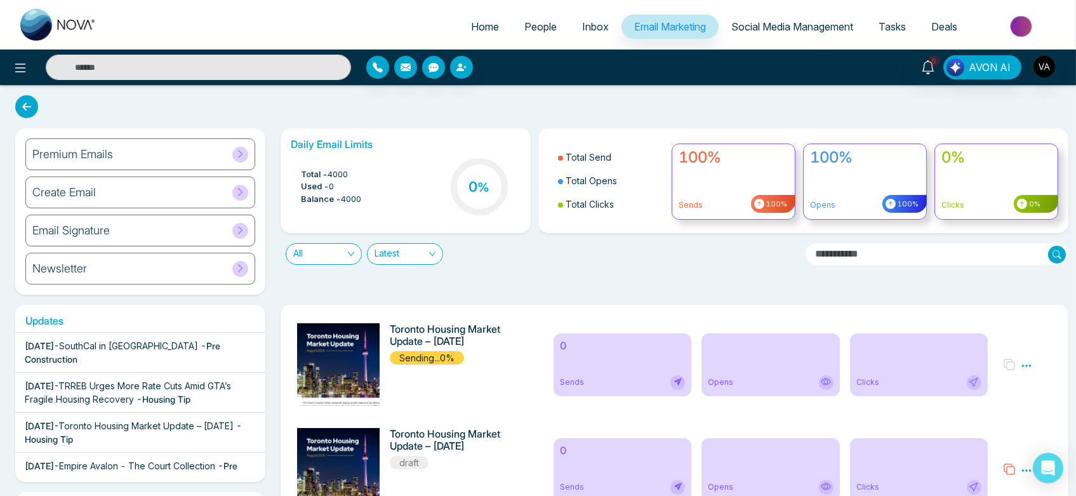
click at [129, 154] on div "Premium Emails" at bounding box center [140, 154] width 230 height 32
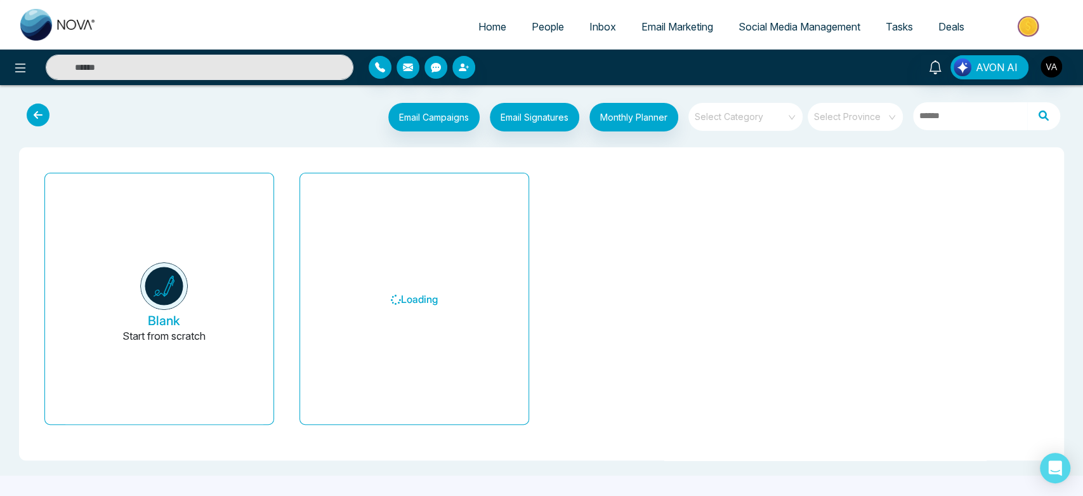
click at [235, 113] on div "Email Campaigns Start from scratch? View my campaigns Email Signatures Monthly …" at bounding box center [585, 119] width 965 height 32
click at [484, 33] on link "Home" at bounding box center [492, 27] width 53 height 24
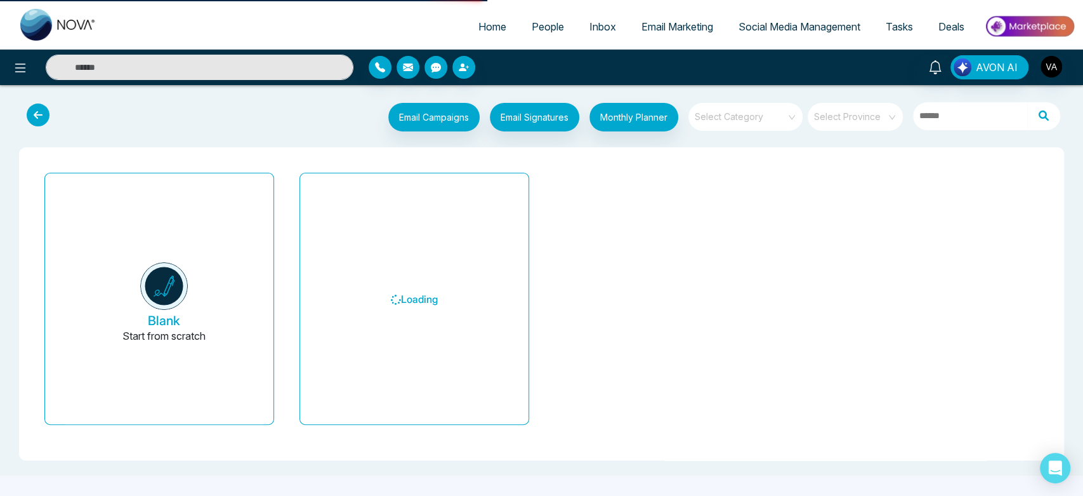
select select "*"
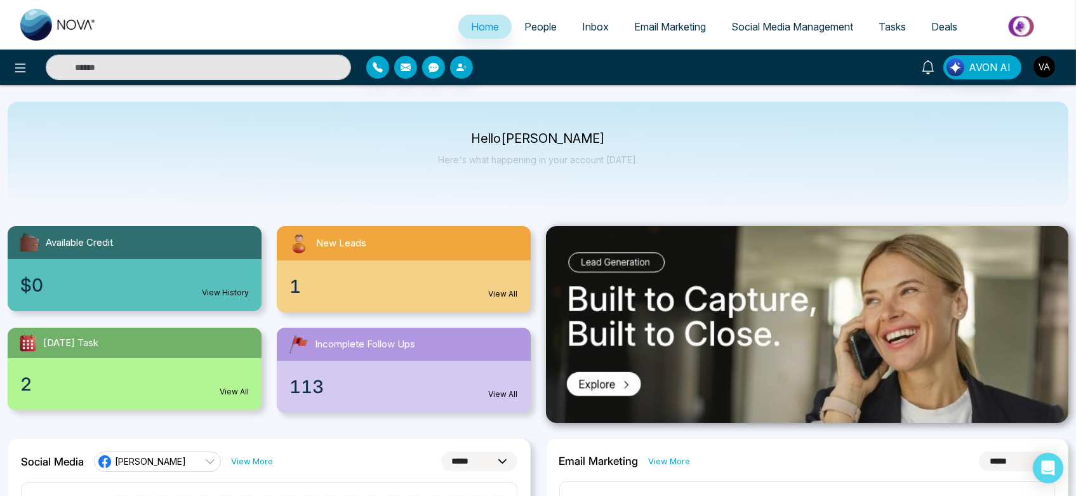
click at [659, 23] on span "Email Marketing" at bounding box center [670, 26] width 72 height 13
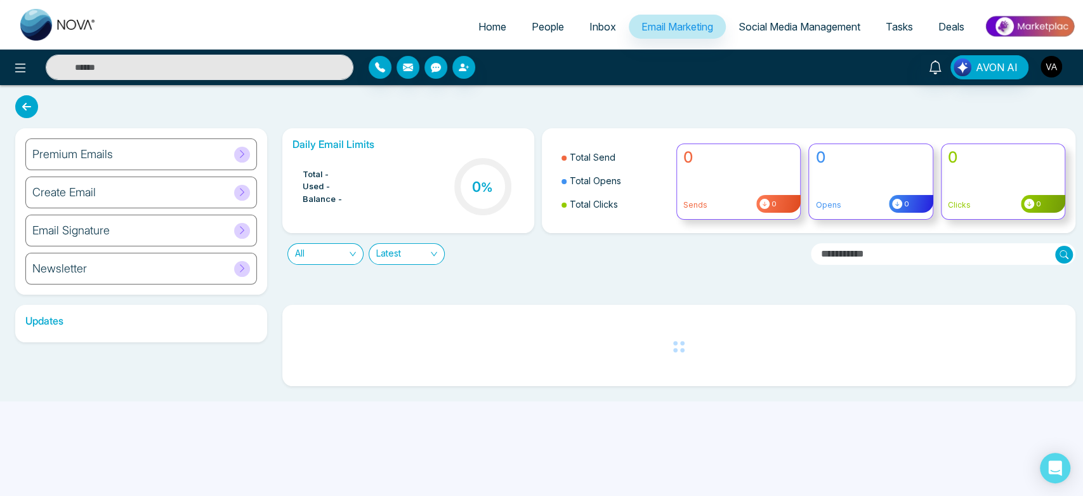
click at [1053, 62] on img "button" at bounding box center [1052, 67] width 22 height 22
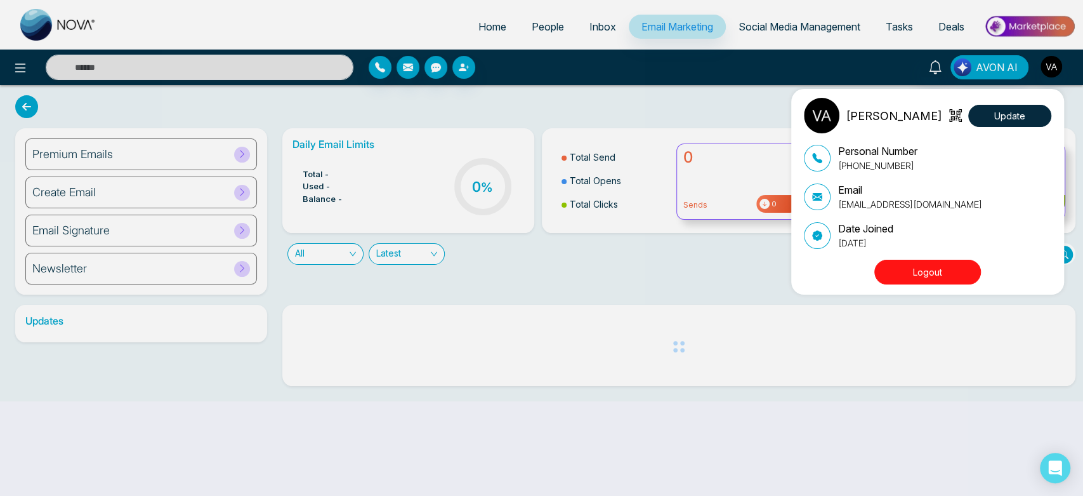
click at [942, 268] on button "Logout" at bounding box center [927, 272] width 107 height 25
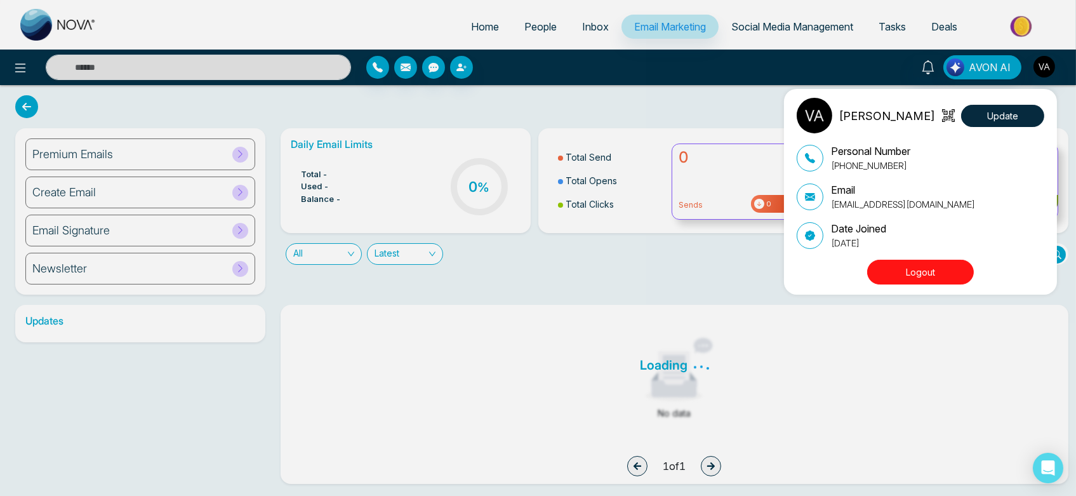
click at [902, 272] on button "Logout" at bounding box center [920, 272] width 107 height 25
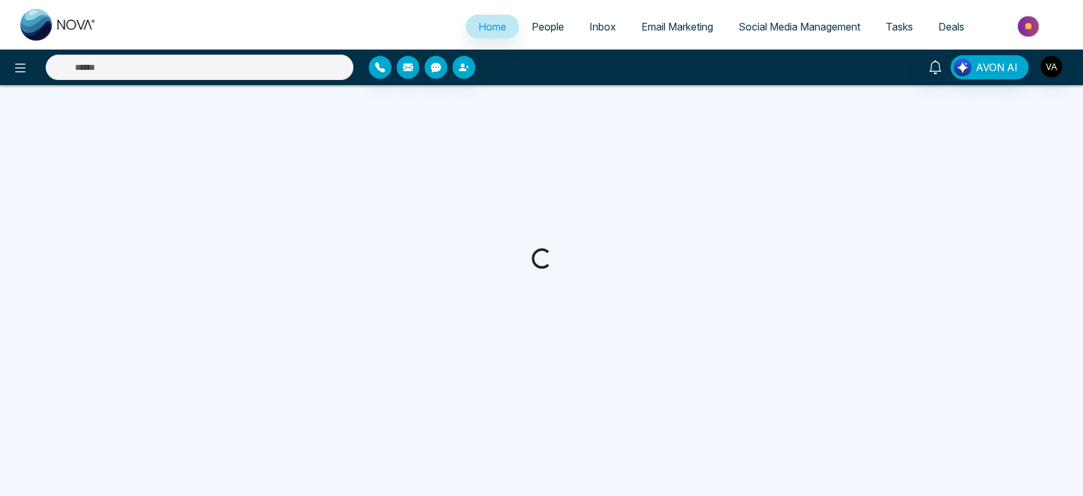
select select "*"
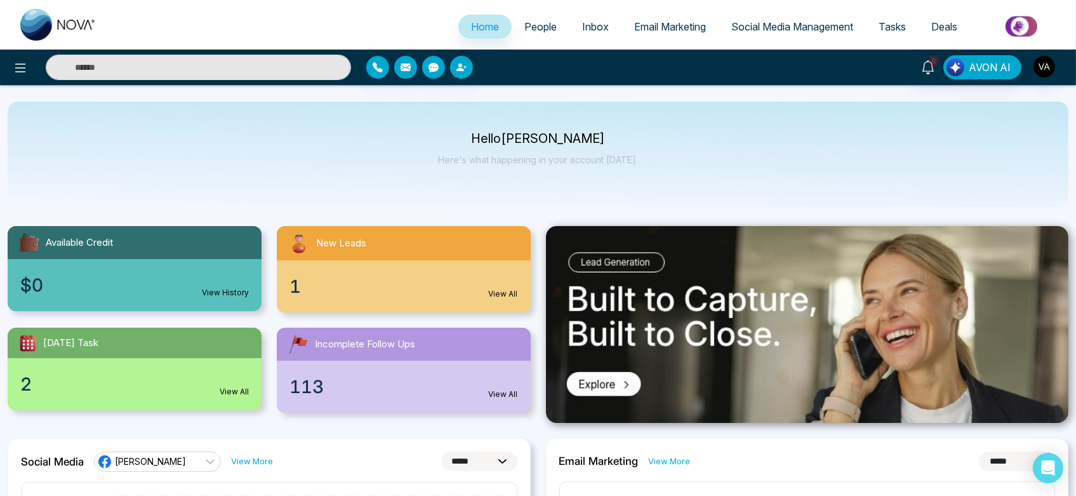
click at [537, 29] on span "People" at bounding box center [540, 26] width 32 height 13
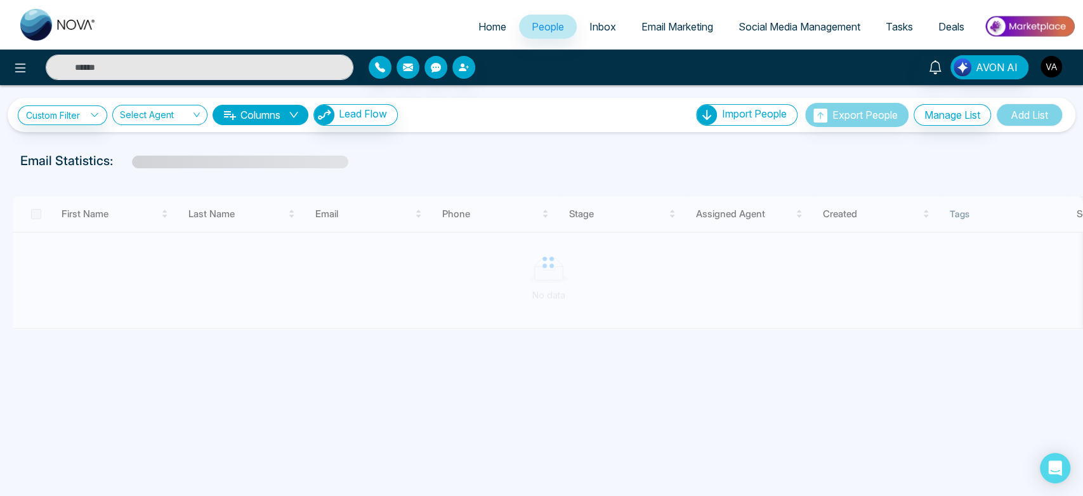
click at [1051, 70] on img "button" at bounding box center [1052, 67] width 22 height 22
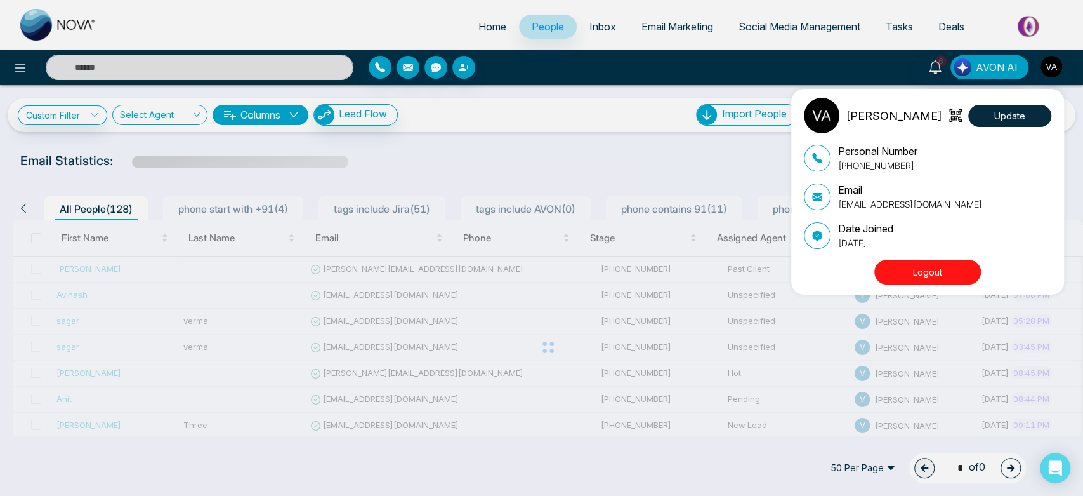
click at [933, 273] on button "Logout" at bounding box center [927, 272] width 107 height 25
